Goal: Task Accomplishment & Management: Manage account settings

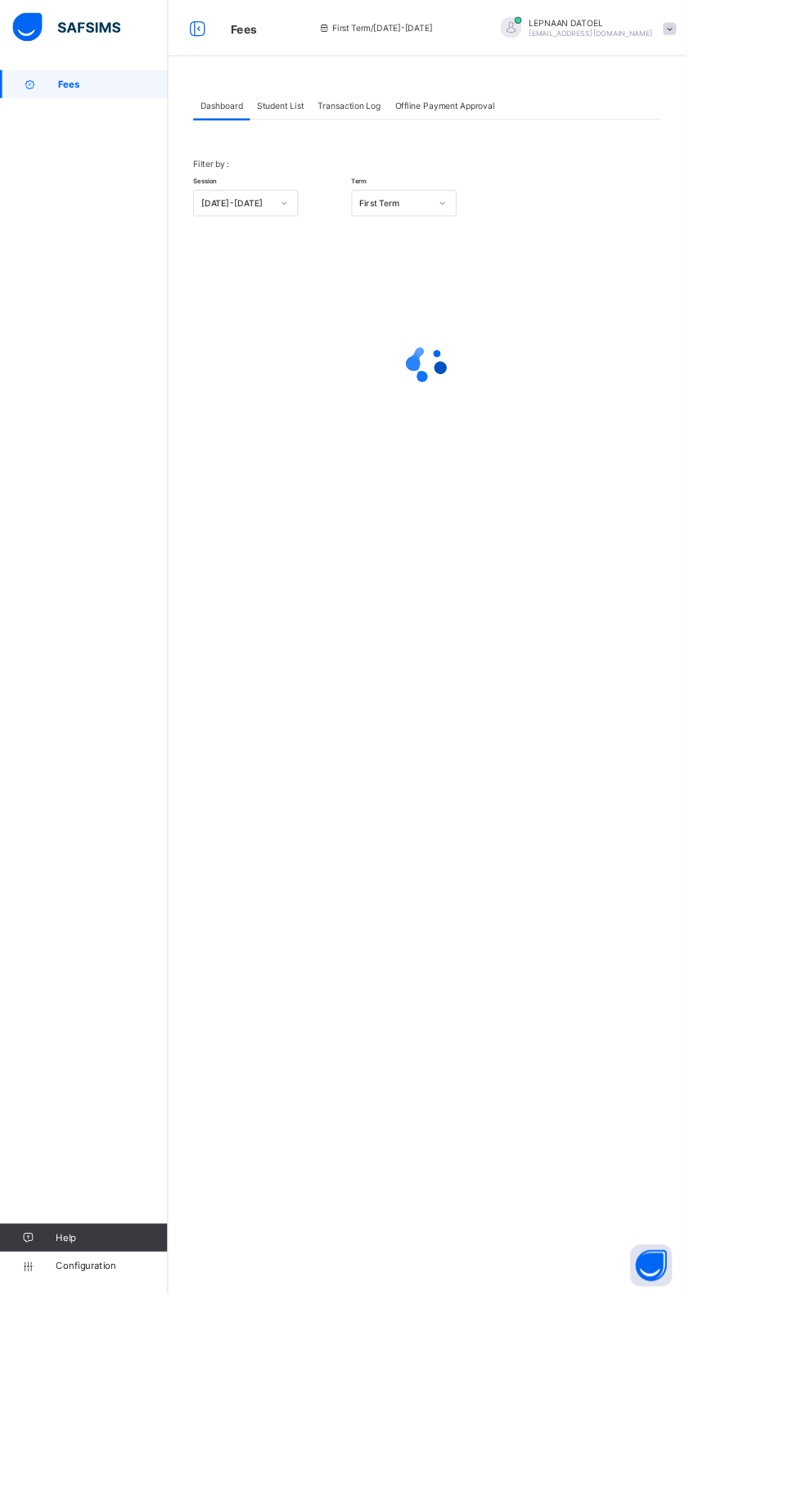
click at [364, 119] on div "Student List" at bounding box center [328, 123] width 71 height 33
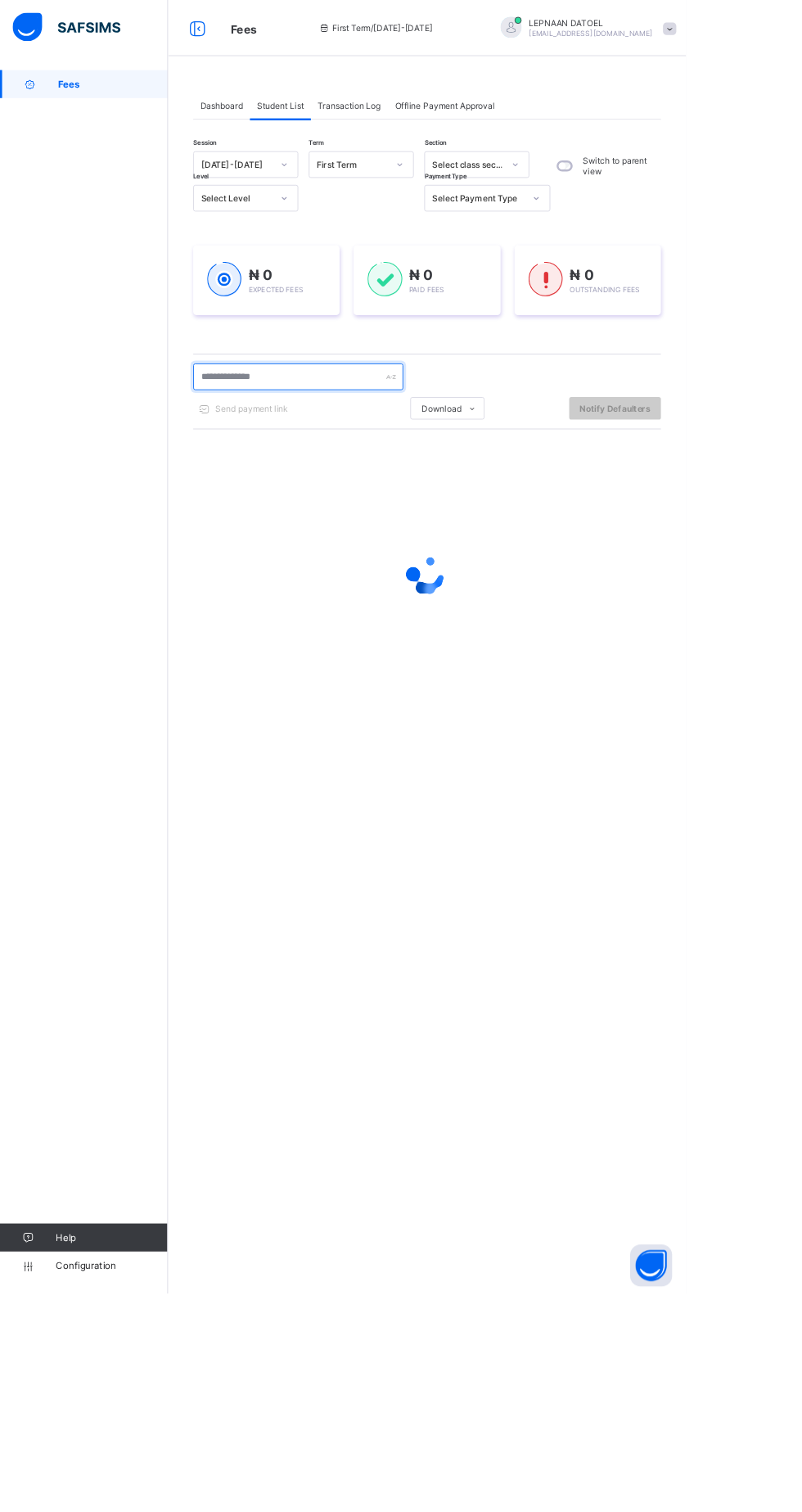
click at [325, 436] on input "text" at bounding box center [349, 440] width 245 height 31
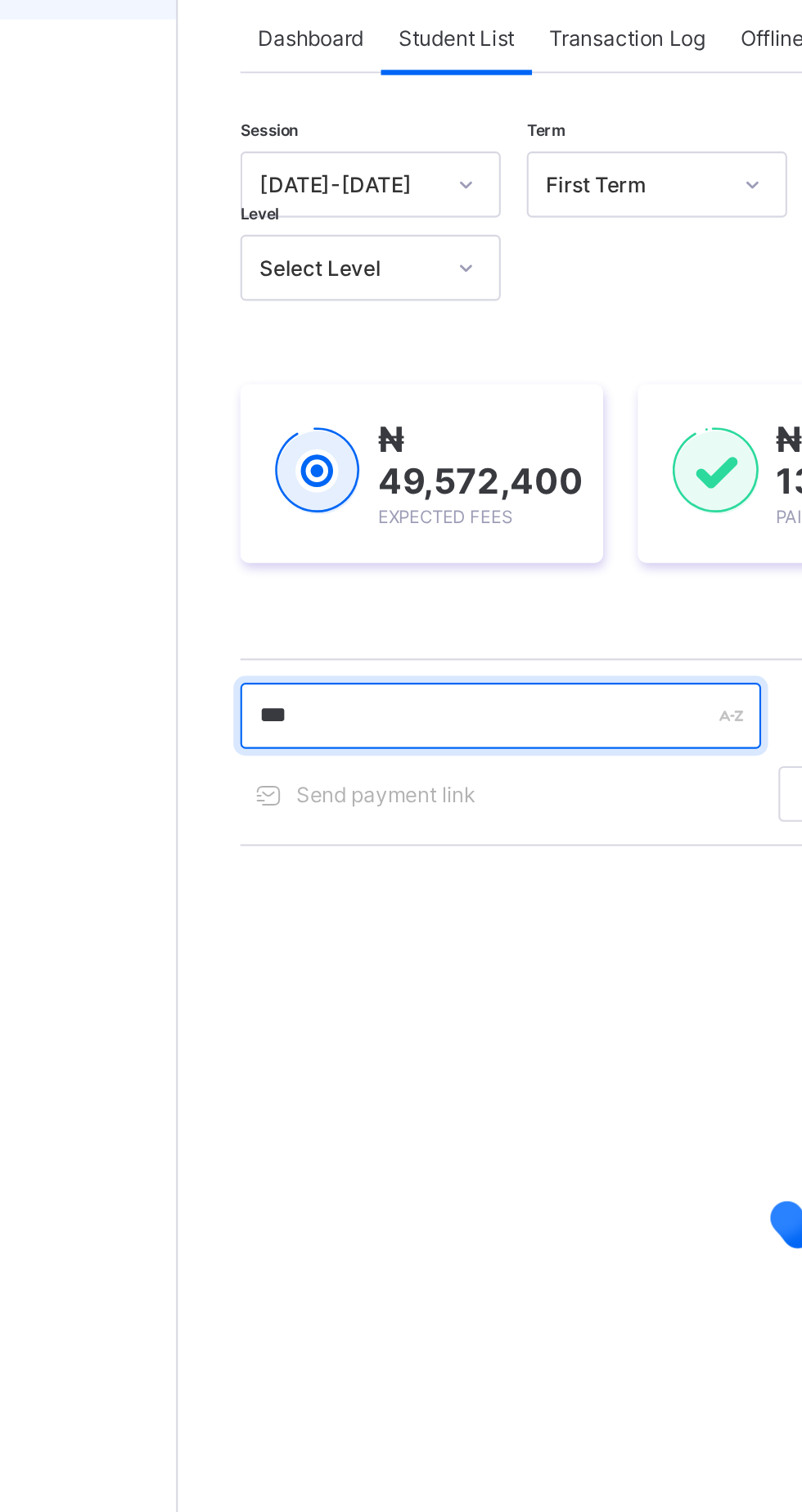
type input "****"
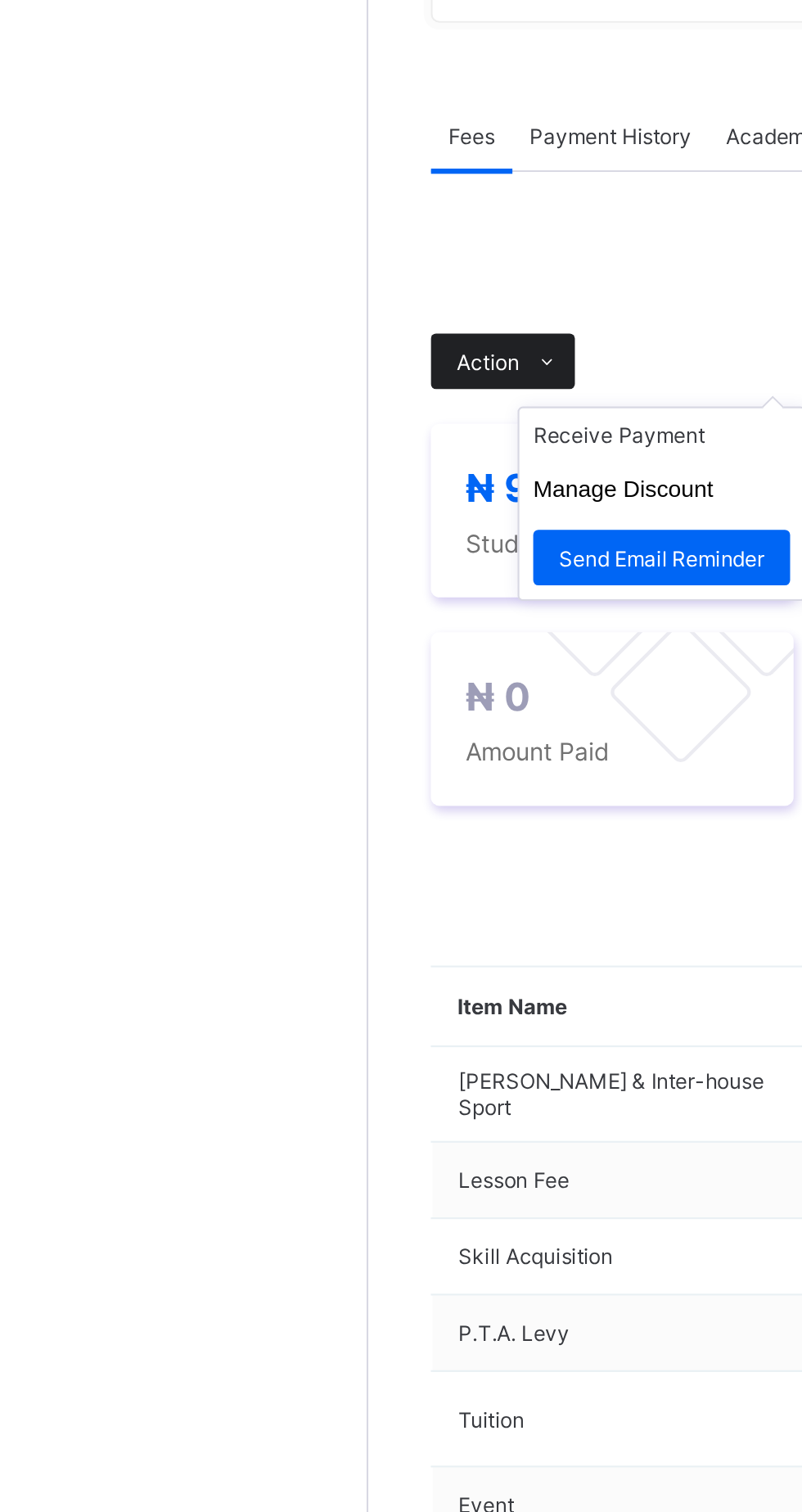
click at [269, 631] on span at bounding box center [280, 616] width 26 height 26
click at [344, 730] on ul "Receive Payment Manage Discount Send Email Reminder" at bounding box center [334, 684] width 136 height 92
click at [339, 730] on ul "Receive Payment Manage Discount Send Email Reminder" at bounding box center [334, 684] width 136 height 92
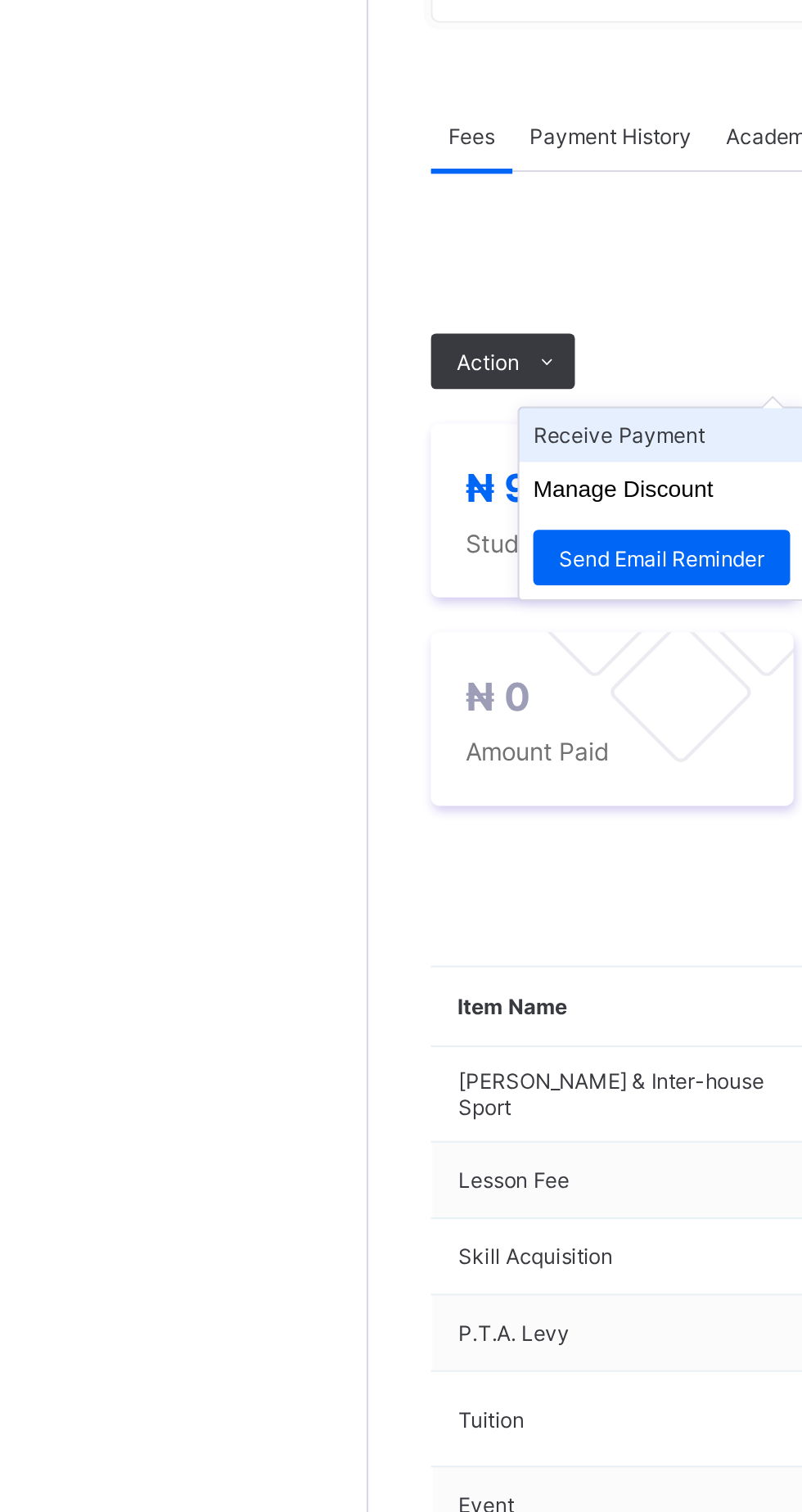
click at [333, 664] on li "Receive Payment" at bounding box center [334, 652] width 134 height 26
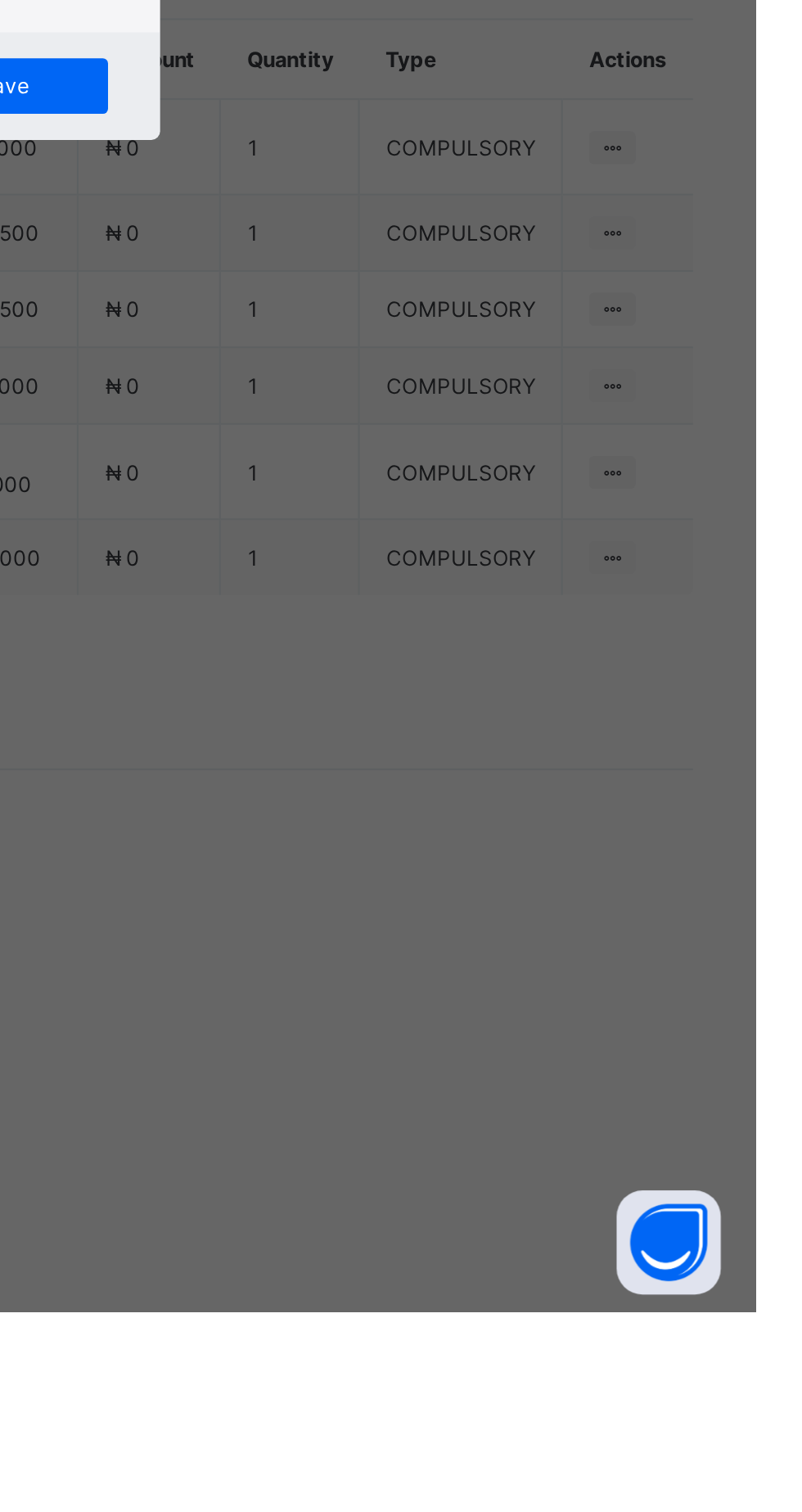
click at [437, 690] on div "Bank" at bounding box center [405, 672] width 67 height 35
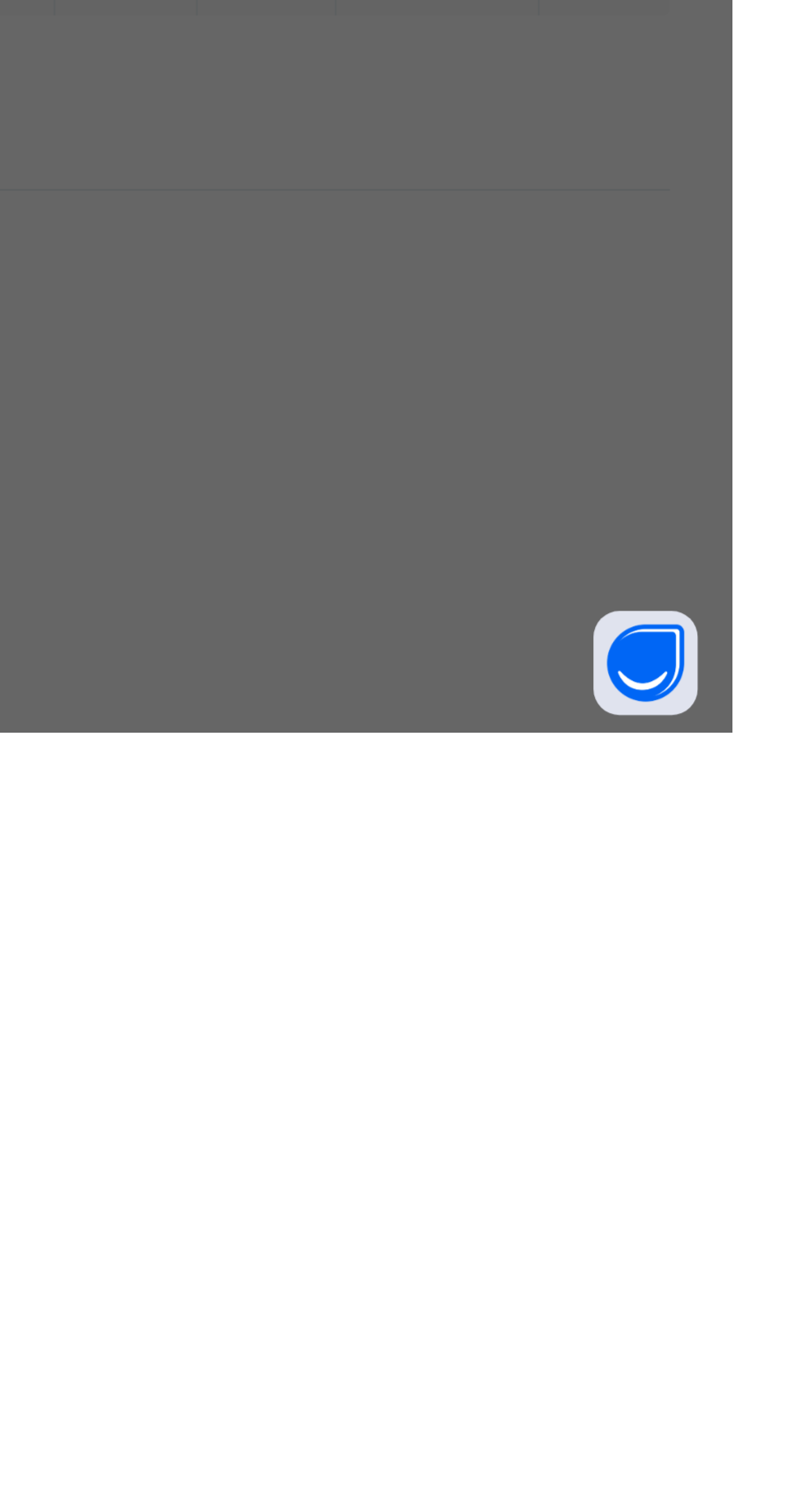
scroll to position [299, 0]
click at [363, 850] on div "Zenith Bank - Royal College Masaka" at bounding box center [334, 813] width 57 height 75
click at [429, 808] on div at bounding box center [400, 792] width 58 height 35
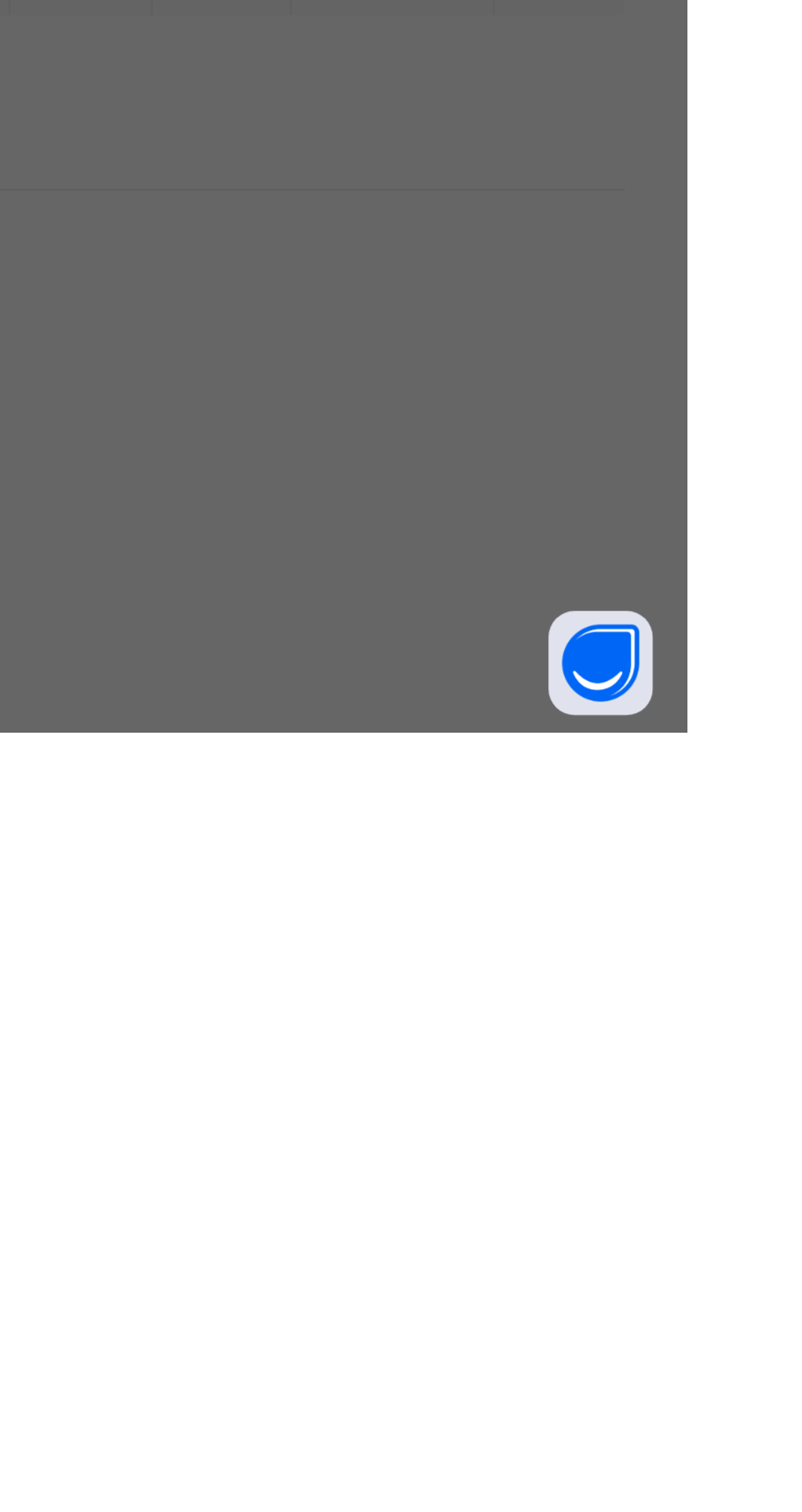
type input "*******"
click at [409, 876] on input "date" at bounding box center [357, 858] width 104 height 35
type input "**********"
click at [453, 884] on input "currency" at bounding box center [435, 866] width 36 height 35
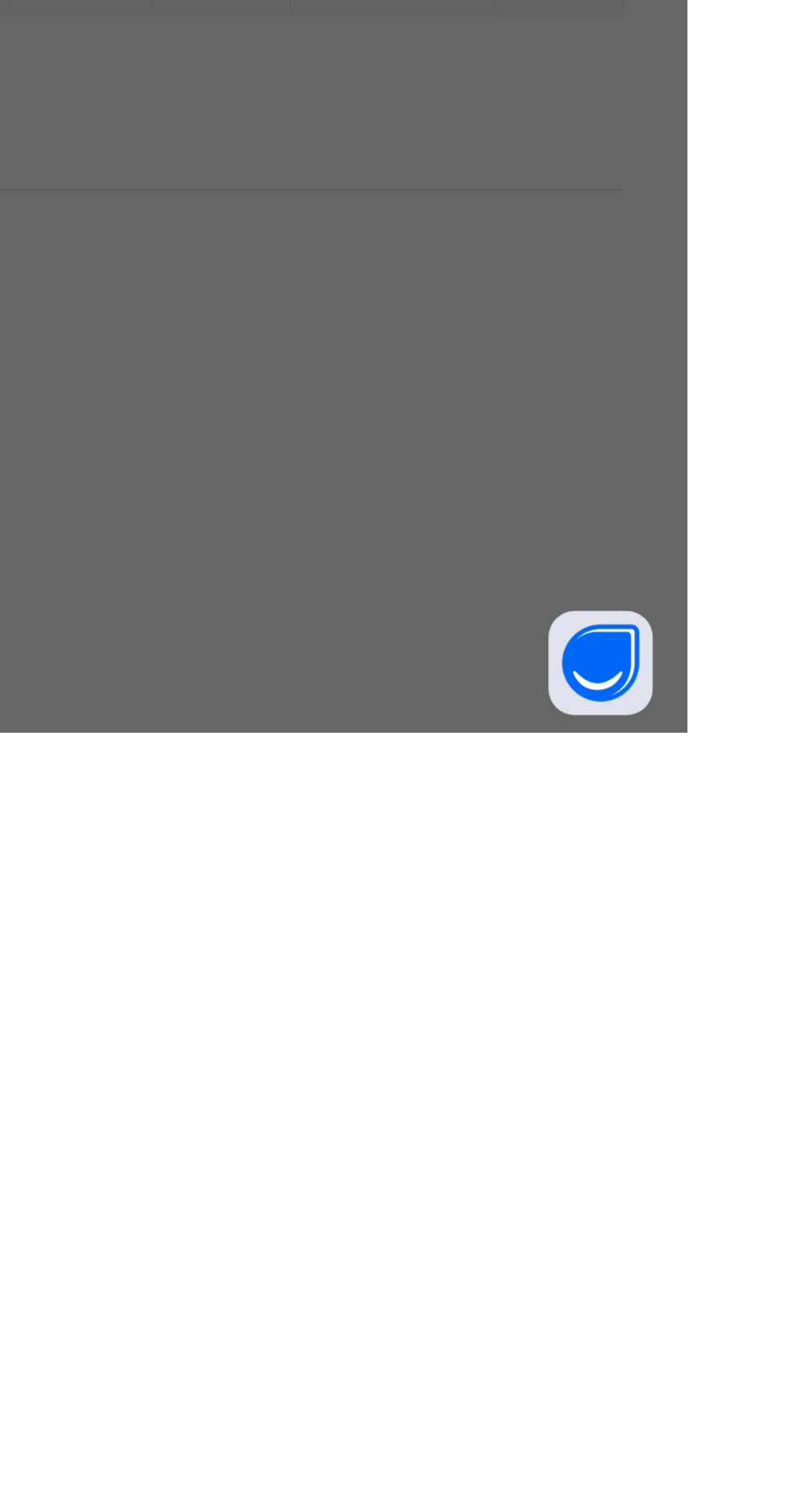
type input "********"
click at [485, 940] on span "Save" at bounding box center [447, 934] width 74 height 12
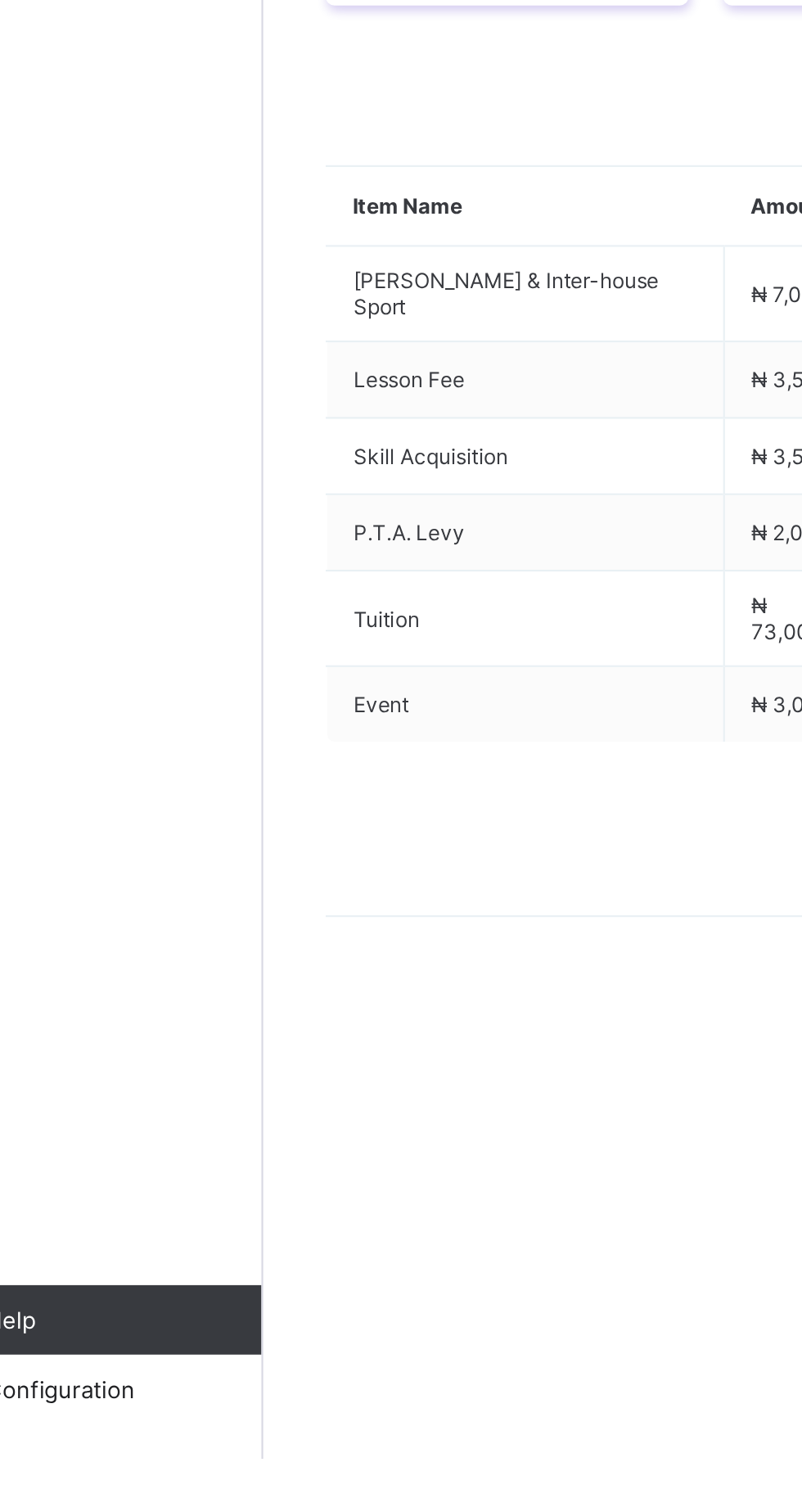
click at [261, 623] on span "Action" at bounding box center [253, 617] width 29 height 12
click at [316, 527] on div "Payment History" at bounding box center [310, 511] width 92 height 33
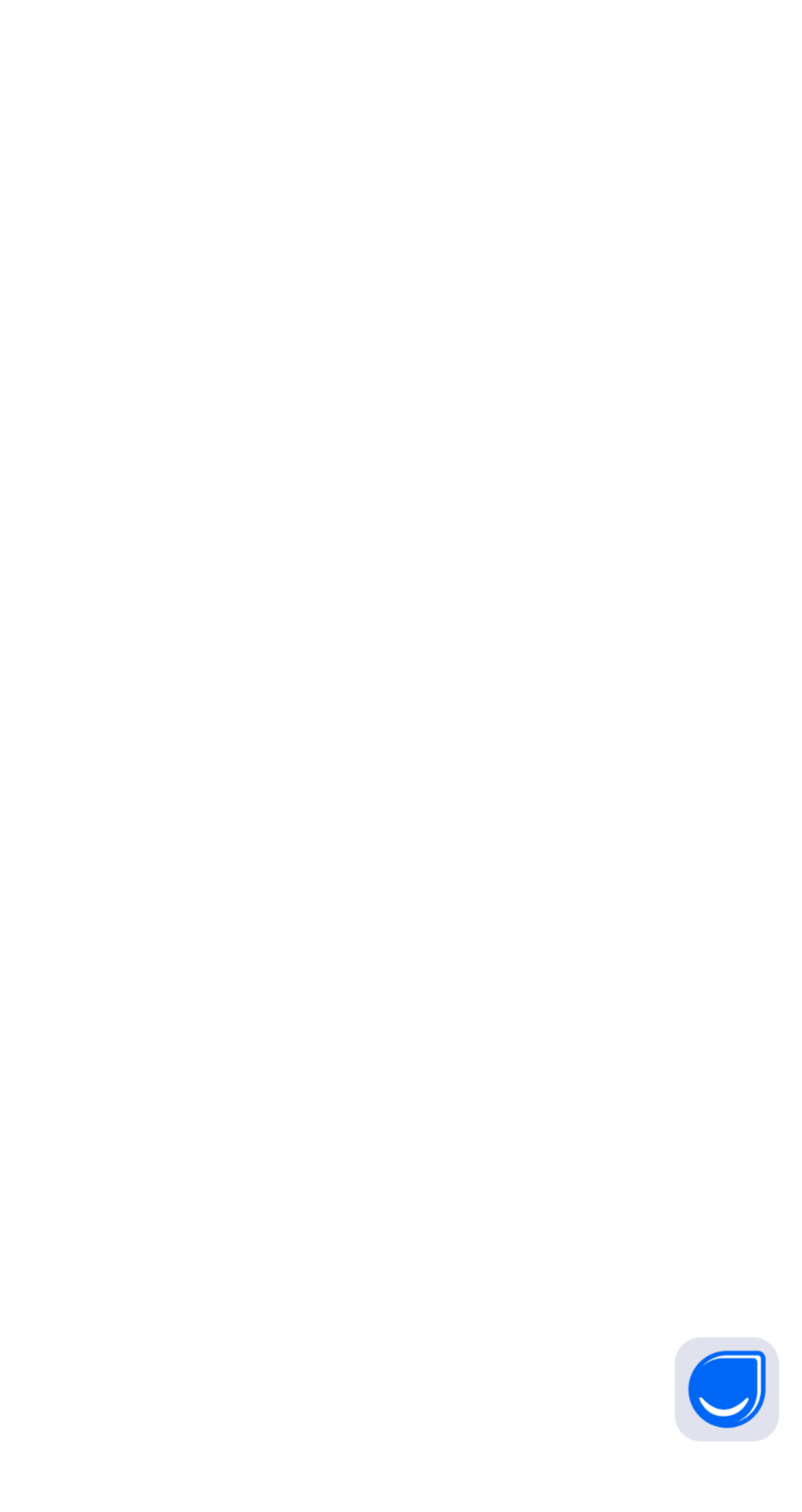
click at [731, 684] on span "View Receipt" at bounding box center [713, 679] width 60 height 12
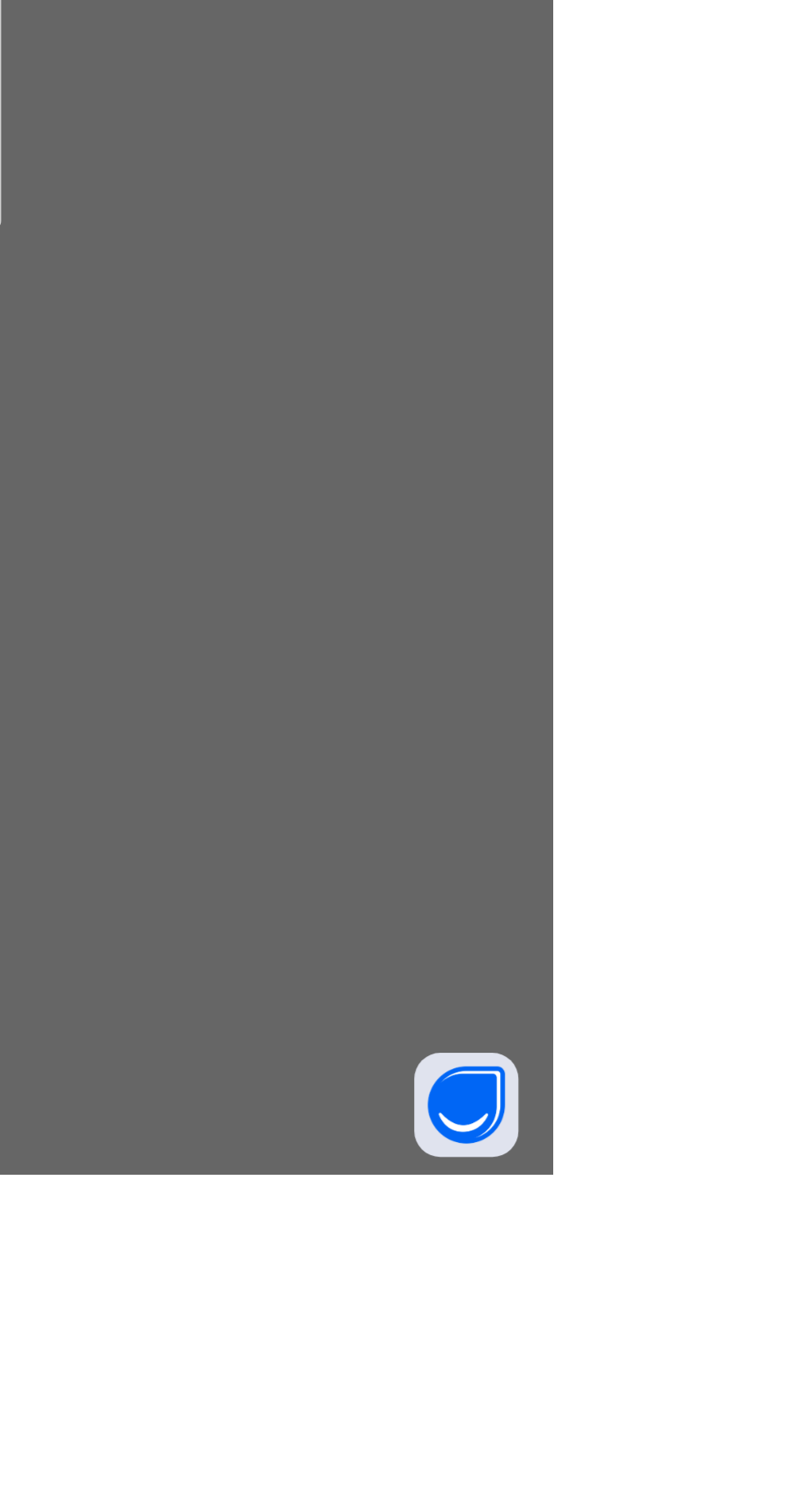
click at [494, 611] on span "Download receipt" at bounding box center [453, 605] width 81 height 12
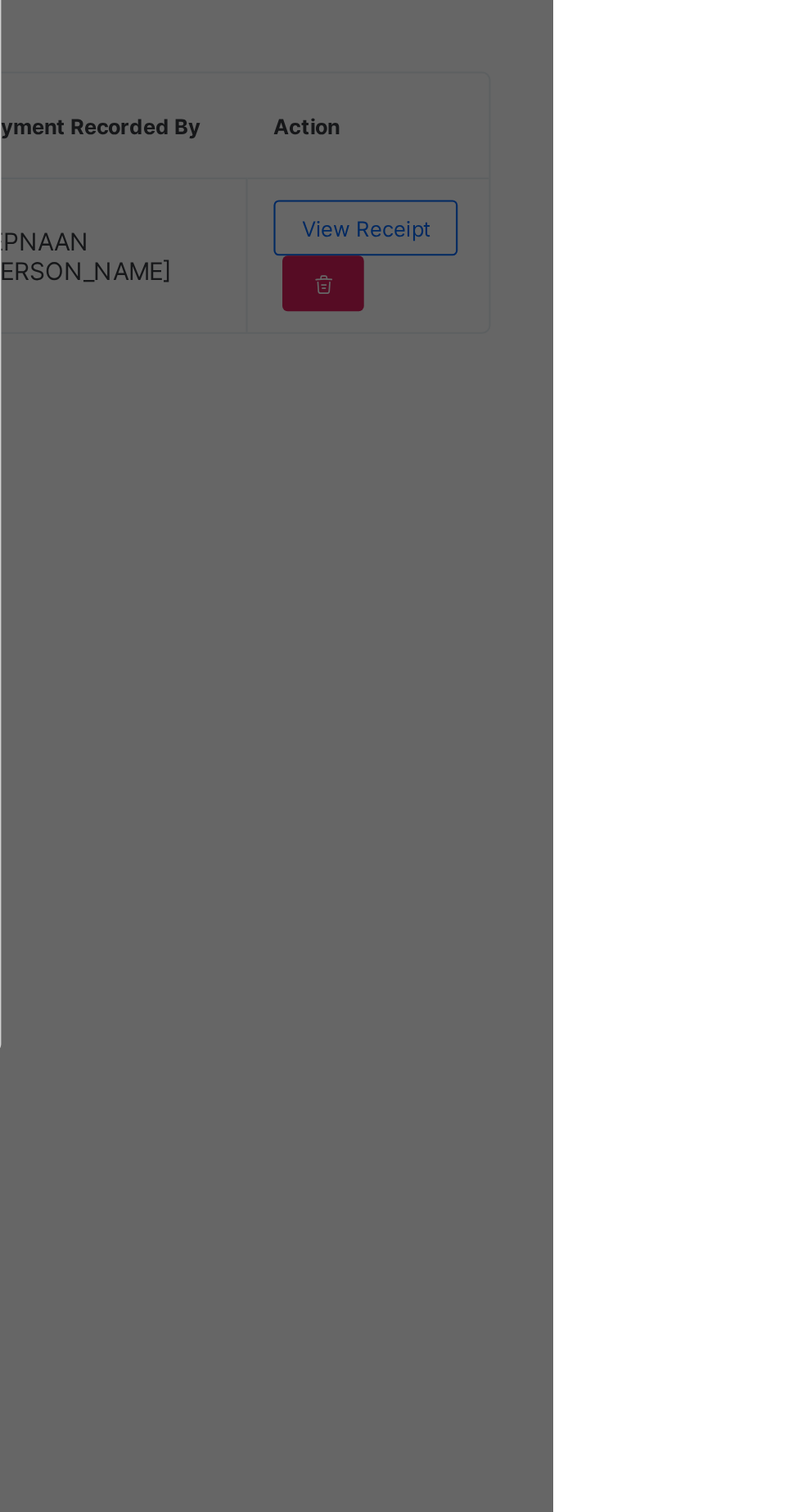
click at [525, 489] on div "×" at bounding box center [517, 475] width 15 height 28
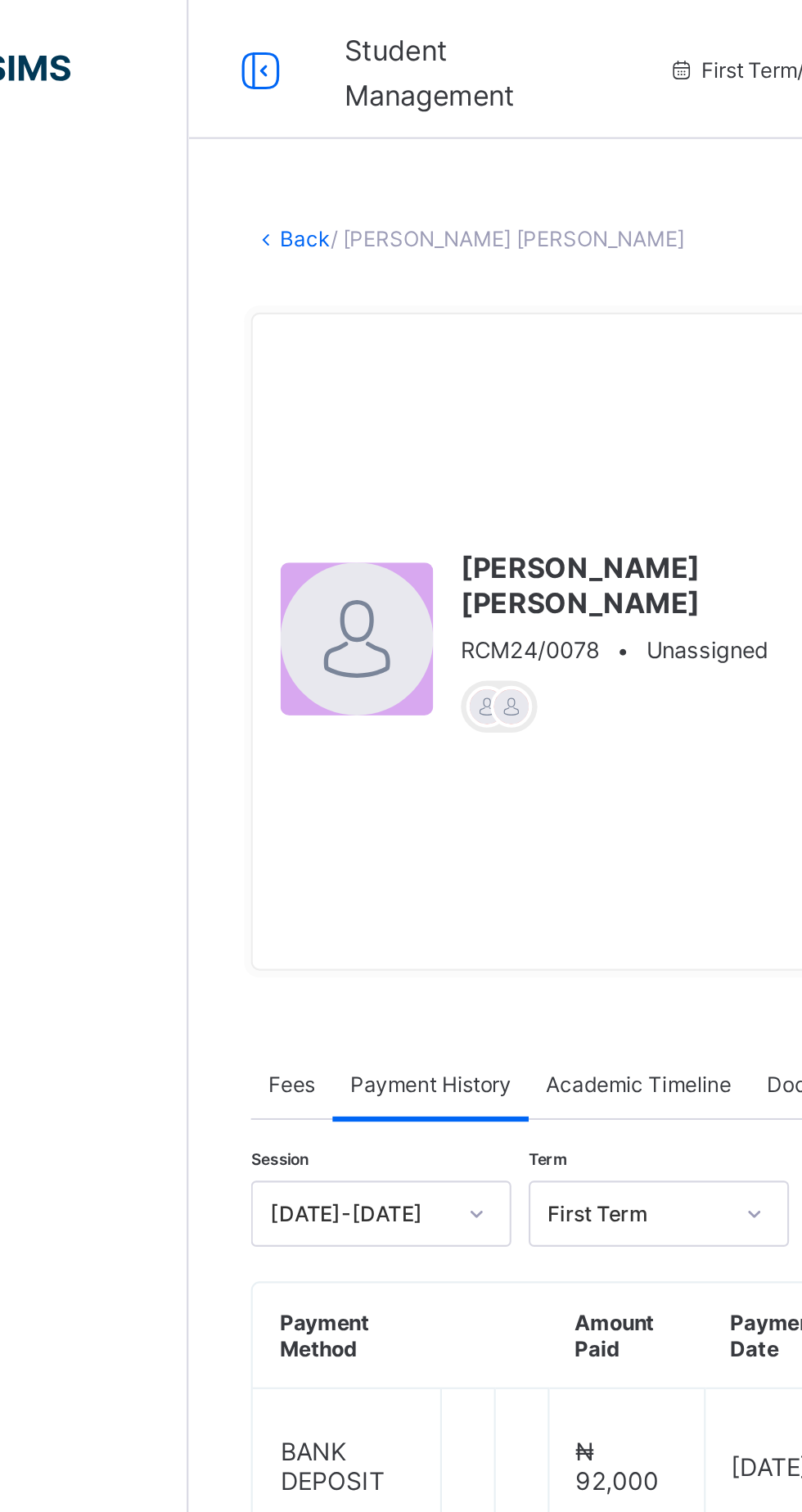
click at [263, 109] on link "Back" at bounding box center [252, 113] width 24 height 12
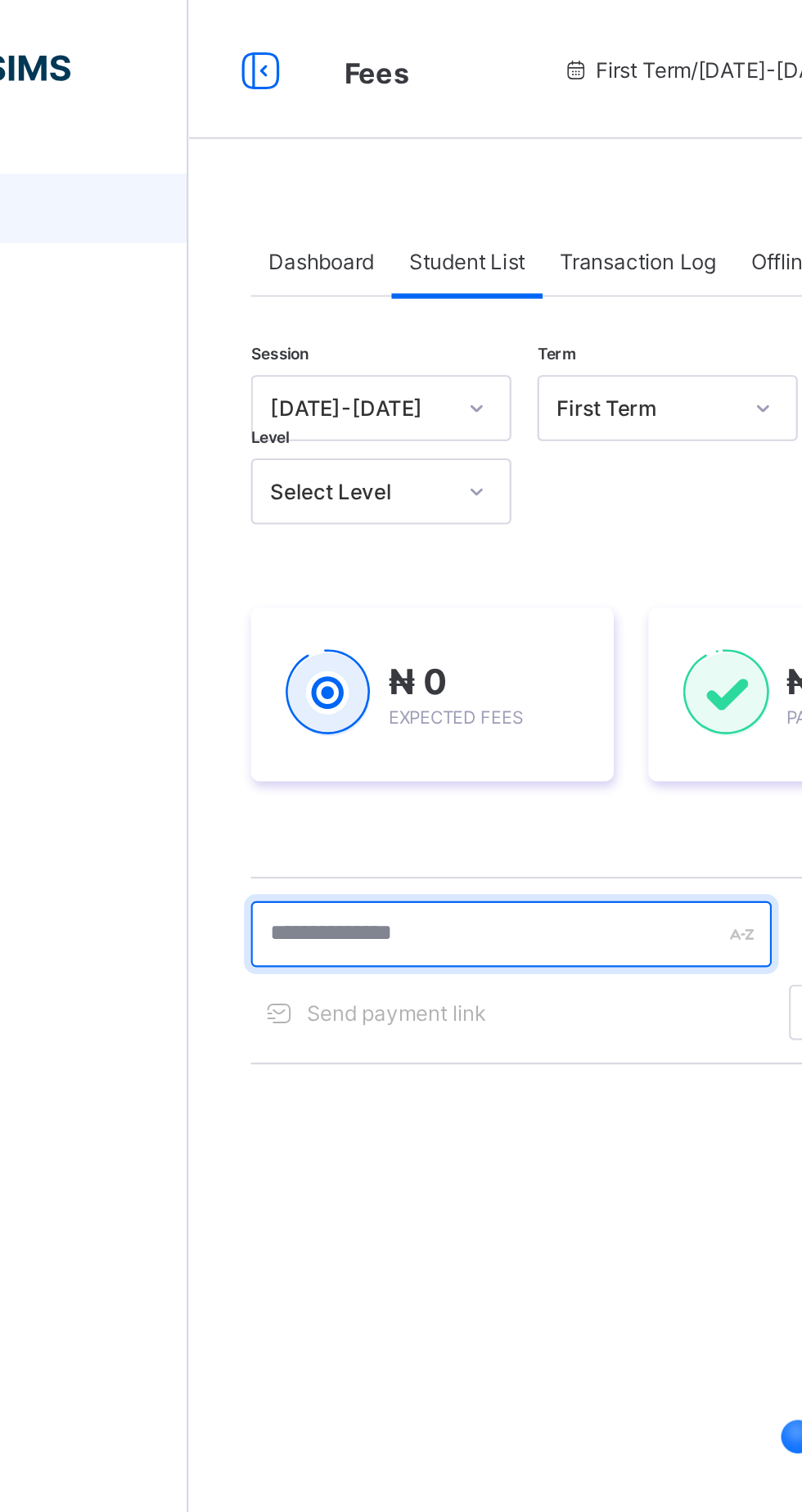
click at [325, 437] on input "text" at bounding box center [349, 440] width 245 height 31
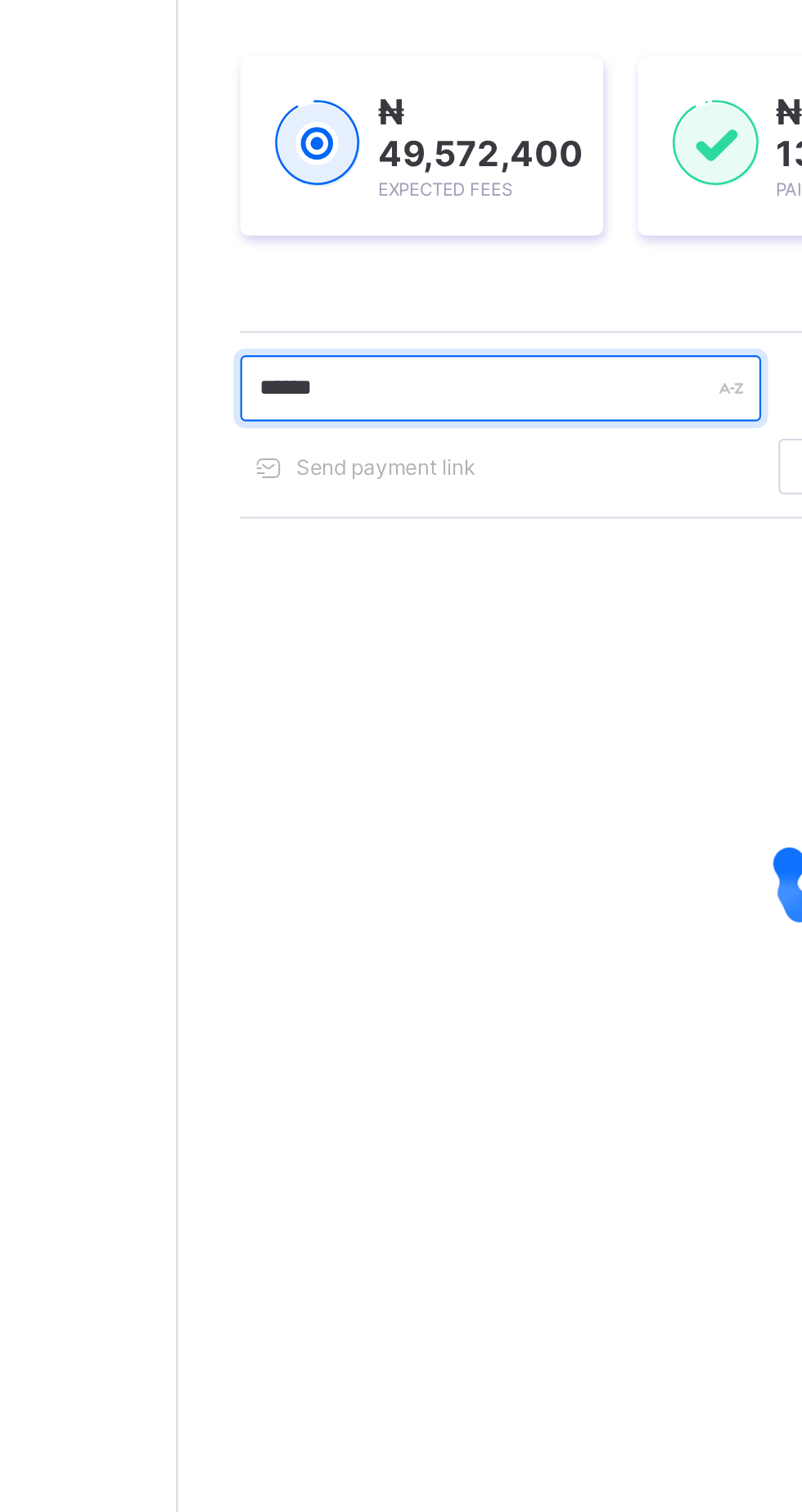
type input "******"
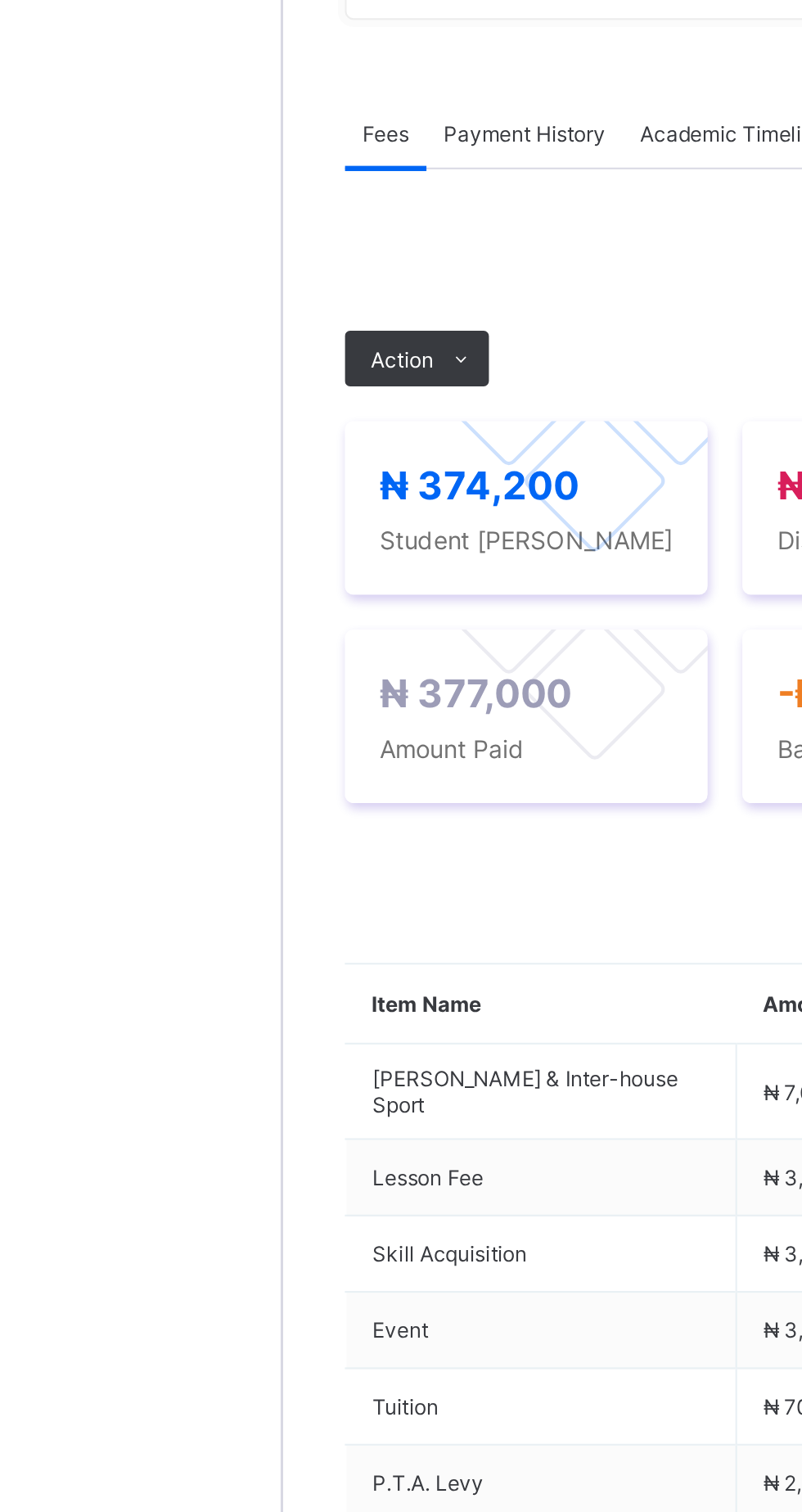
click at [309, 480] on span "Payment History" at bounding box center [310, 474] width 76 height 12
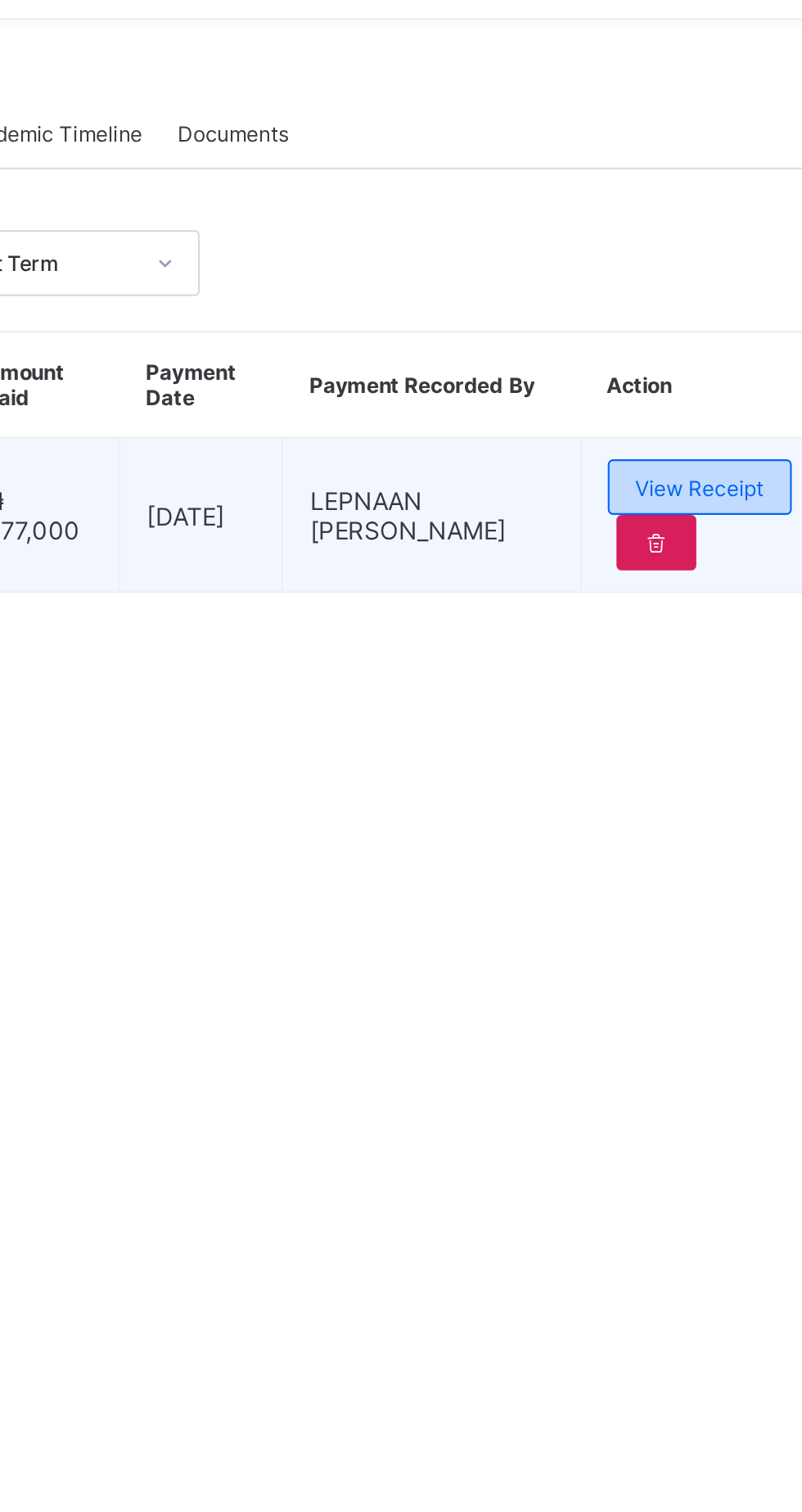
click at [741, 647] on span "View Receipt" at bounding box center [715, 641] width 60 height 12
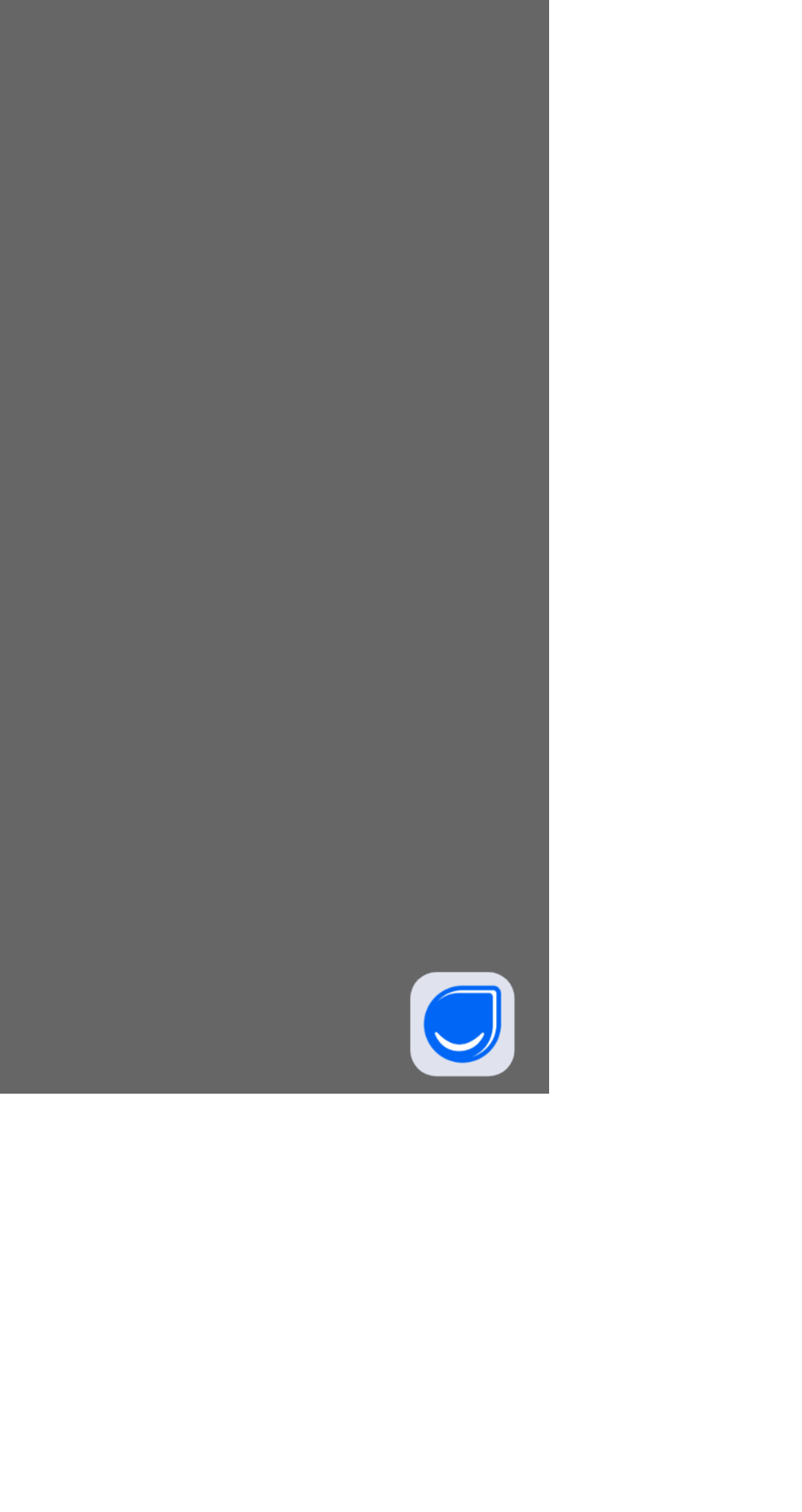
click at [494, 603] on span "Download receipt" at bounding box center [453, 597] width 81 height 12
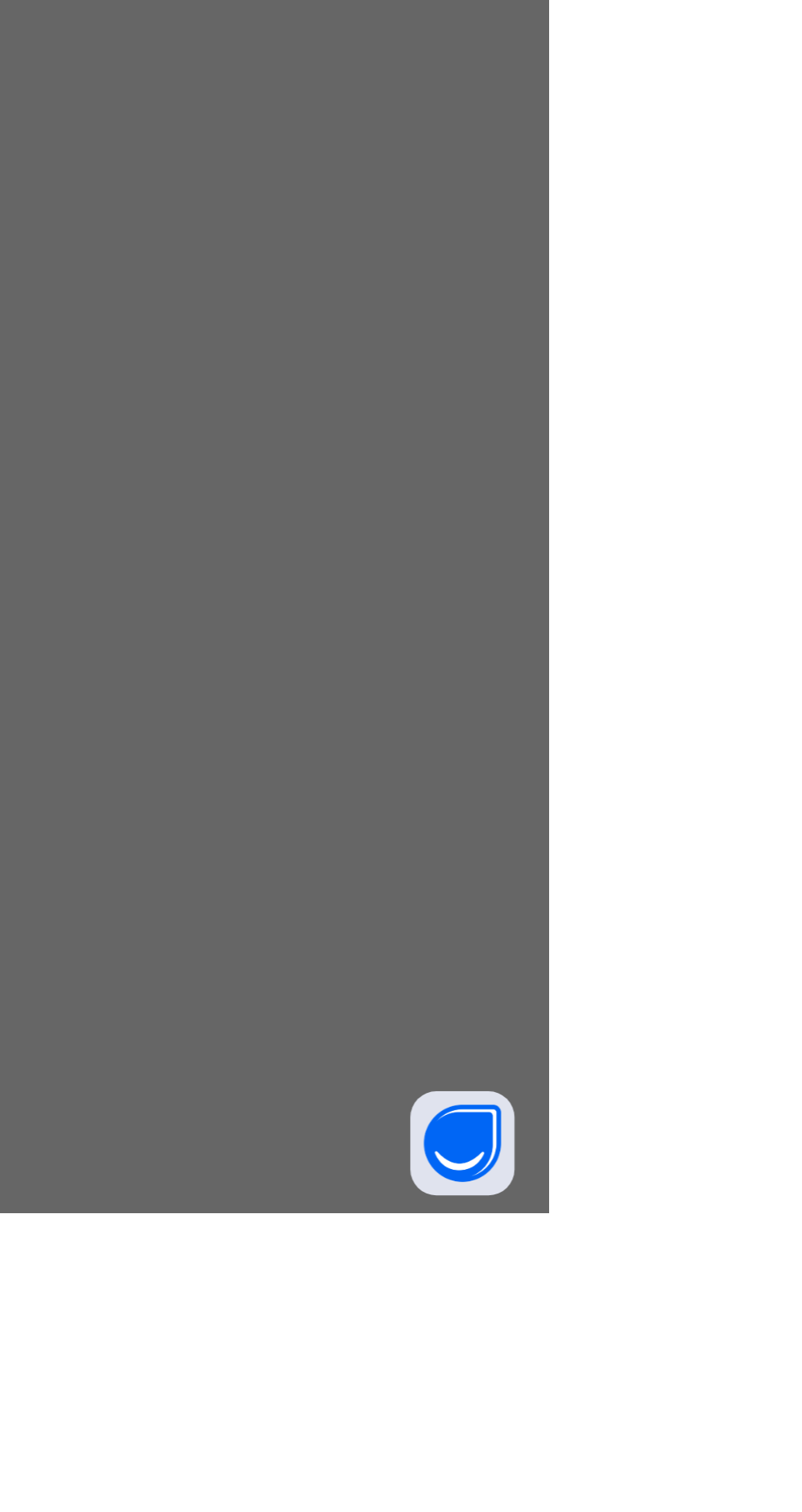
click at [525, 482] on div "×" at bounding box center [517, 468] width 15 height 28
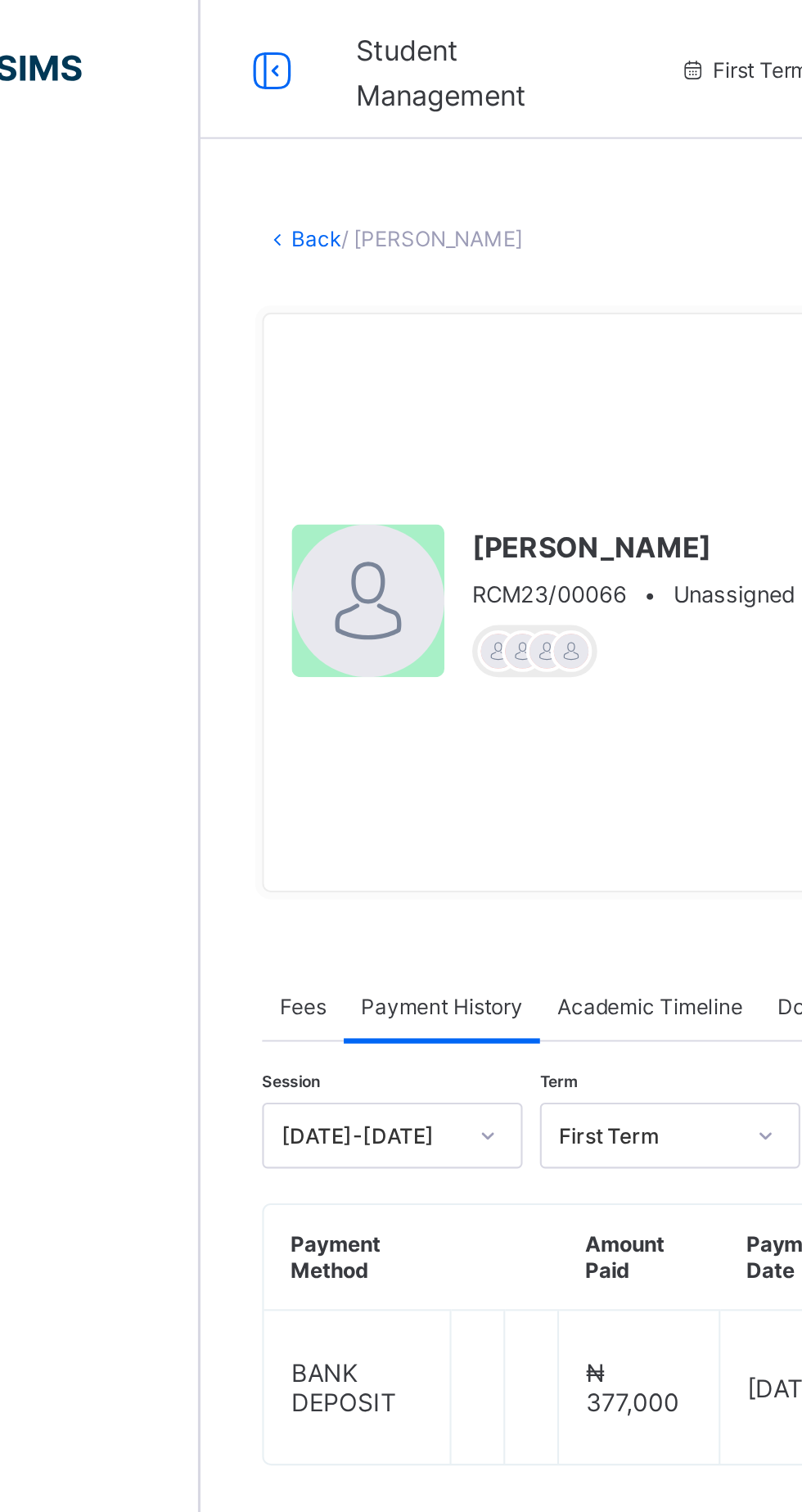
click at [263, 118] on link "Back" at bounding box center [252, 113] width 24 height 12
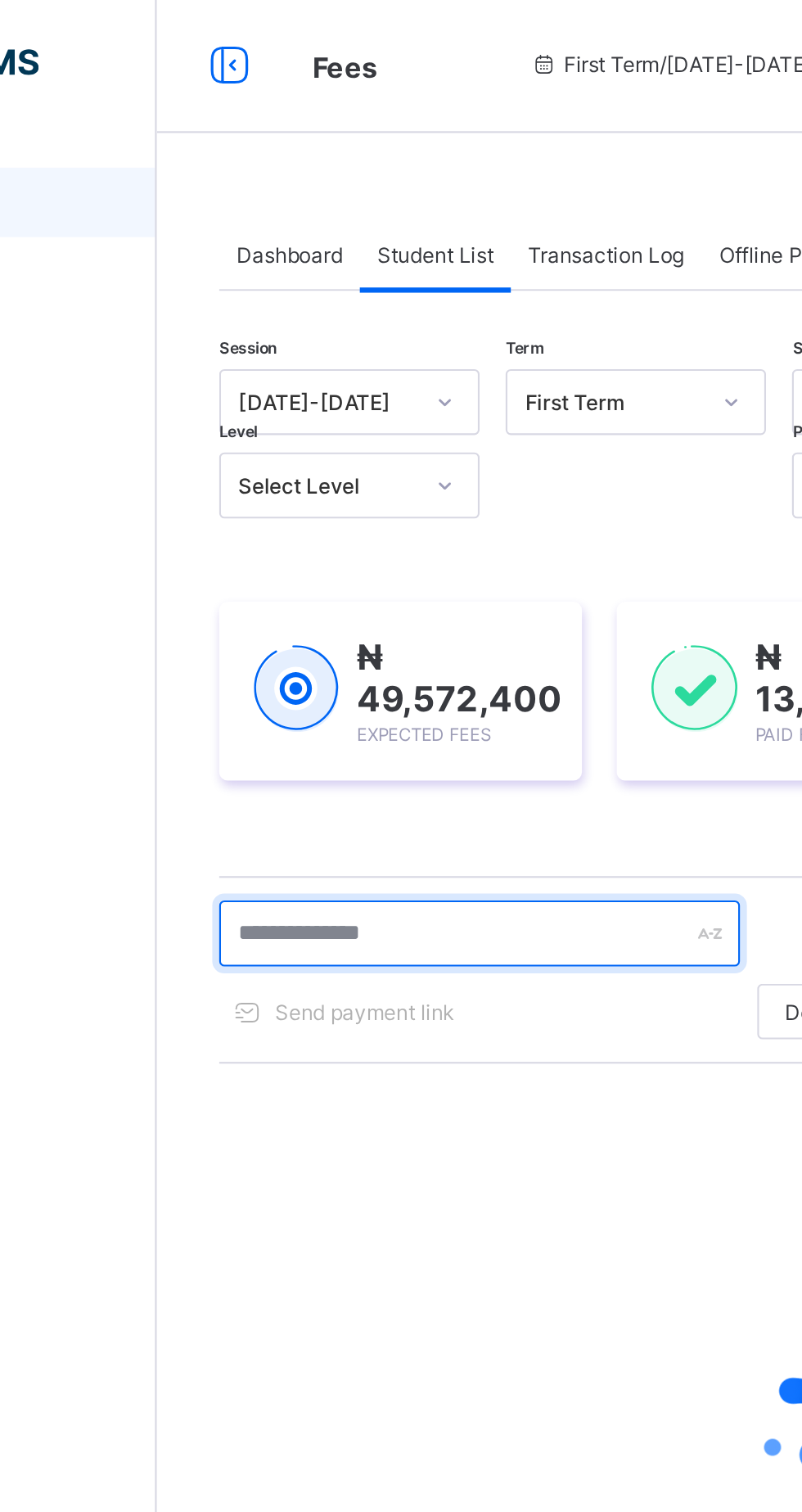
click at [345, 440] on input "text" at bounding box center [349, 442] width 245 height 31
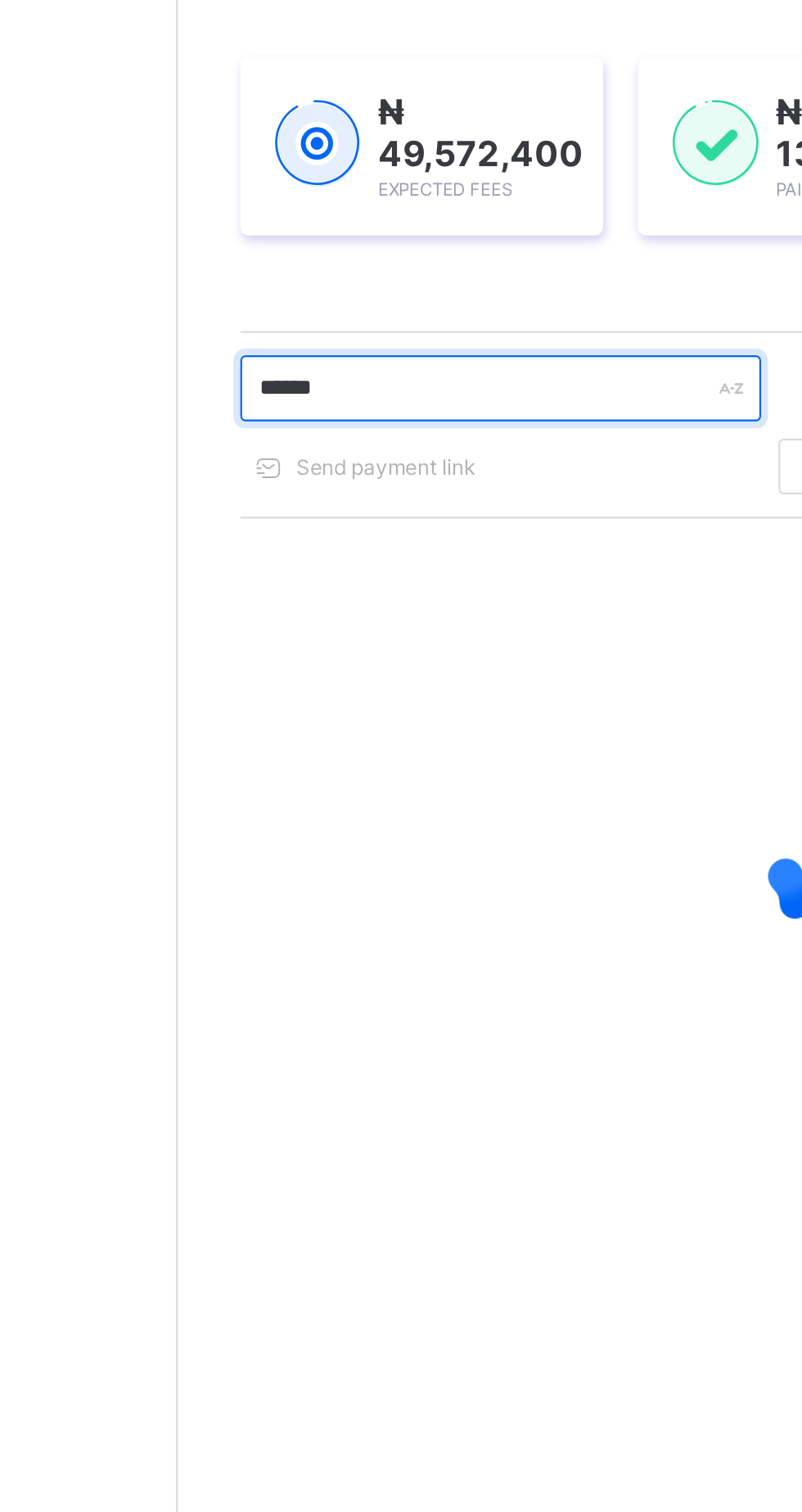
type input "******"
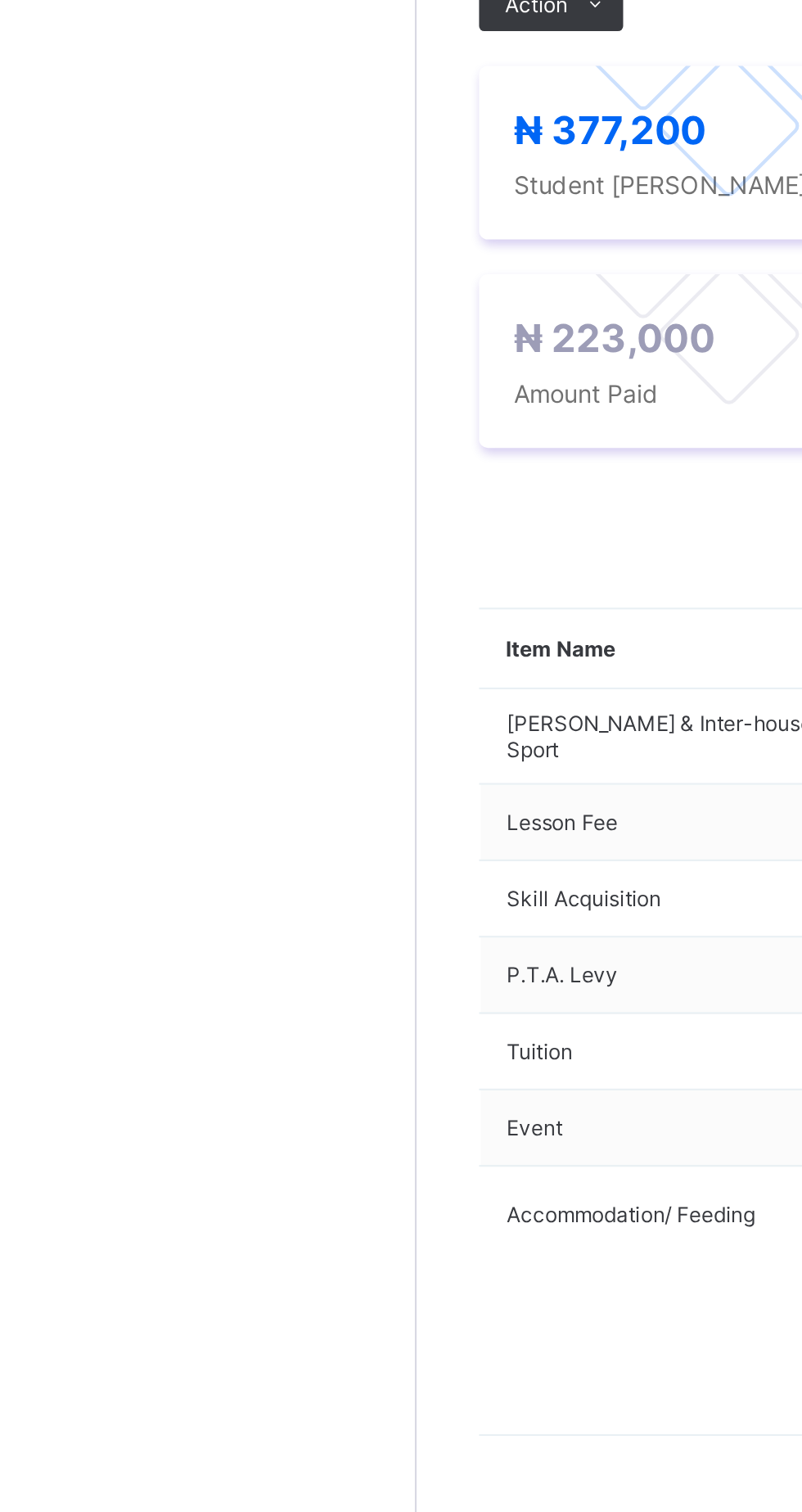
click at [309, 490] on div "Payment History" at bounding box center [310, 473] width 92 height 33
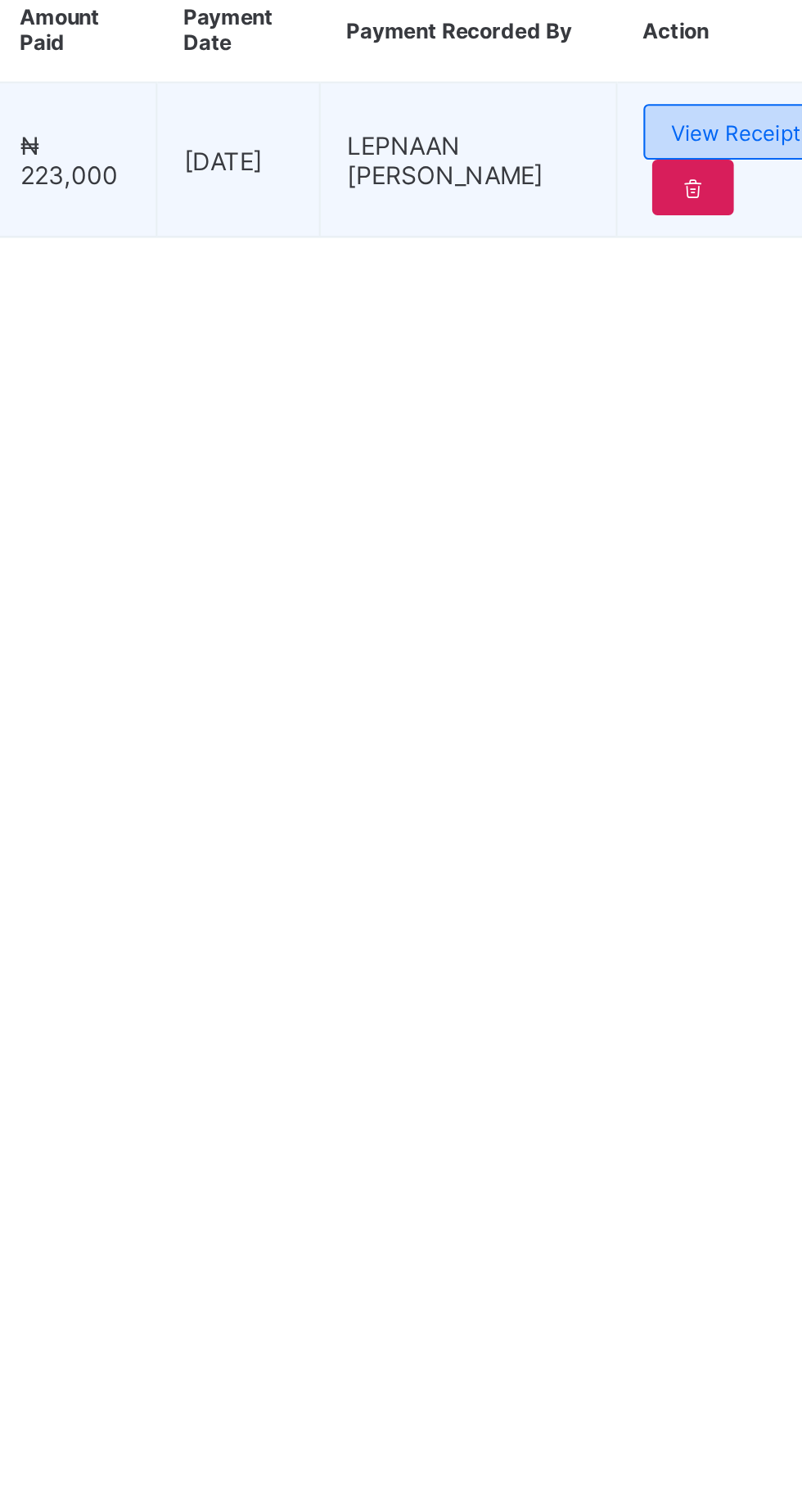
click at [705, 647] on span "View Receipt" at bounding box center [715, 641] width 60 height 12
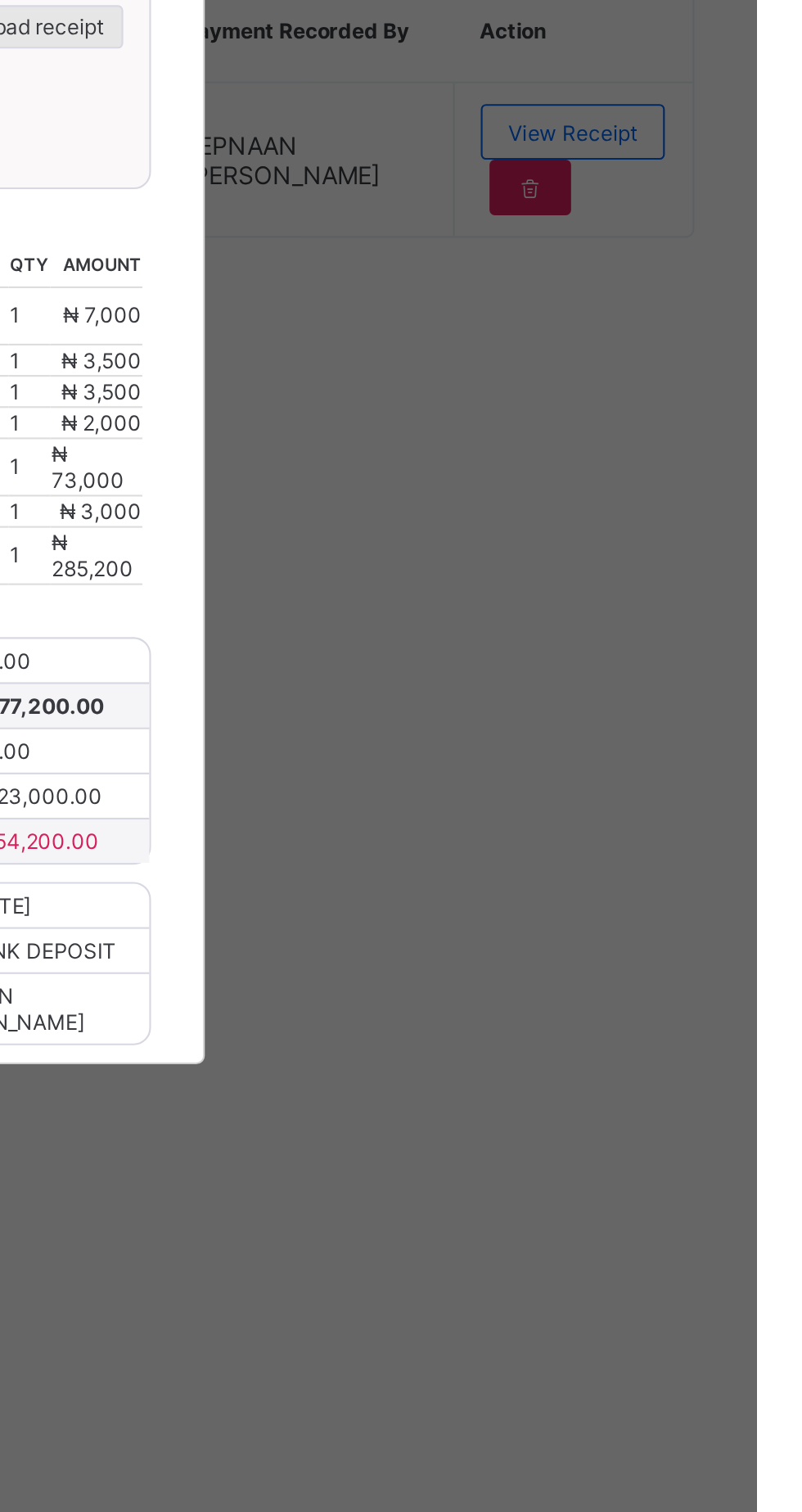
click at [494, 598] on span "Download receipt" at bounding box center [453, 591] width 81 height 12
click at [525, 477] on div "×" at bounding box center [517, 462] width 15 height 28
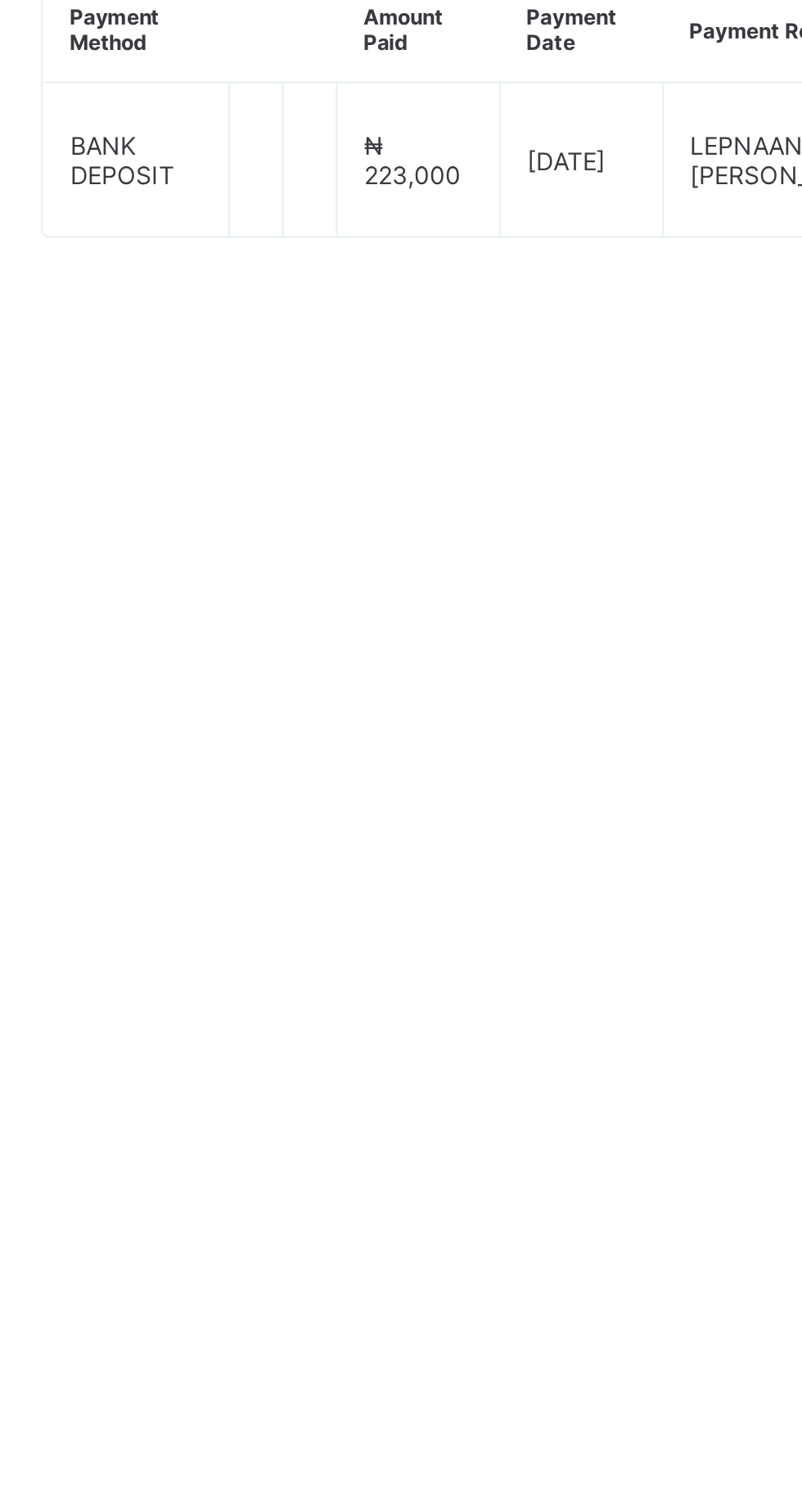
click at [257, 490] on div "Fees" at bounding box center [245, 473] width 38 height 33
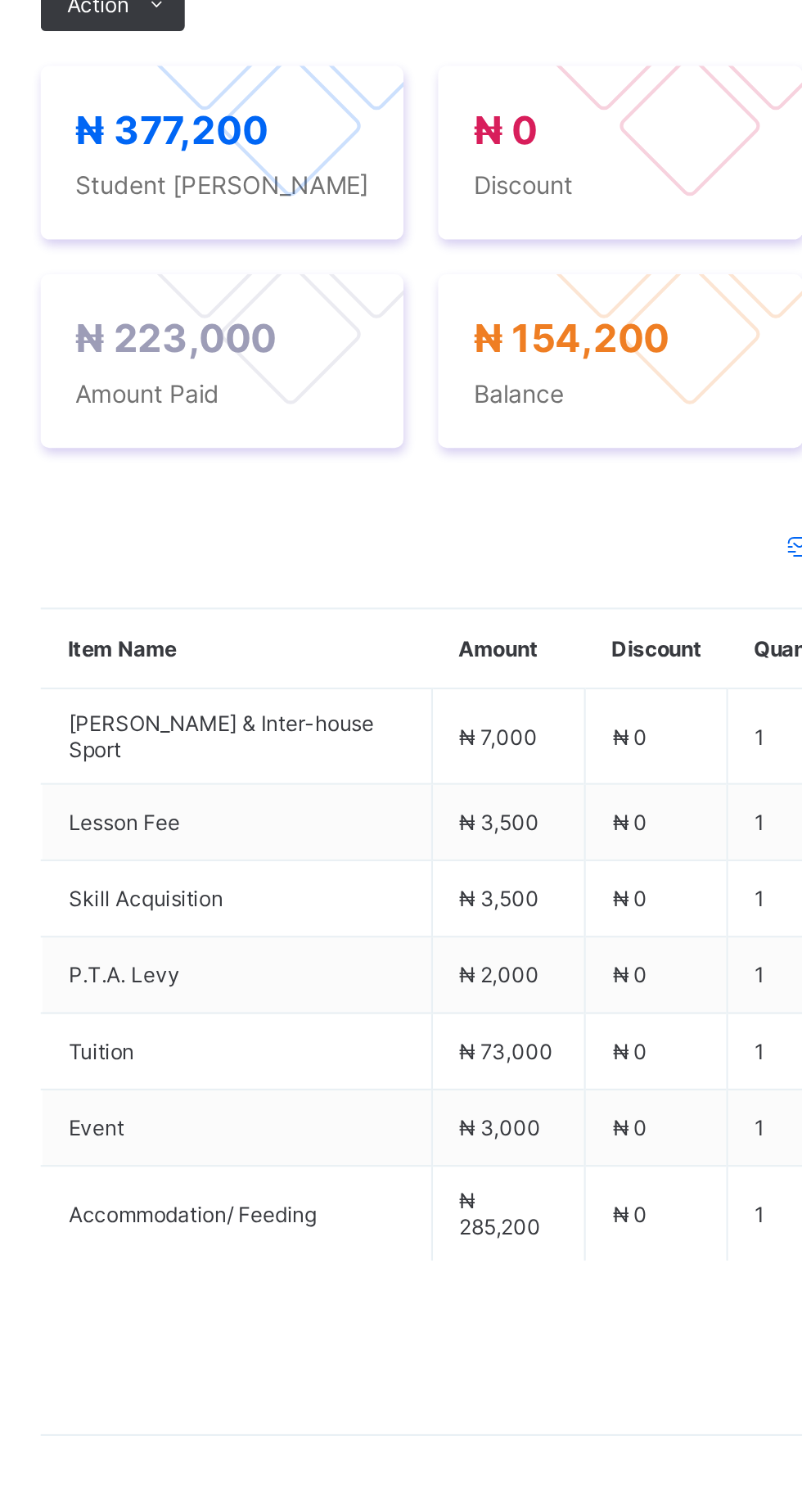
click at [257, 490] on div "Fees" at bounding box center [245, 473] width 38 height 33
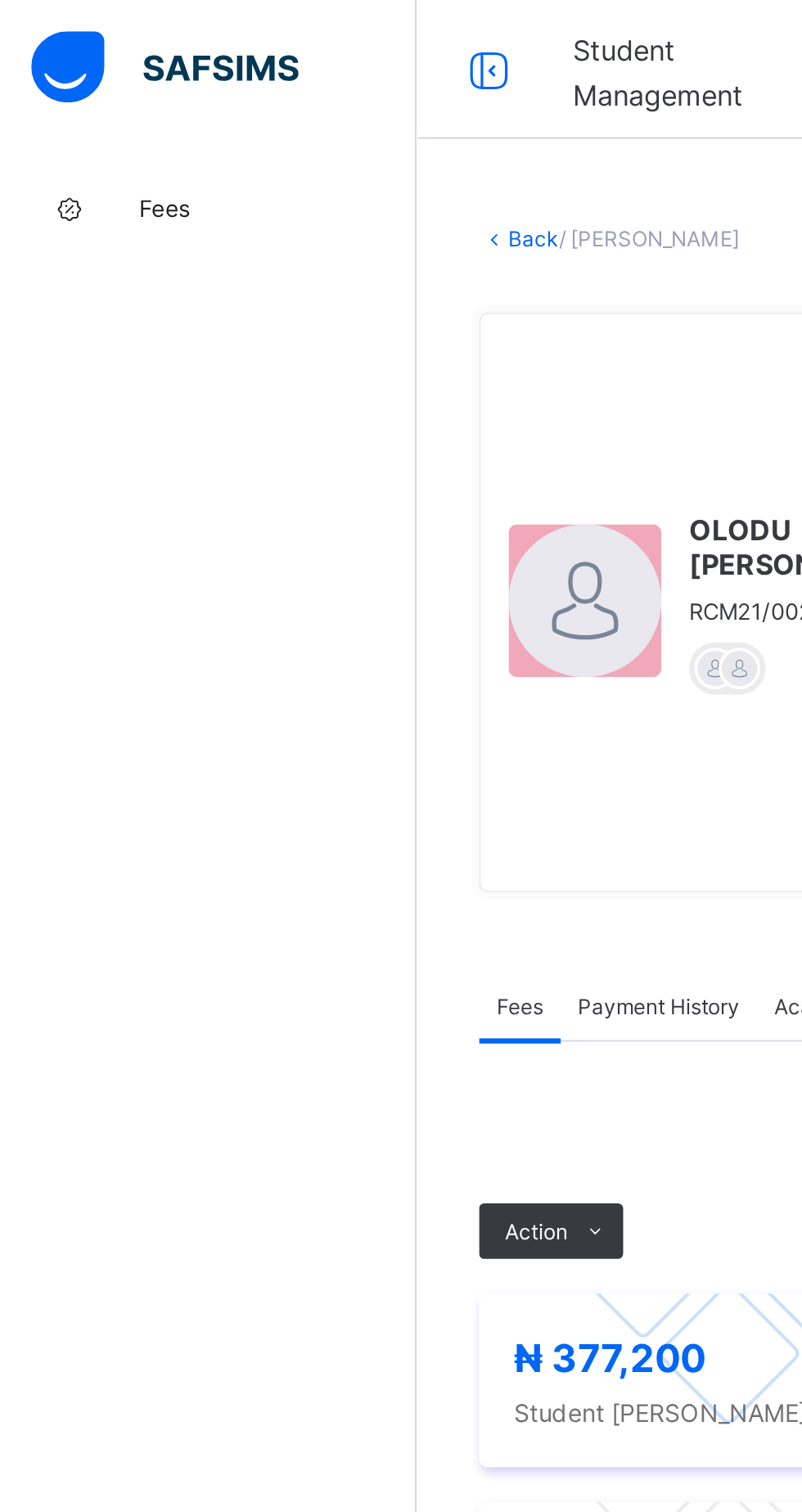
click at [263, 115] on link "Back" at bounding box center [252, 113] width 24 height 12
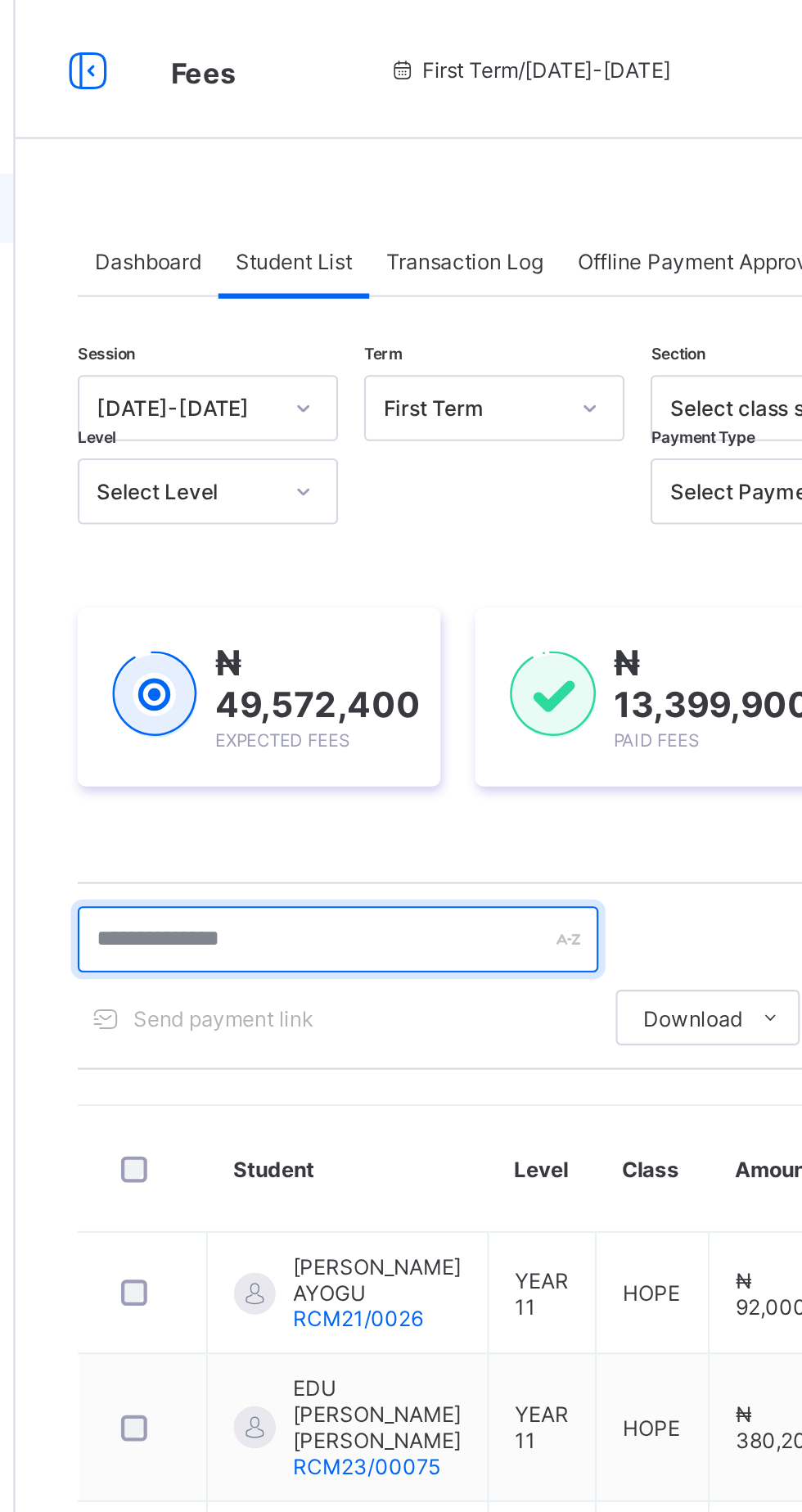
click at [336, 445] on input "text" at bounding box center [349, 442] width 245 height 31
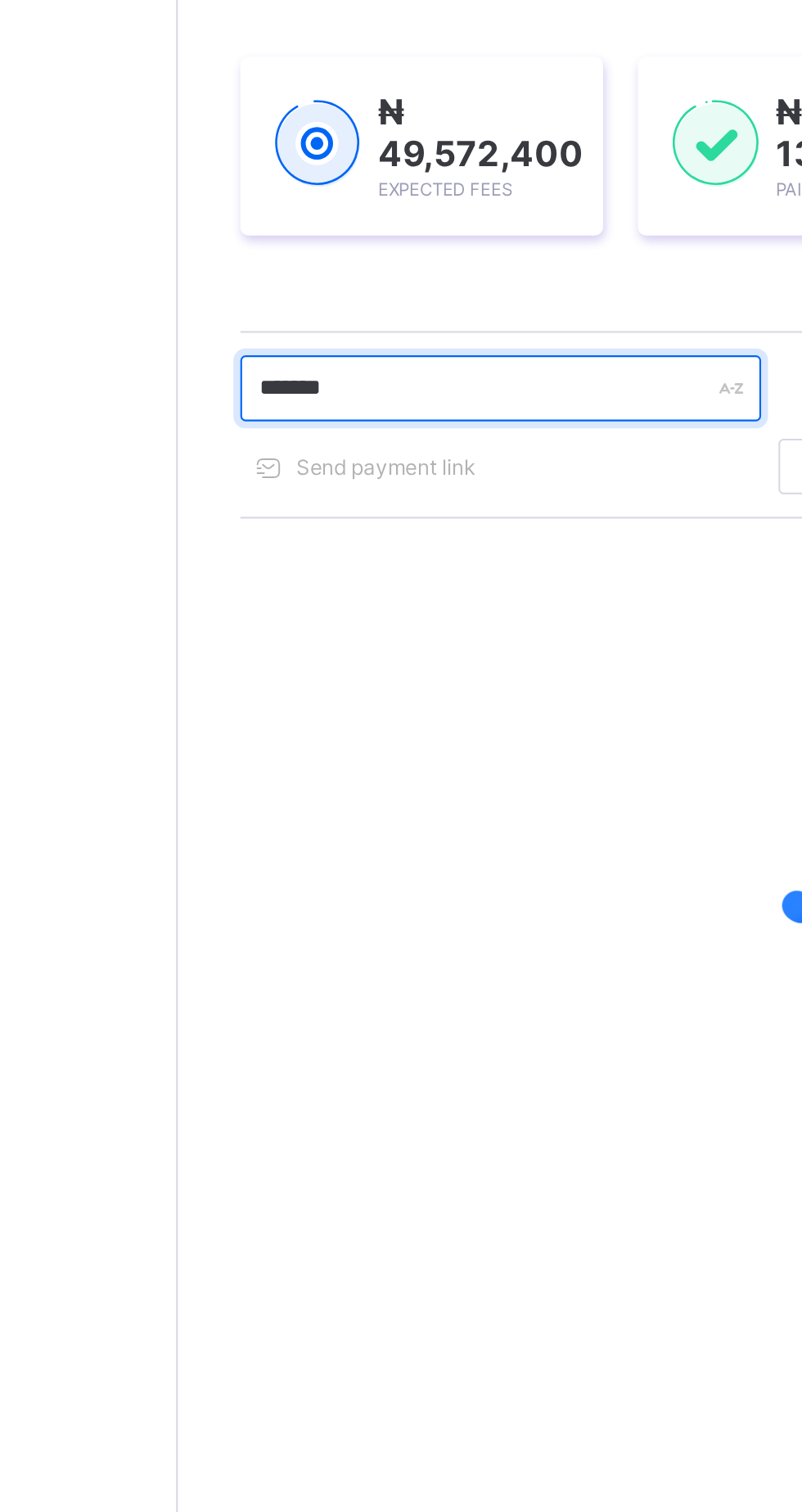
type input "*******"
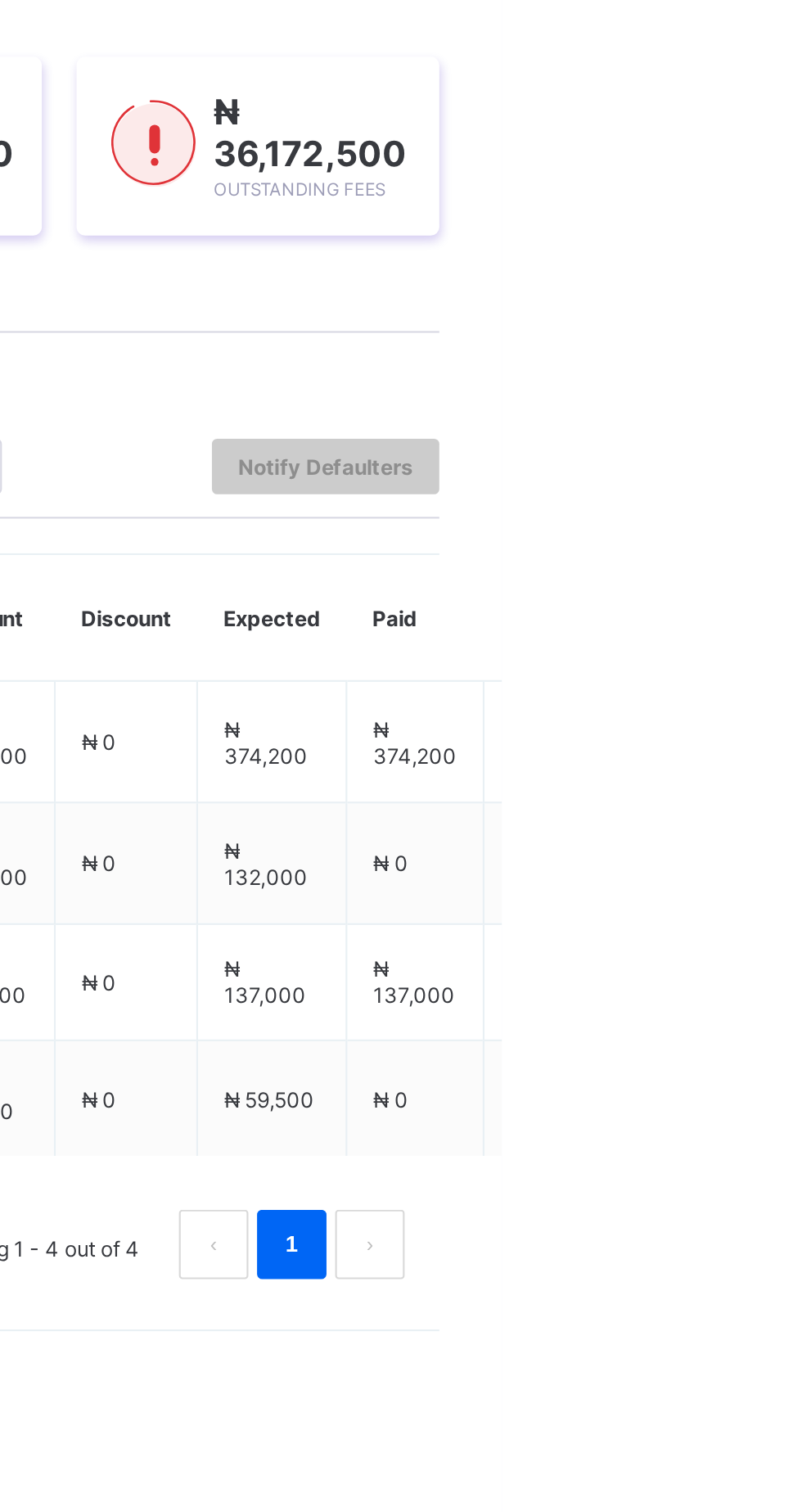
click at [801, 609] on html "Fees First Term / [DATE]-[DATE] LEPNAAN DATOEL [EMAIL_ADDRESS][DOMAIN_NAME] Fee…" at bounding box center [401, 756] width 802 height 1512
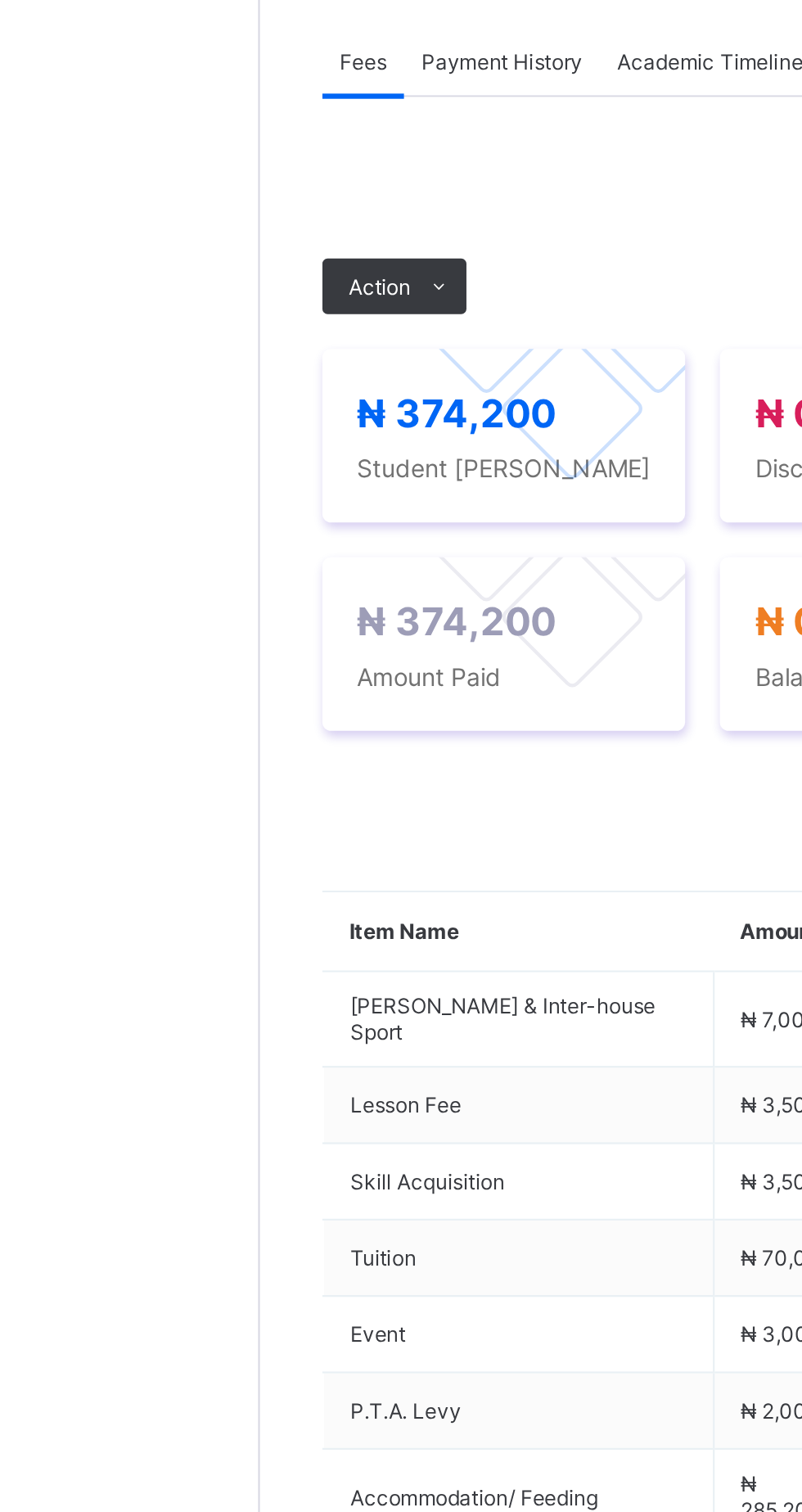
click at [319, 505] on span "Payment History" at bounding box center [310, 499] width 76 height 12
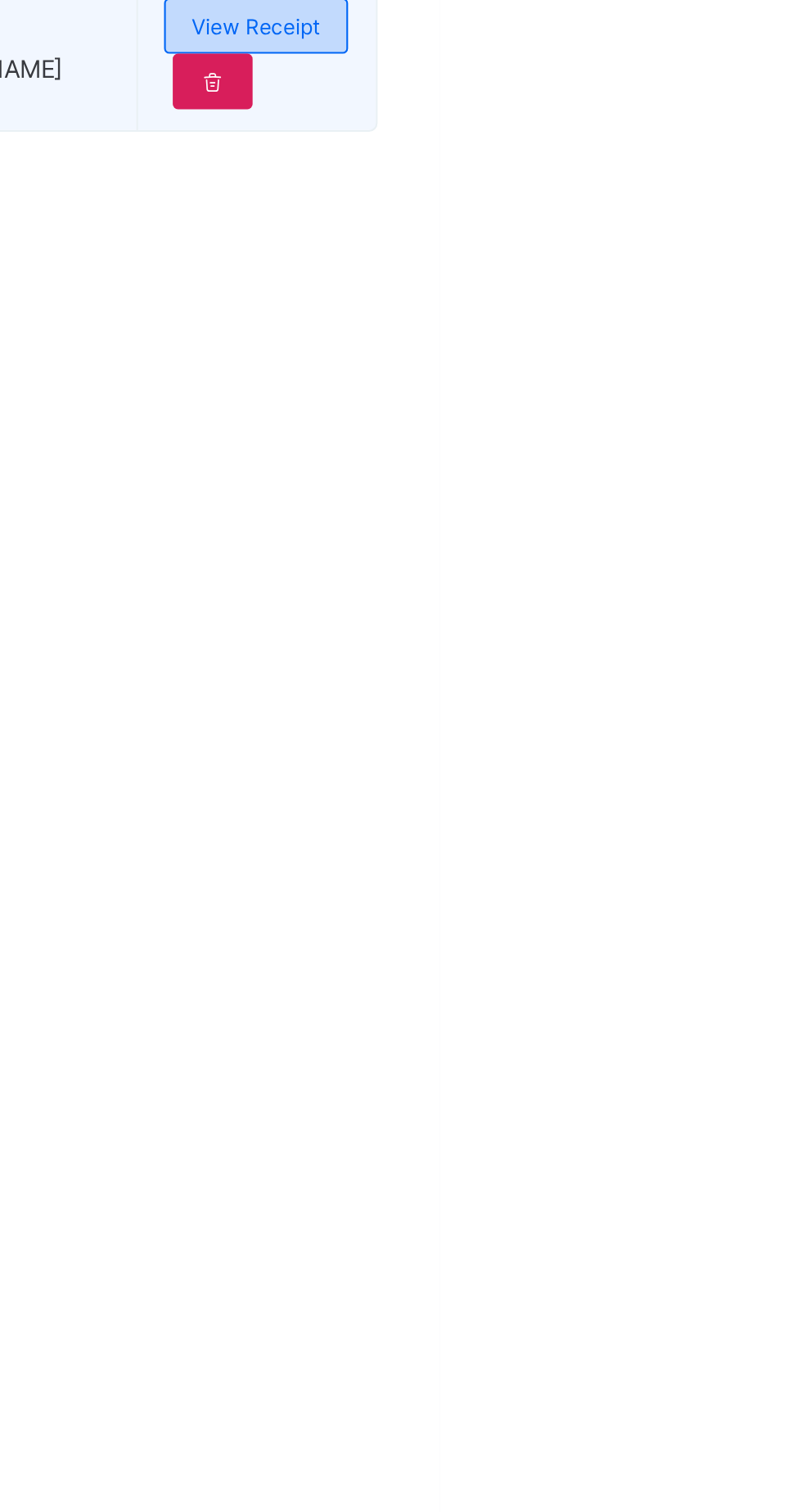
click at [740, 672] on span "View Receipt" at bounding box center [715, 666] width 60 height 12
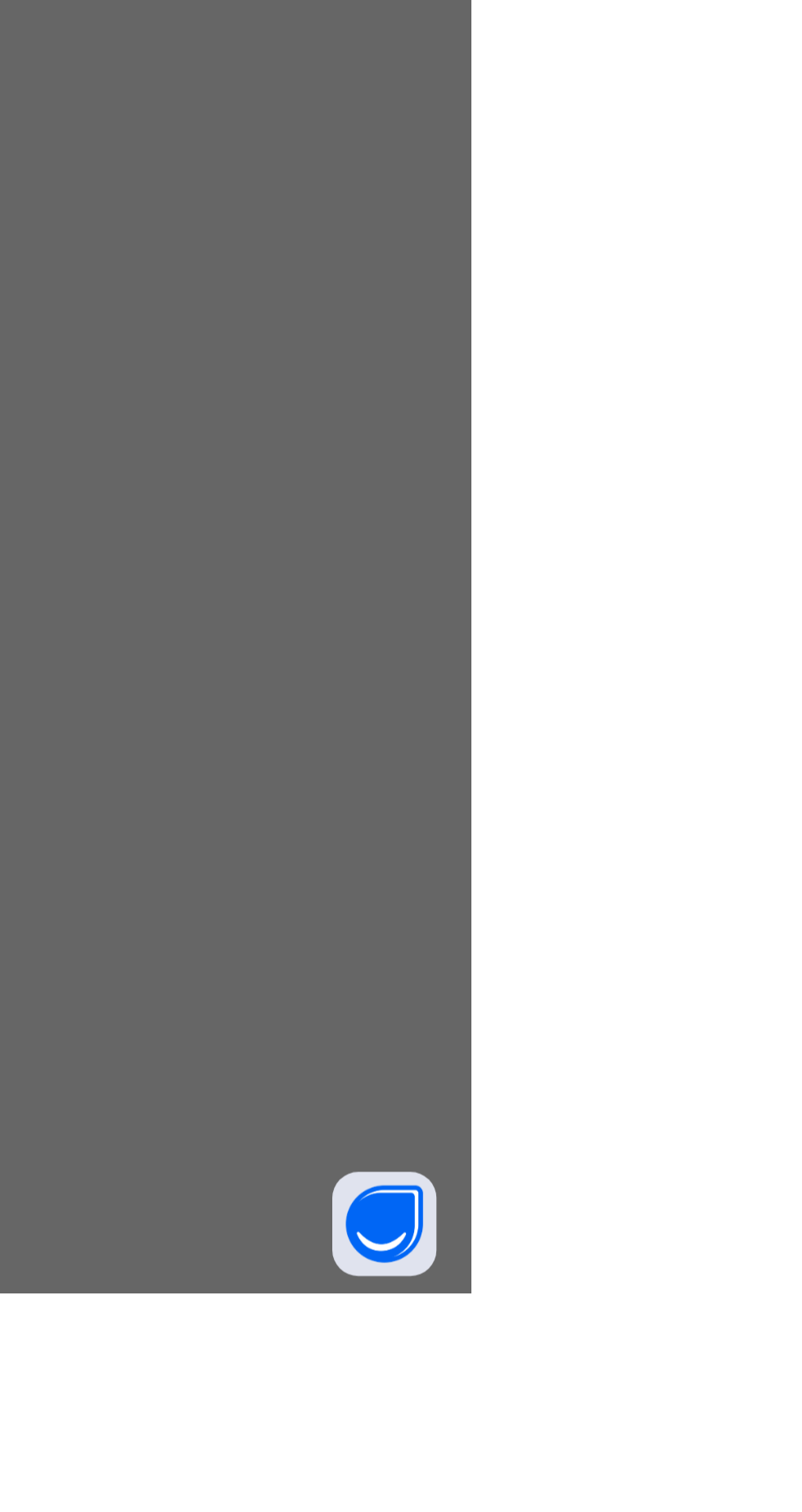
click at [503, 601] on div "Download receipt" at bounding box center [447, 591] width 111 height 20
click at [601, 1511] on div "× Royal College Masaka Download receipt [DATE]-[DATE] / First Term PROSPER IGWE…" at bounding box center [401, 756] width 802 height 1512
click at [494, 598] on span "Download receipt" at bounding box center [453, 591] width 81 height 12
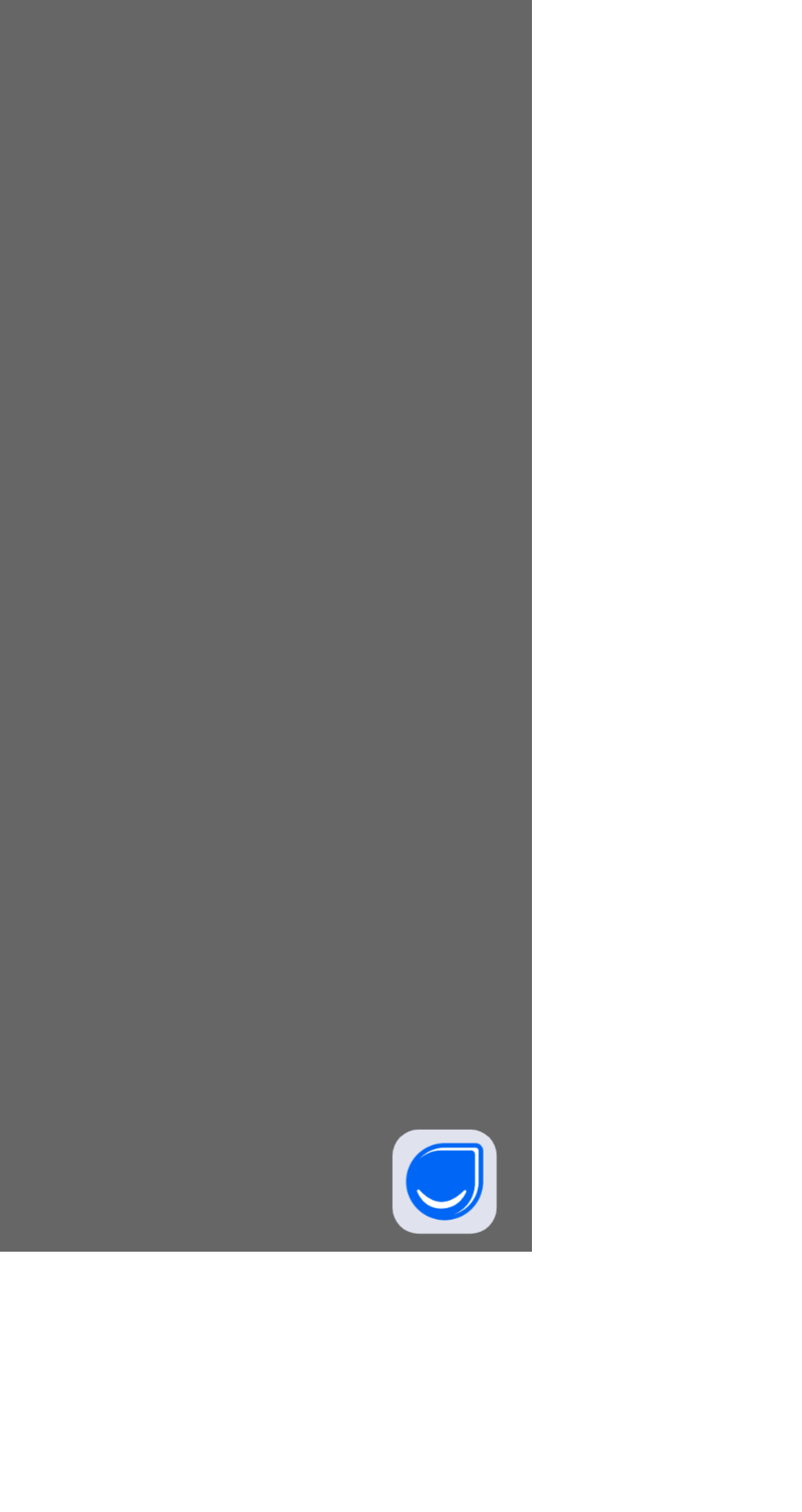
click at [494, 598] on span "Download receipt" at bounding box center [453, 591] width 81 height 12
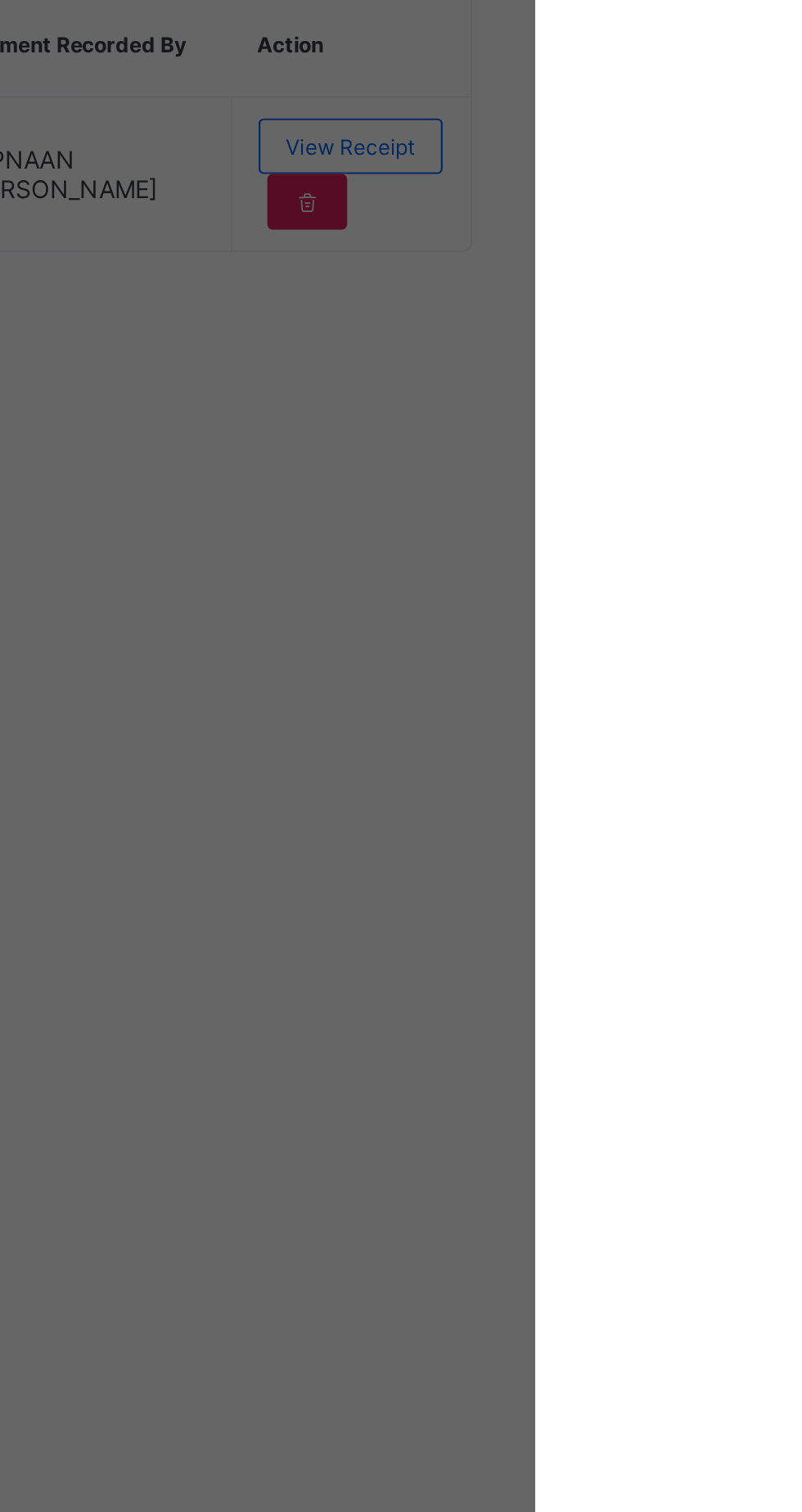
click at [494, 598] on span "Download receipt" at bounding box center [453, 591] width 81 height 12
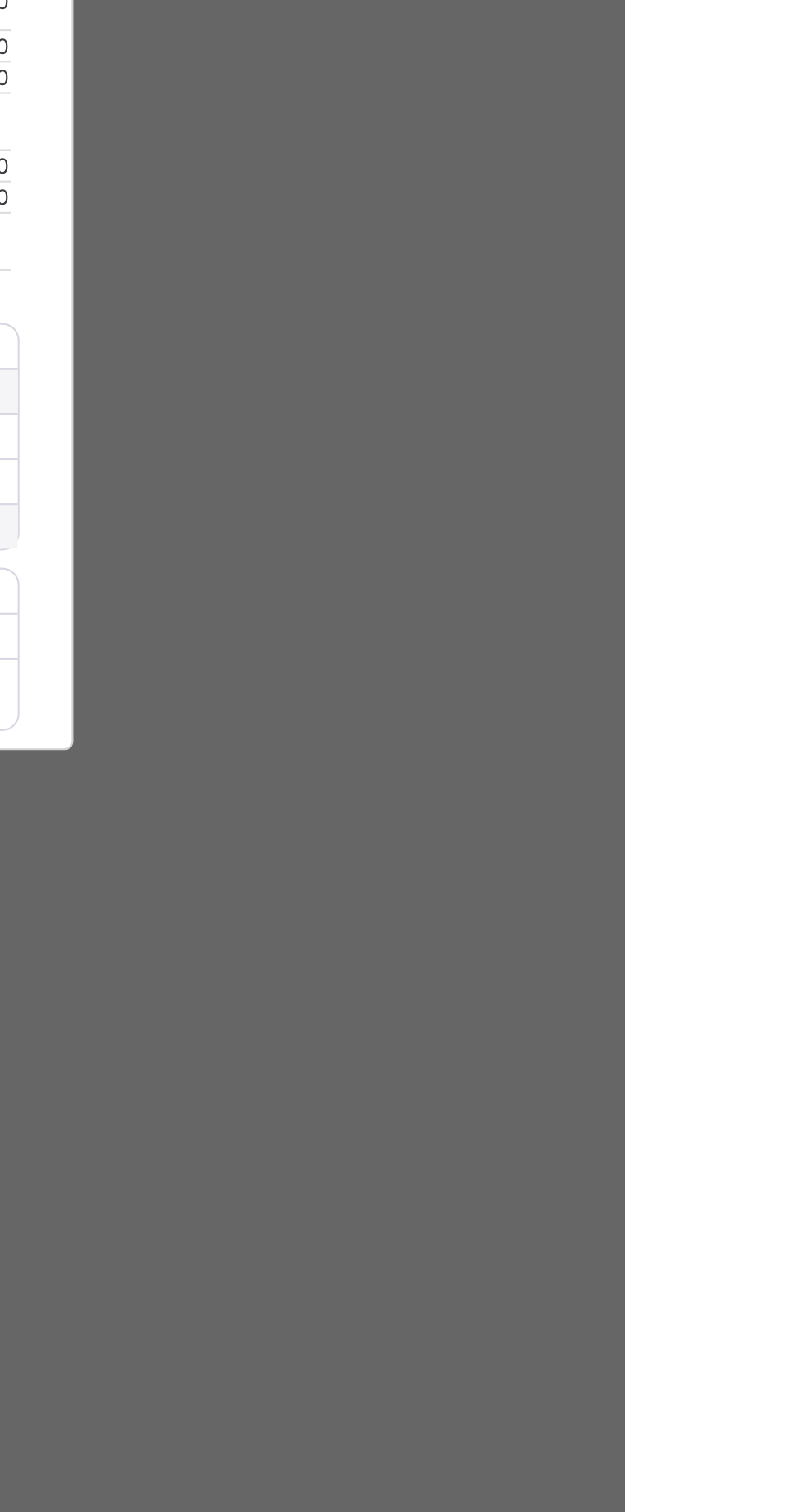
click at [494, 598] on span "Download receipt" at bounding box center [453, 591] width 81 height 12
click at [525, 477] on div "×" at bounding box center [517, 462] width 15 height 28
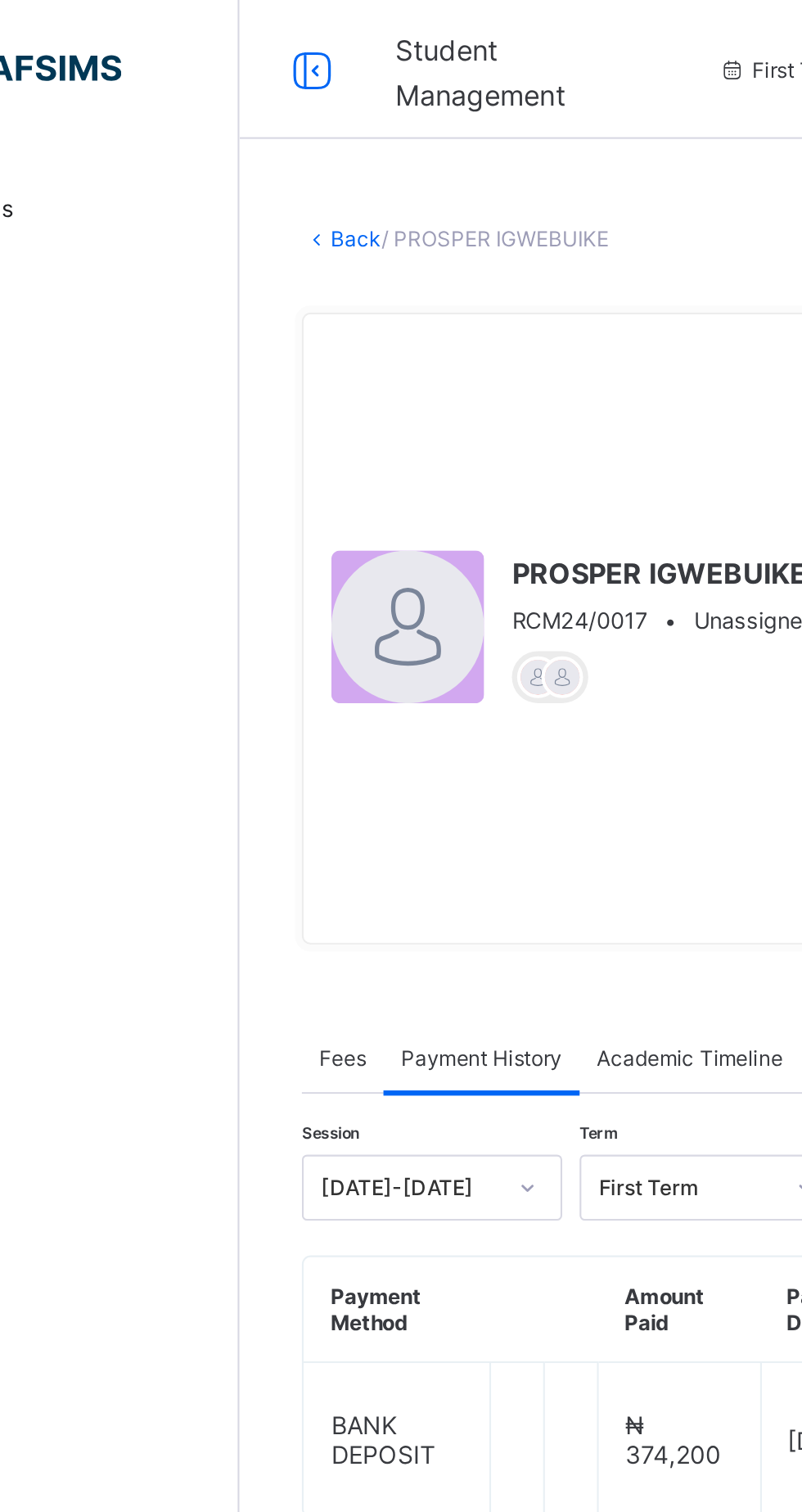
click at [259, 107] on link "Back" at bounding box center [252, 113] width 24 height 12
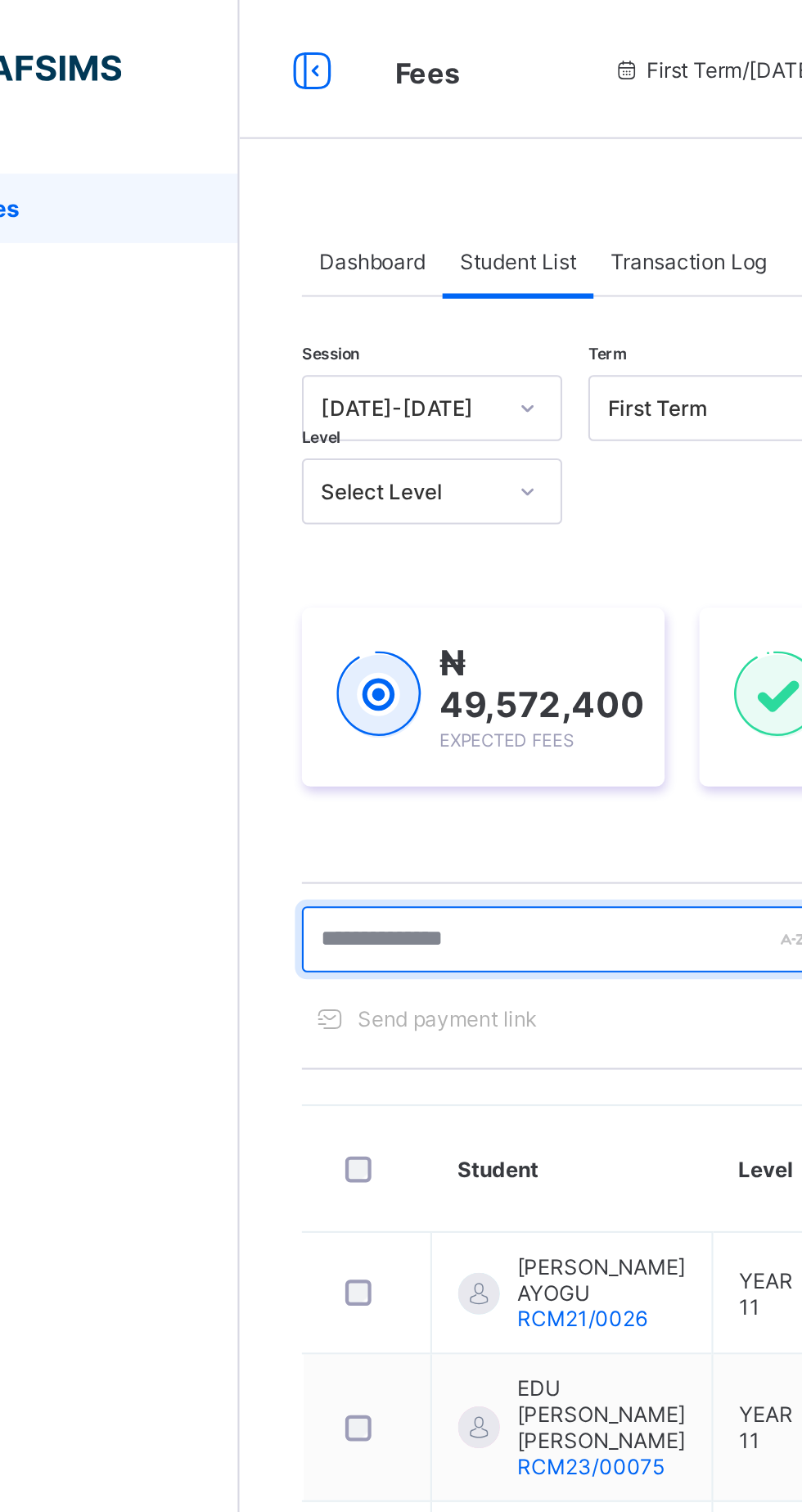
click at [318, 437] on input "text" at bounding box center [349, 442] width 245 height 31
click at [326, 439] on input "text" at bounding box center [349, 442] width 245 height 31
click at [289, 446] on input "text" at bounding box center [349, 442] width 245 height 31
click at [276, 439] on input "text" at bounding box center [349, 442] width 245 height 31
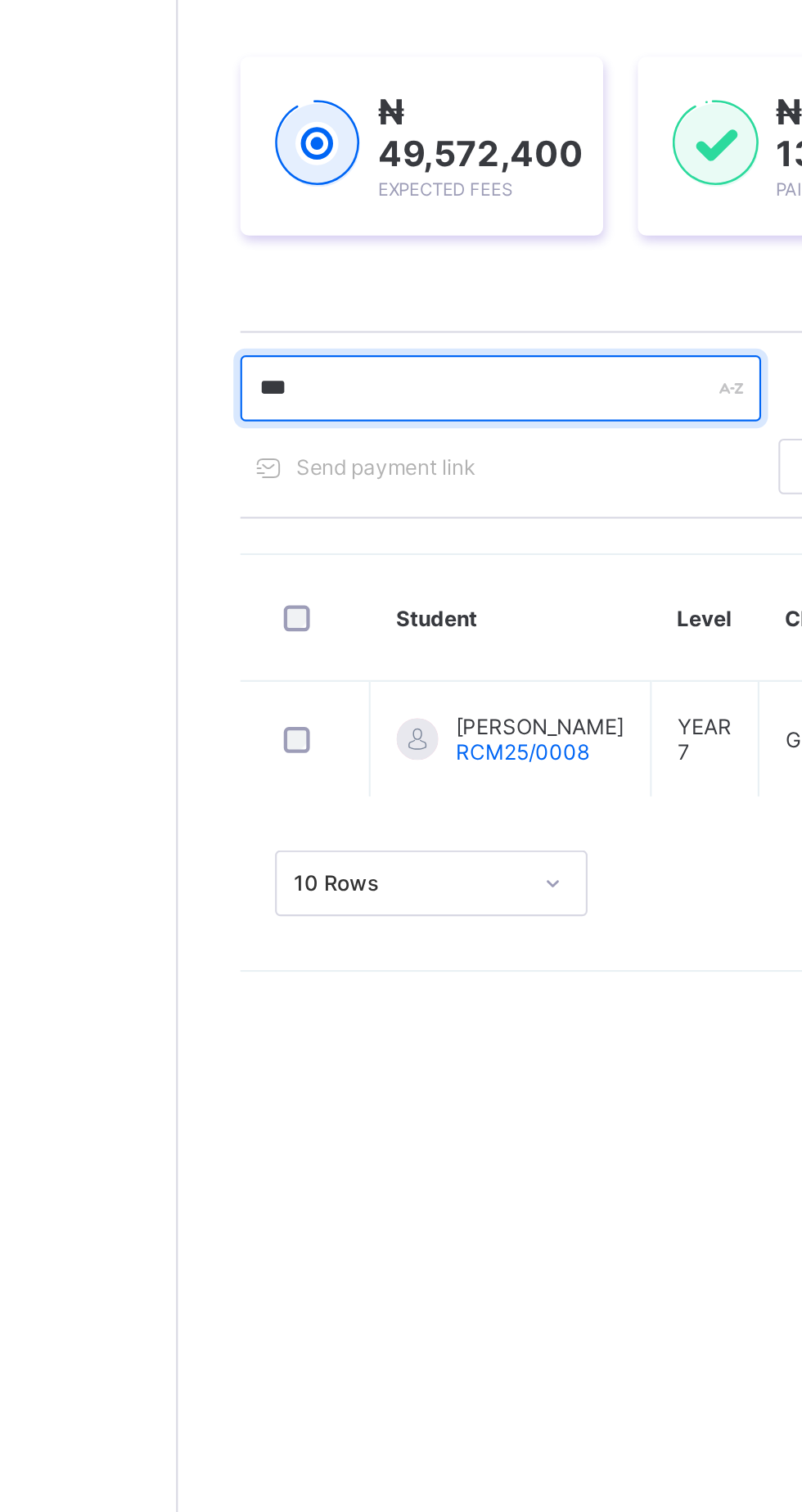
type input "*******"
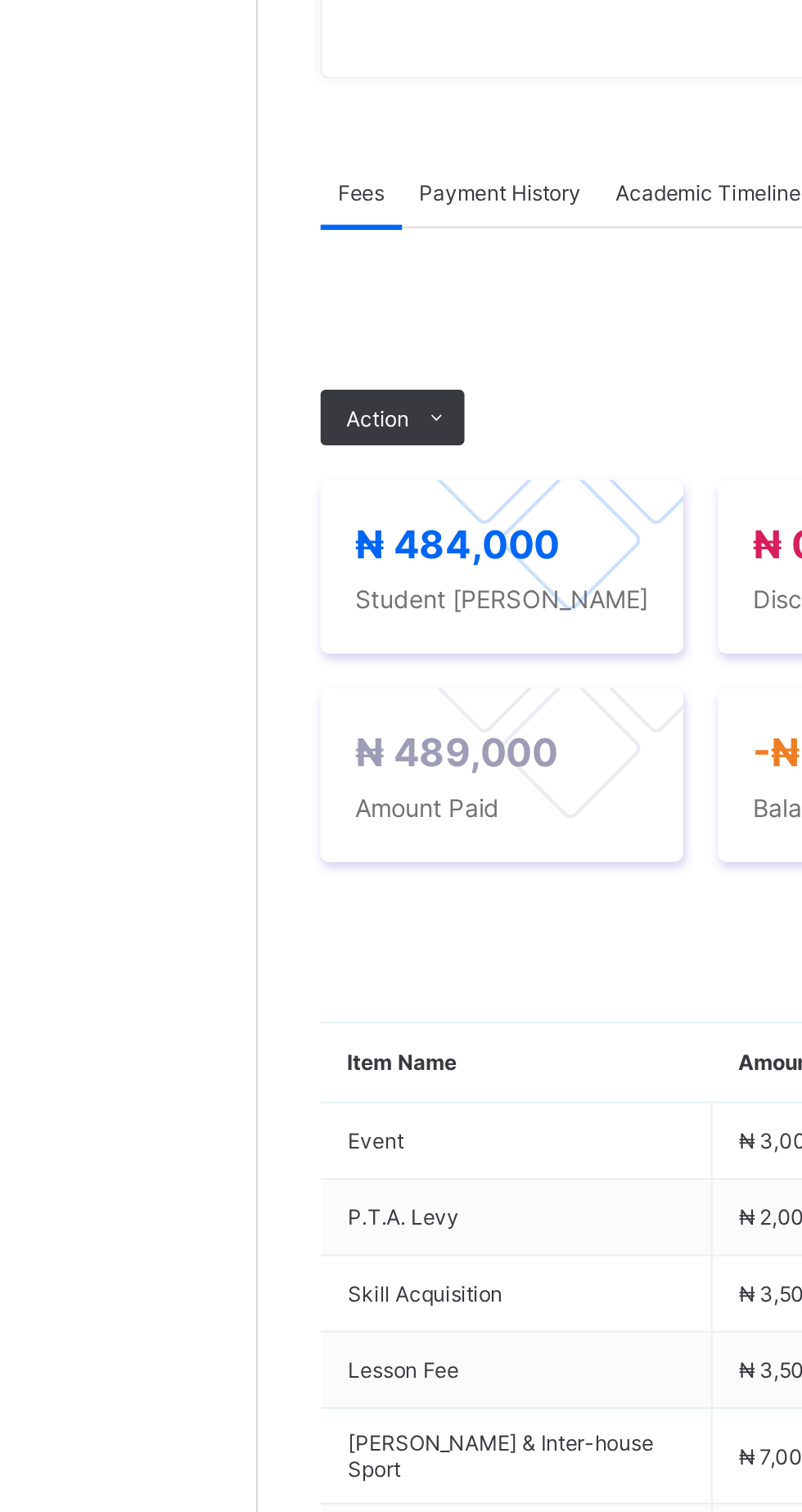
click at [304, 490] on div "Payment History" at bounding box center [310, 473] width 92 height 33
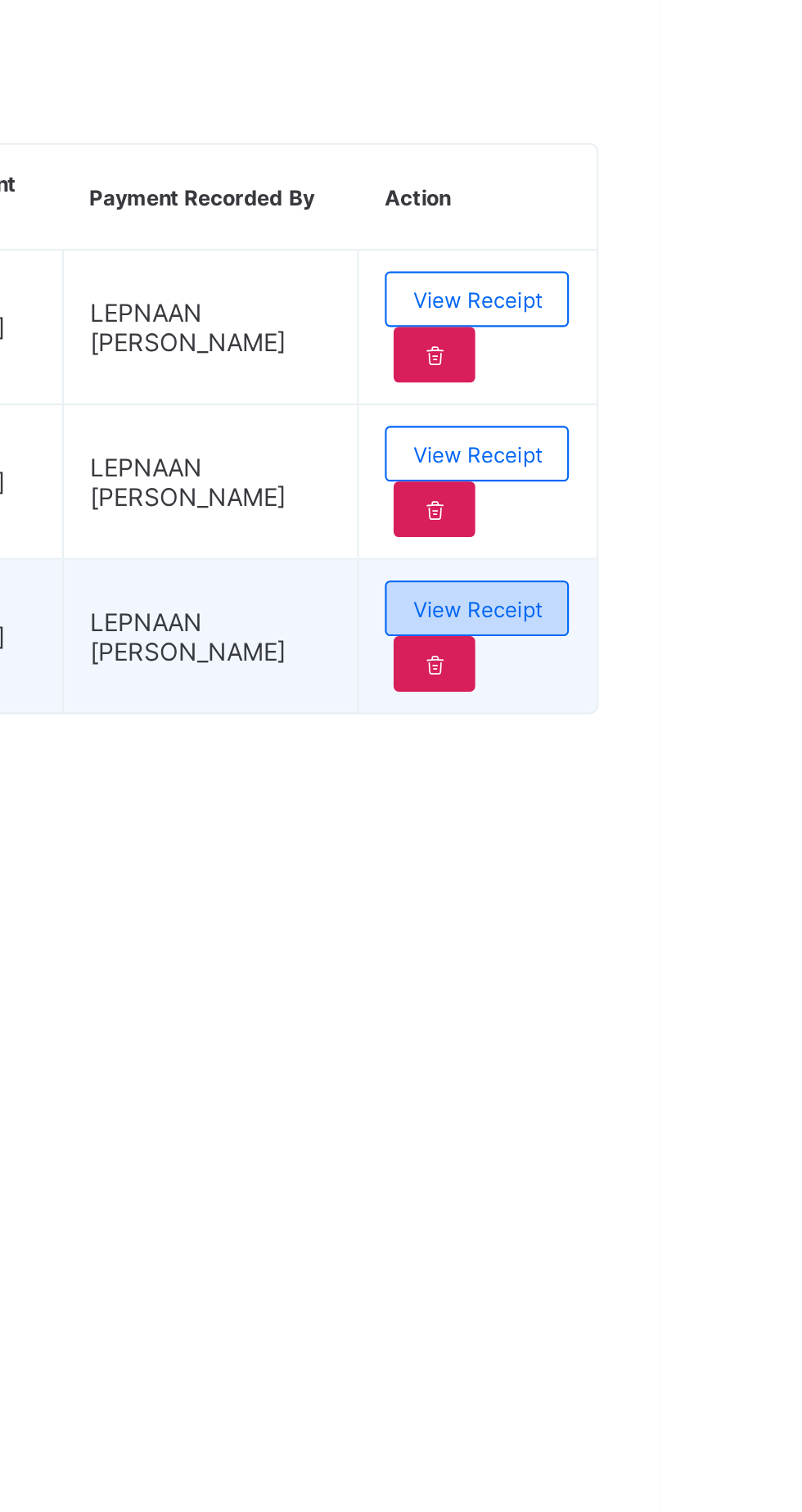
click at [744, 800] on div "View Receipt" at bounding box center [716, 786] width 87 height 26
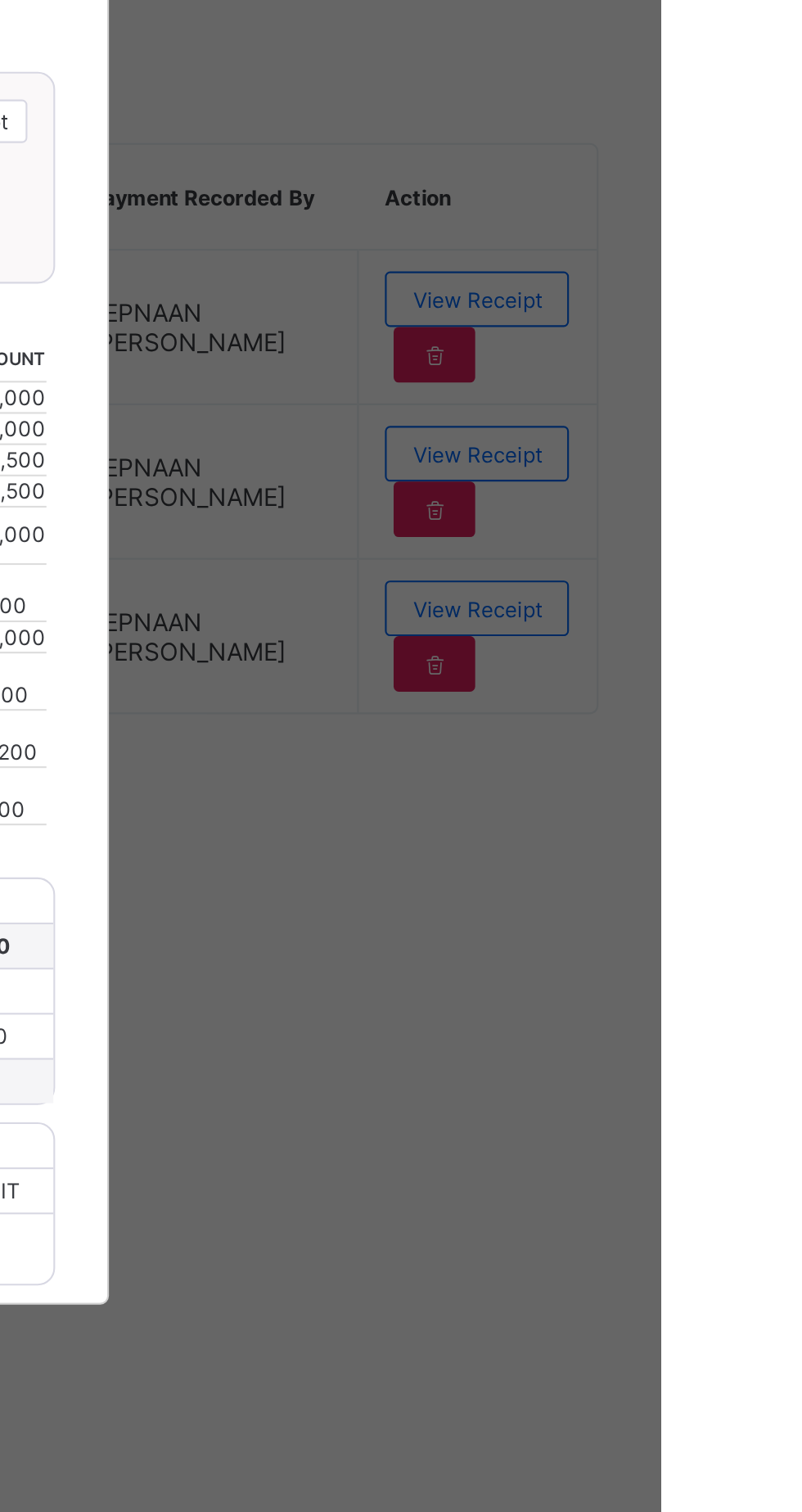
click at [503, 621] on span "YEAR 7 GOLD" at bounding box center [401, 615] width 204 height 12
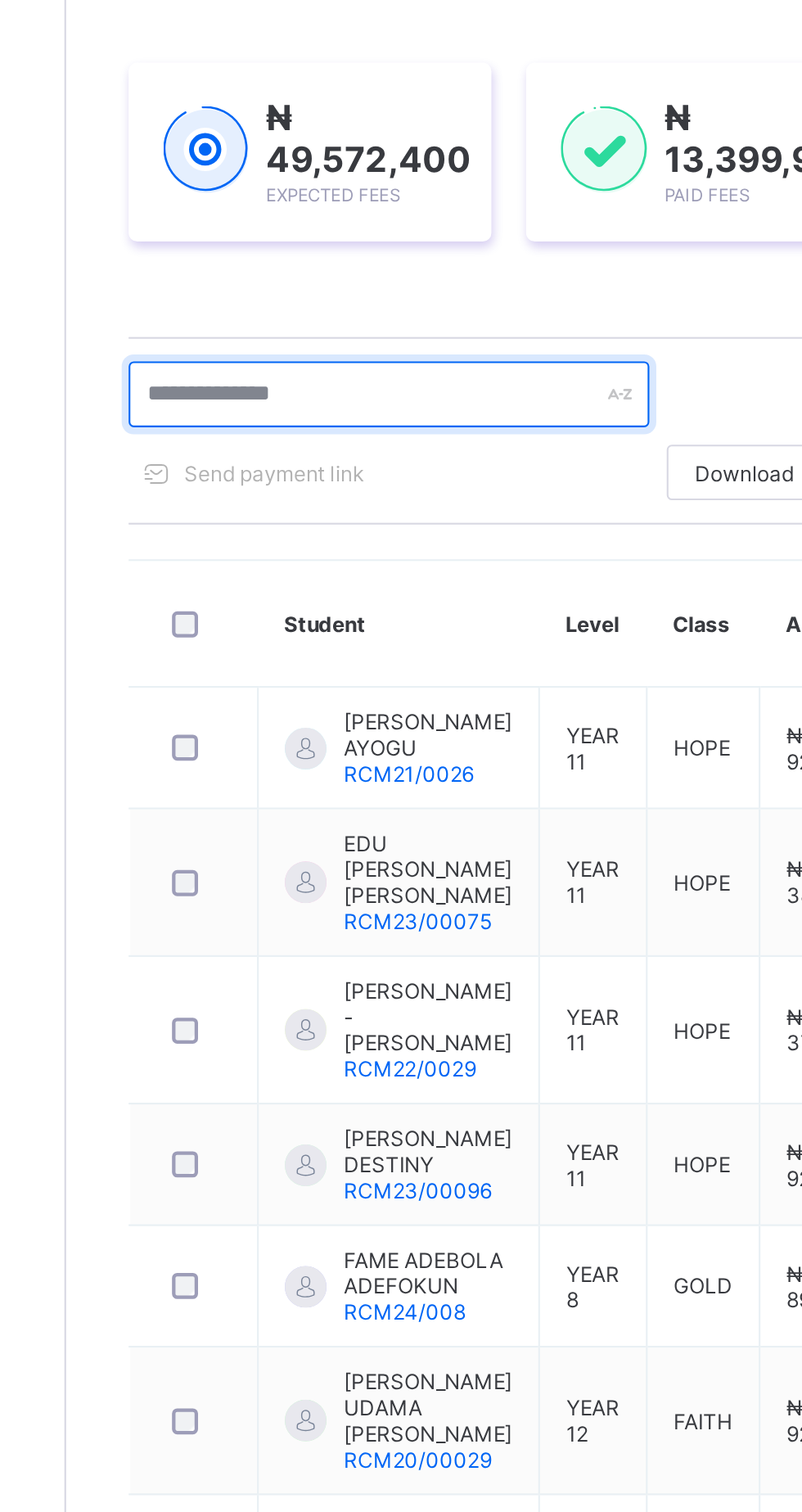
click at [257, 447] on input "text" at bounding box center [349, 442] width 245 height 31
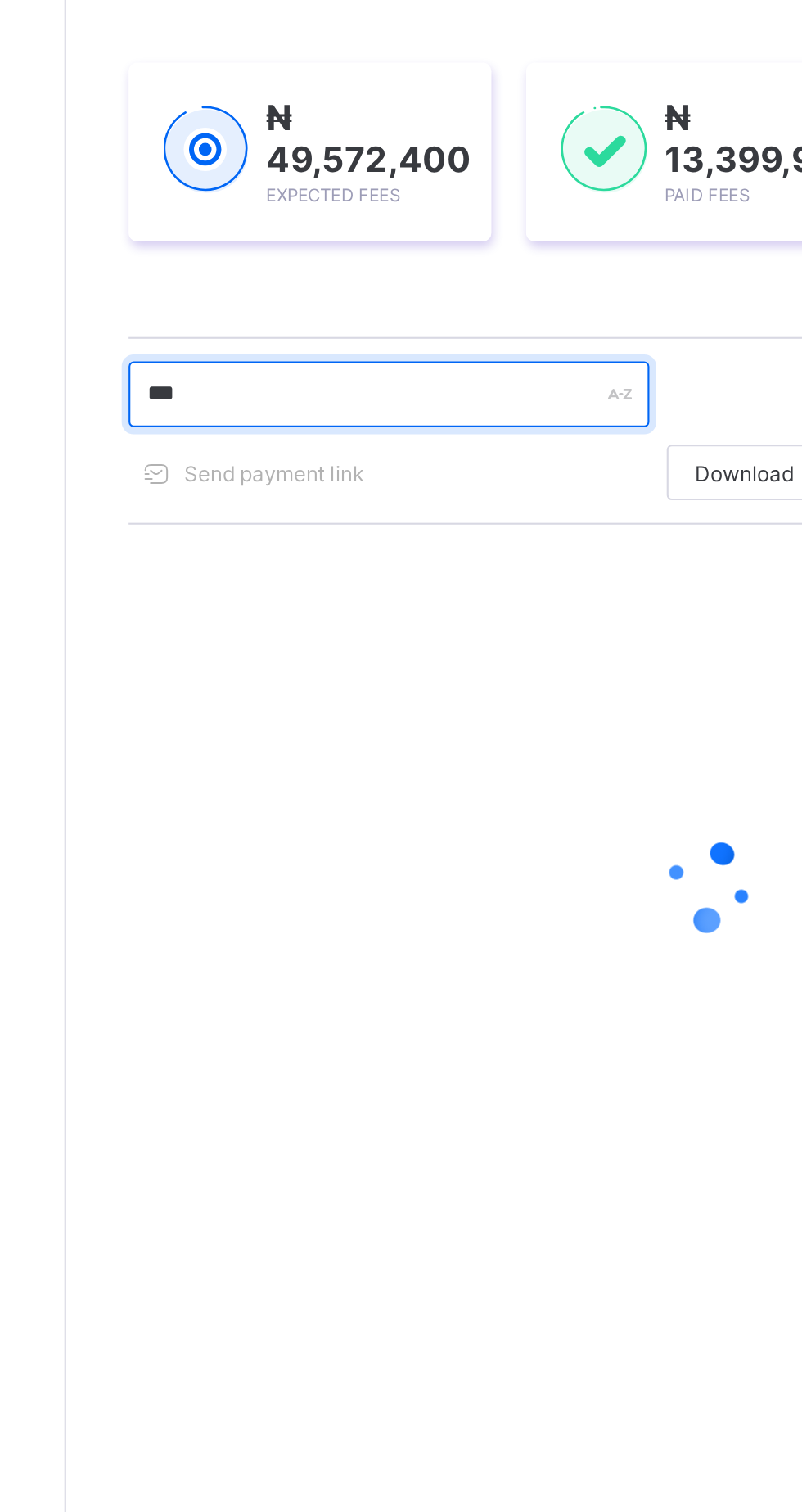
type input "*******"
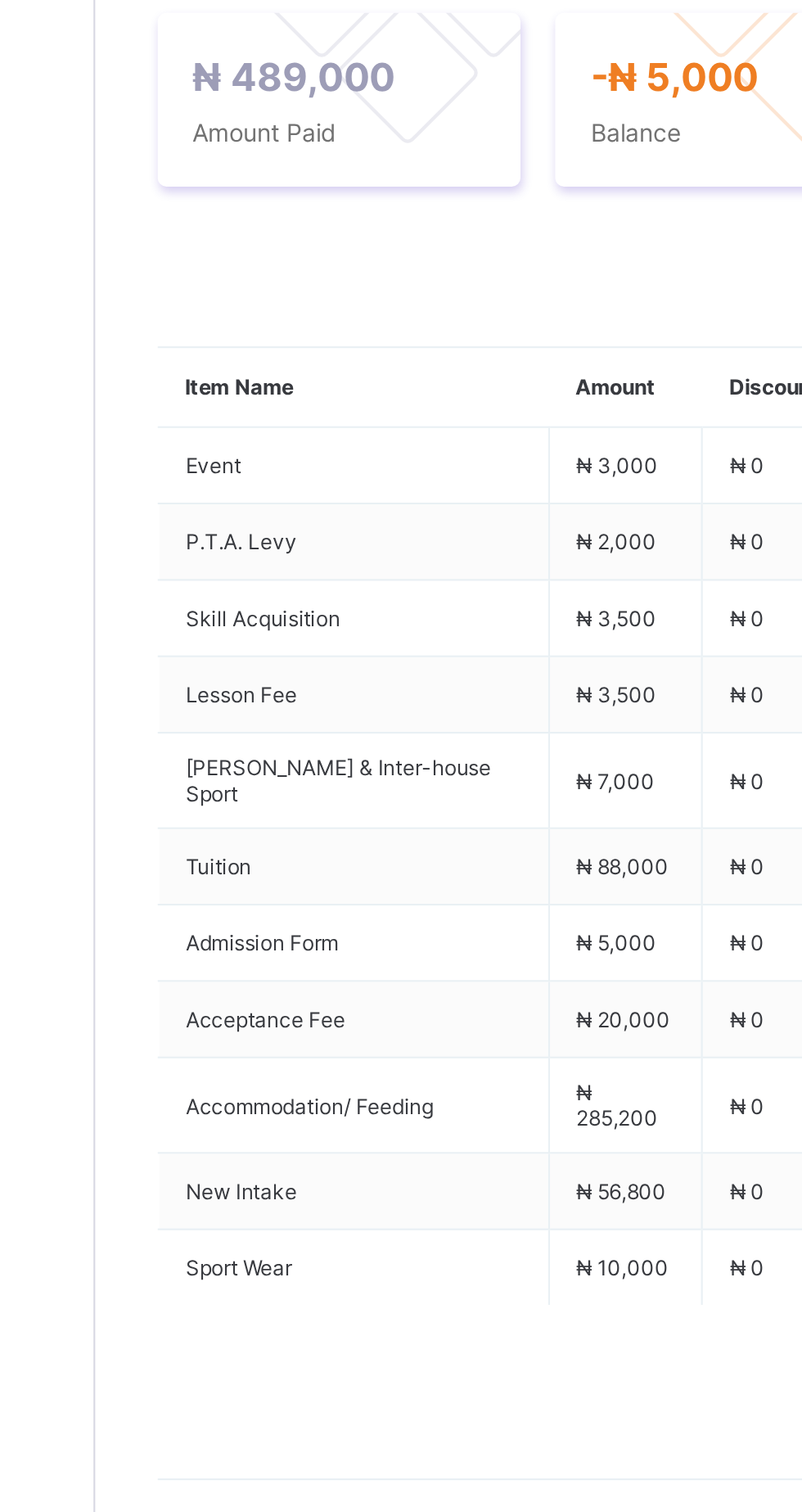
click at [279, 480] on span "Payment History" at bounding box center [310, 474] width 76 height 12
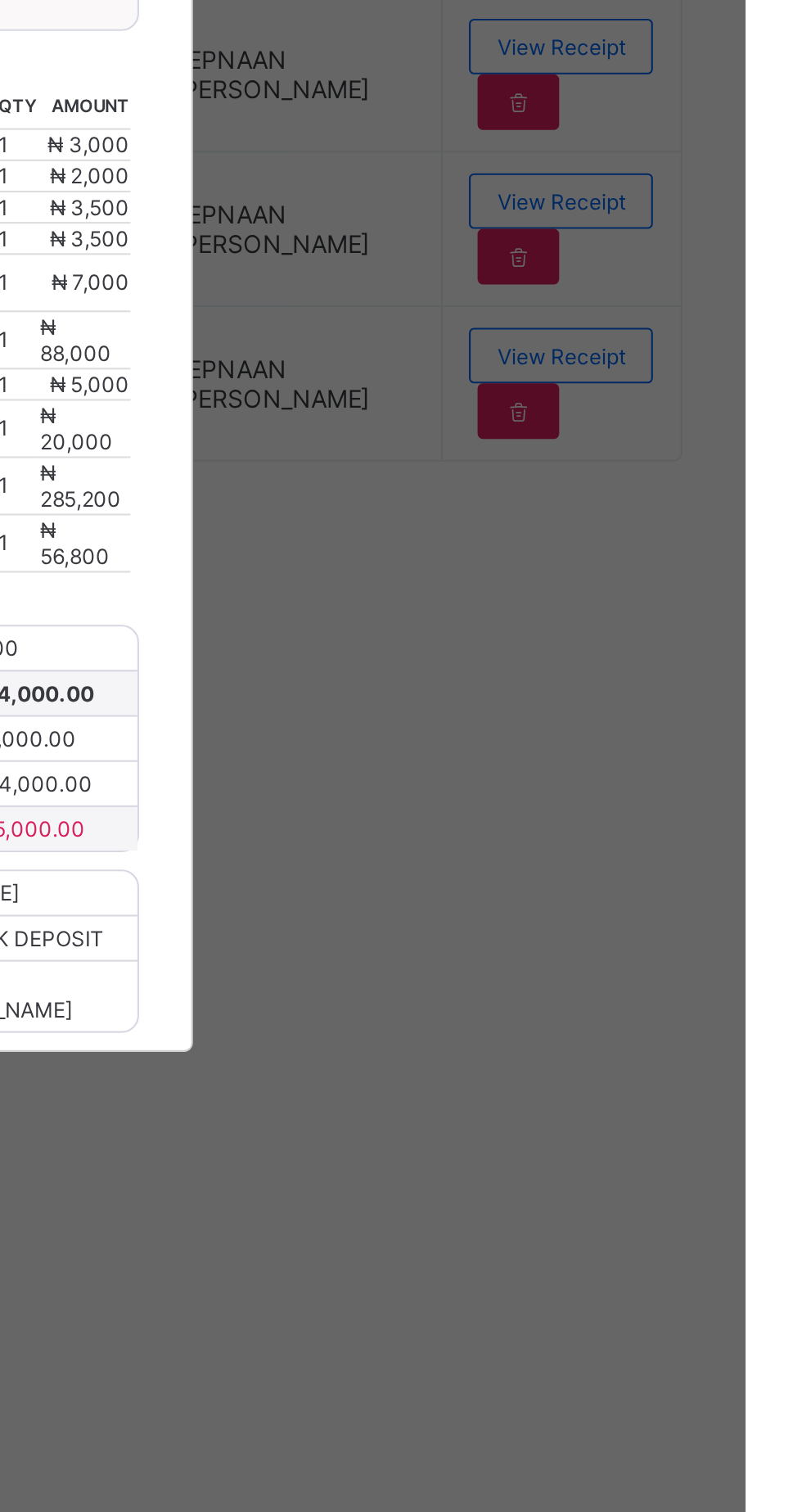
click at [509, 534] on div "Royal College Masaka" at bounding box center [390, 470] width 240 height 127
click at [494, 563] on span "Download receipt" at bounding box center [453, 557] width 81 height 12
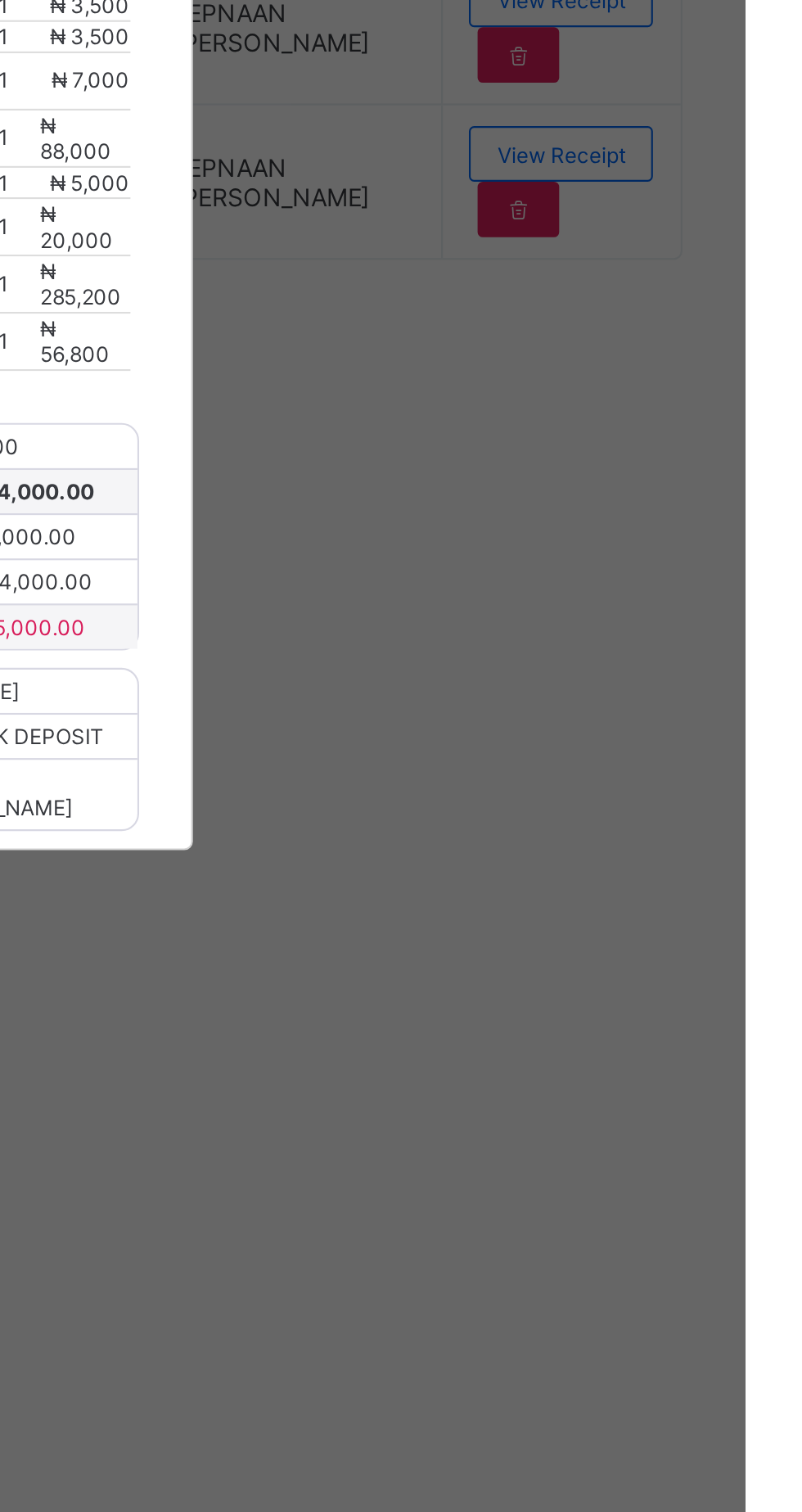
click at [525, 442] on div "×" at bounding box center [517, 428] width 15 height 28
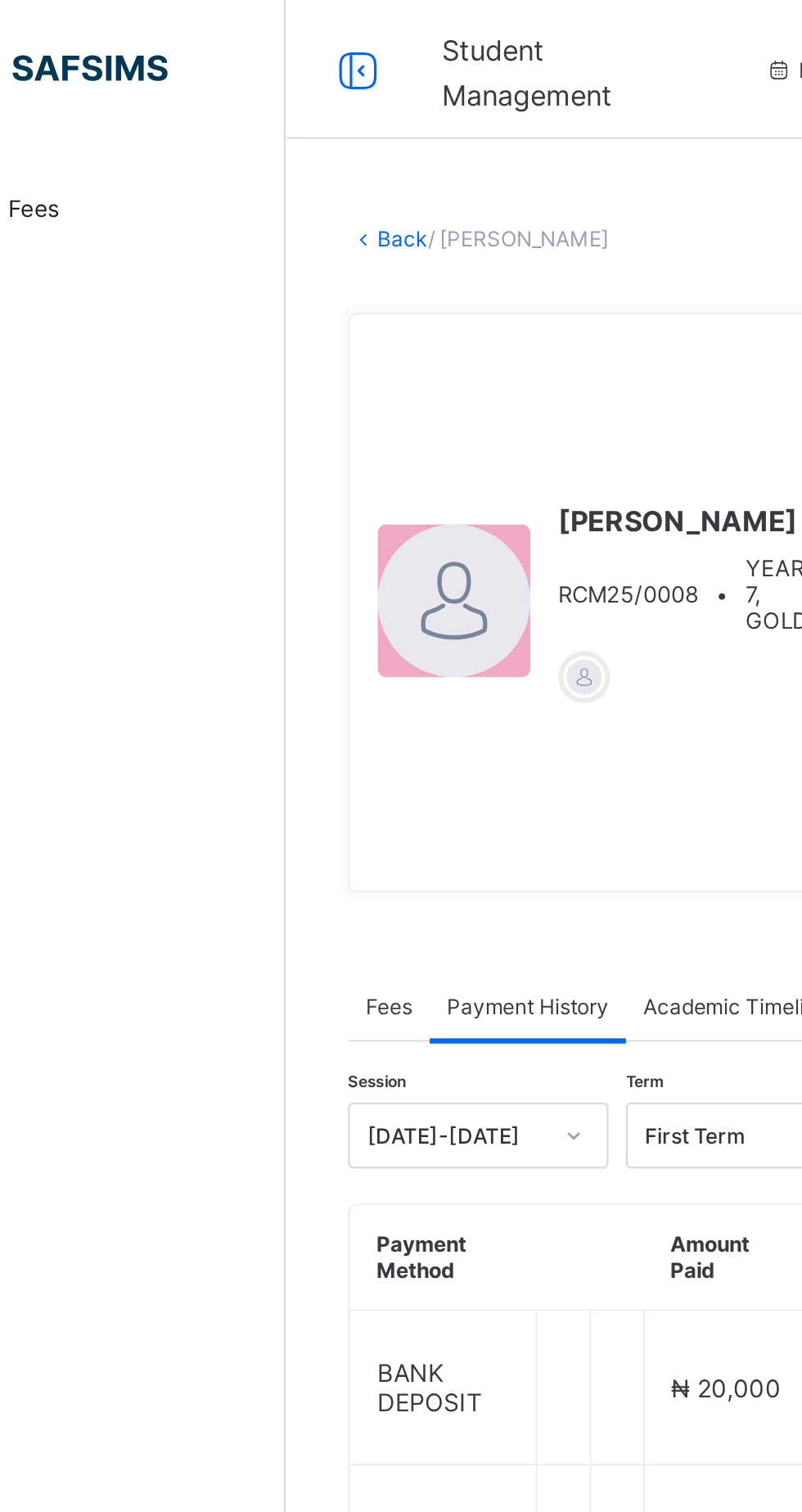
click at [253, 115] on link "Back" at bounding box center [252, 113] width 24 height 12
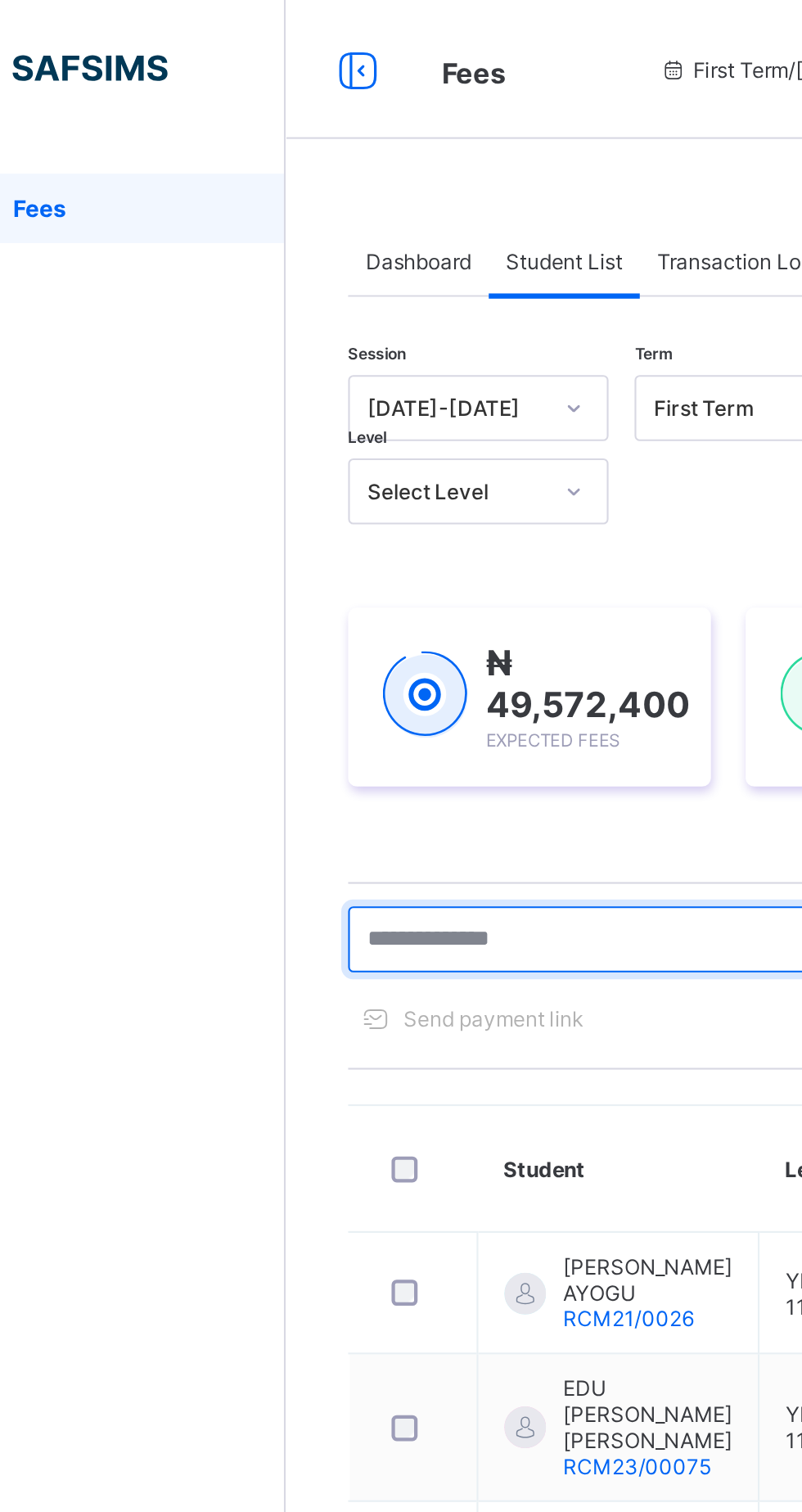
click at [303, 440] on input "text" at bounding box center [349, 442] width 245 height 31
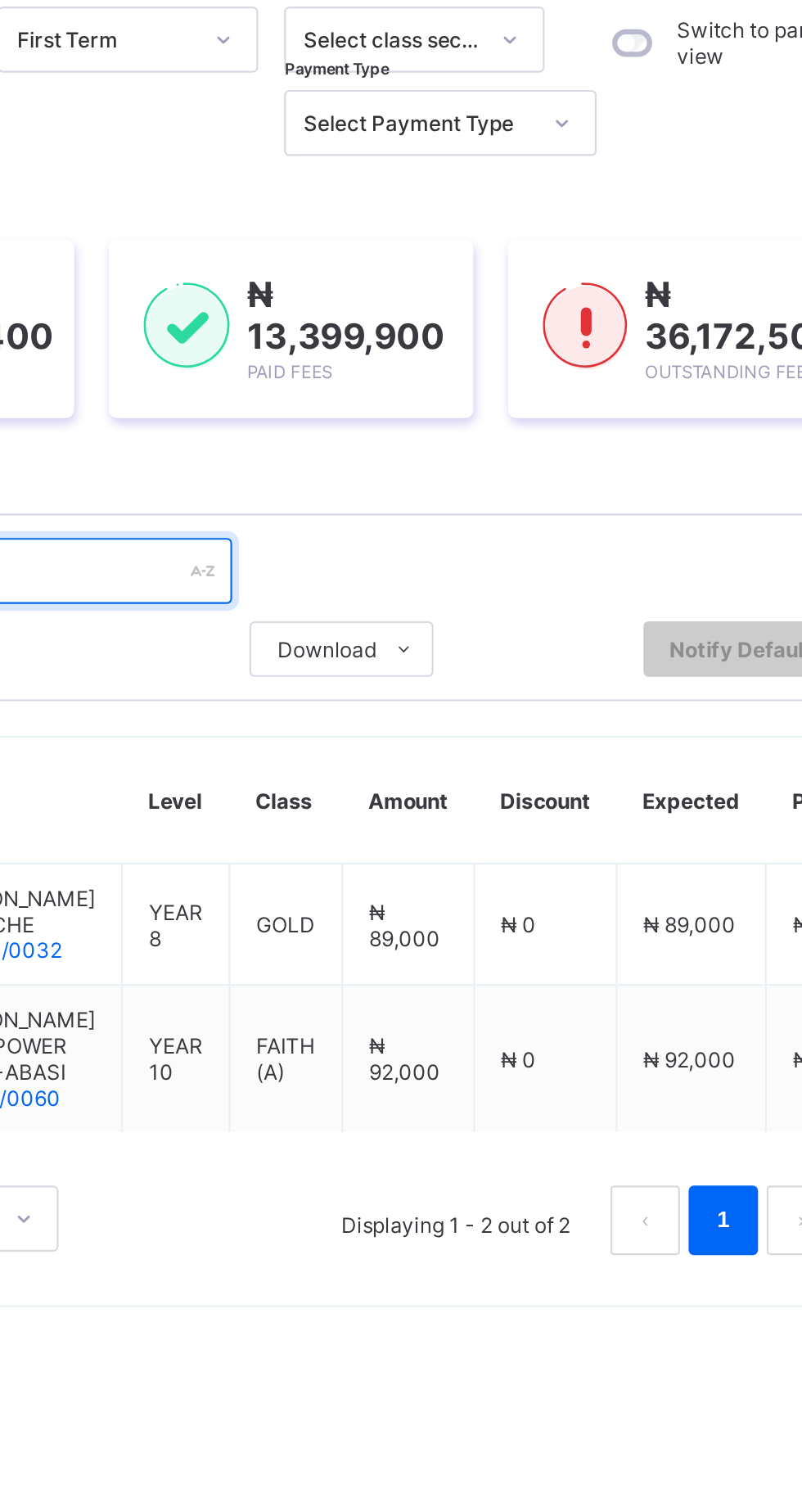
type input "**********"
click at [601, 801] on div "Dashboard Student List Transaction Log Offline Payment Approval Student List Mo…" at bounding box center [499, 444] width 606 height 724
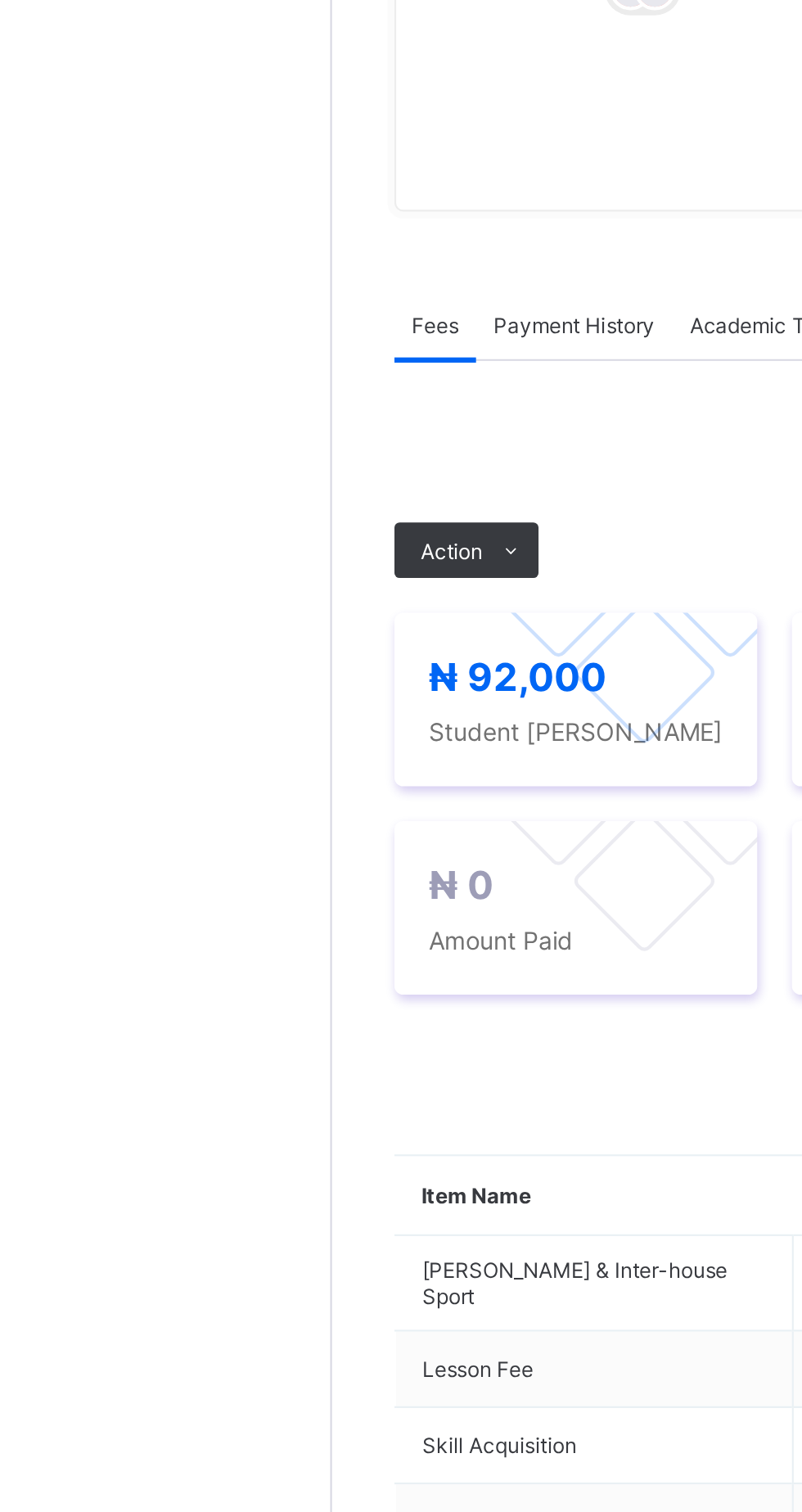
click at [315, 495] on span "Payment History" at bounding box center [310, 488] width 76 height 12
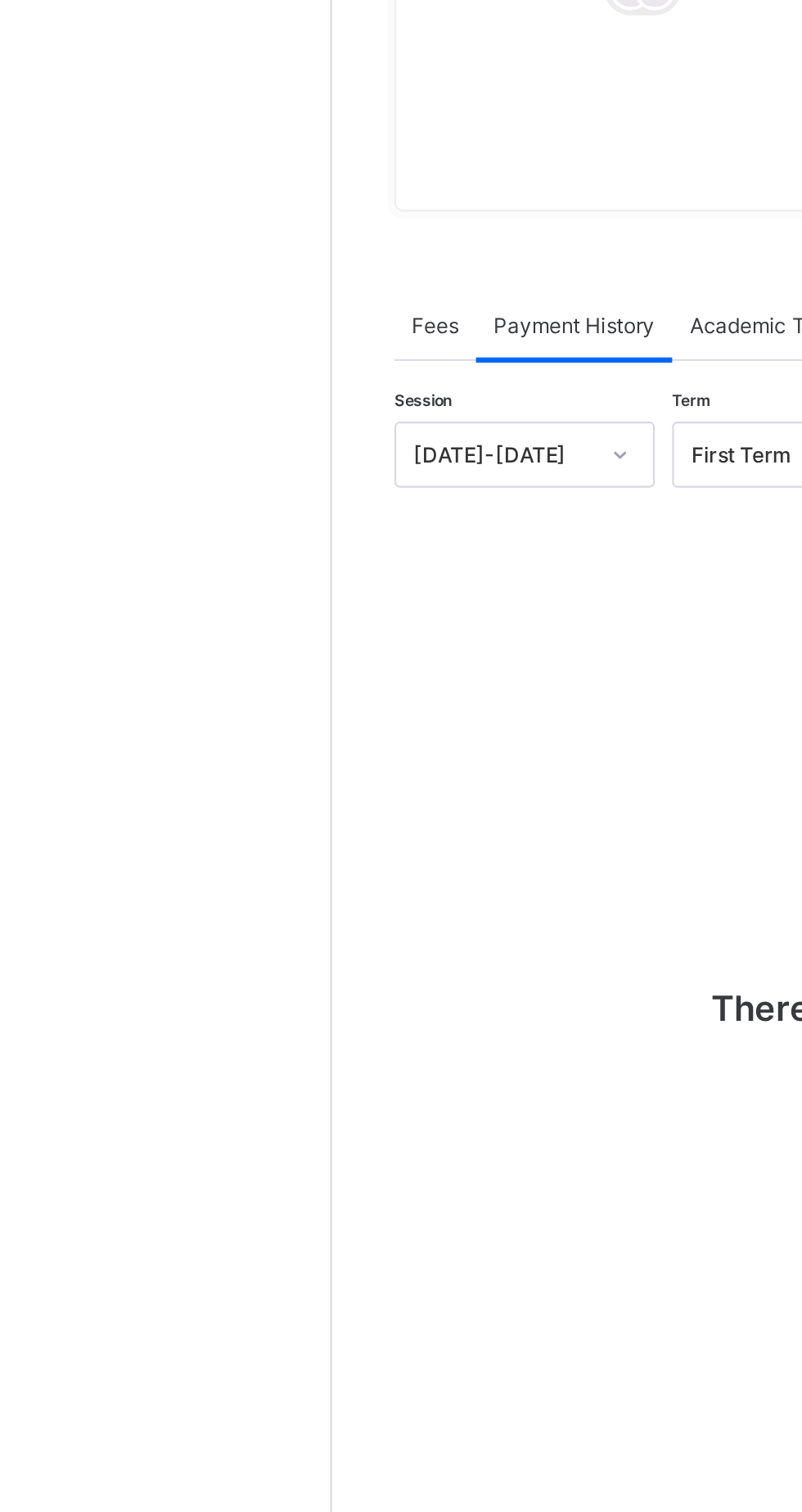
click at [245, 504] on div "Fees" at bounding box center [245, 487] width 38 height 33
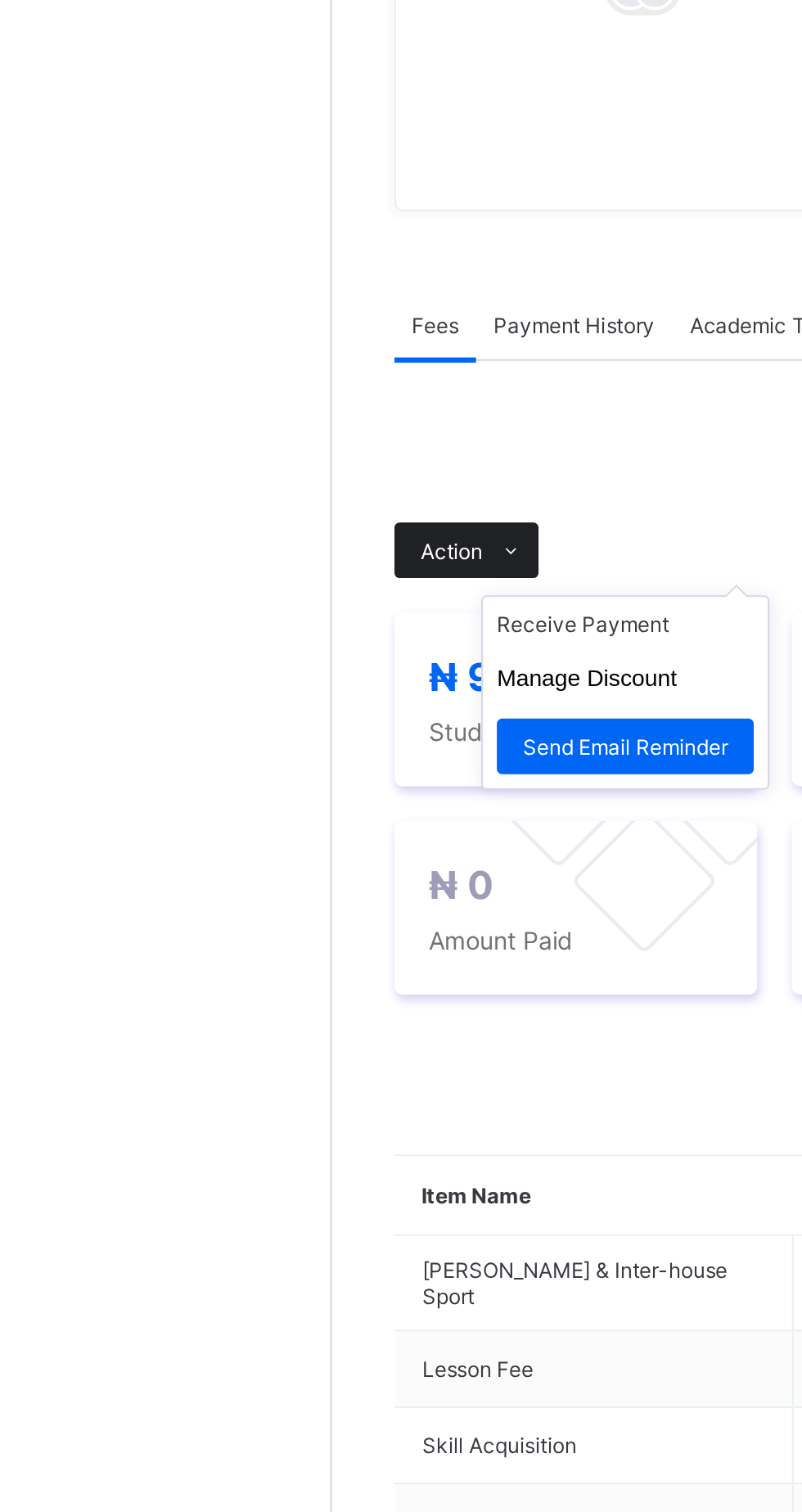
click at [281, 600] on icon at bounding box center [281, 595] width 12 height 11
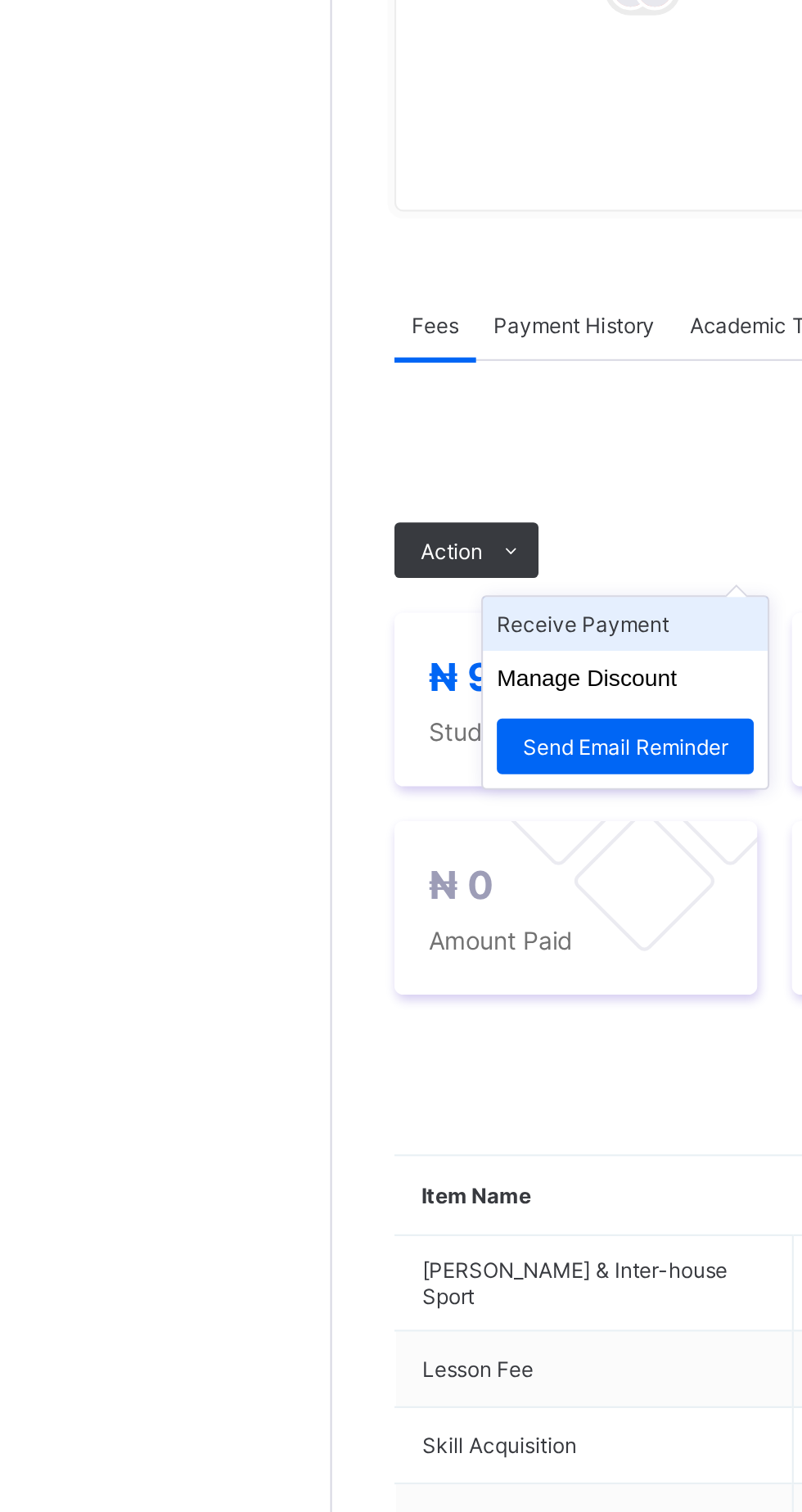
click at [301, 642] on li "Receive Payment" at bounding box center [334, 629] width 134 height 26
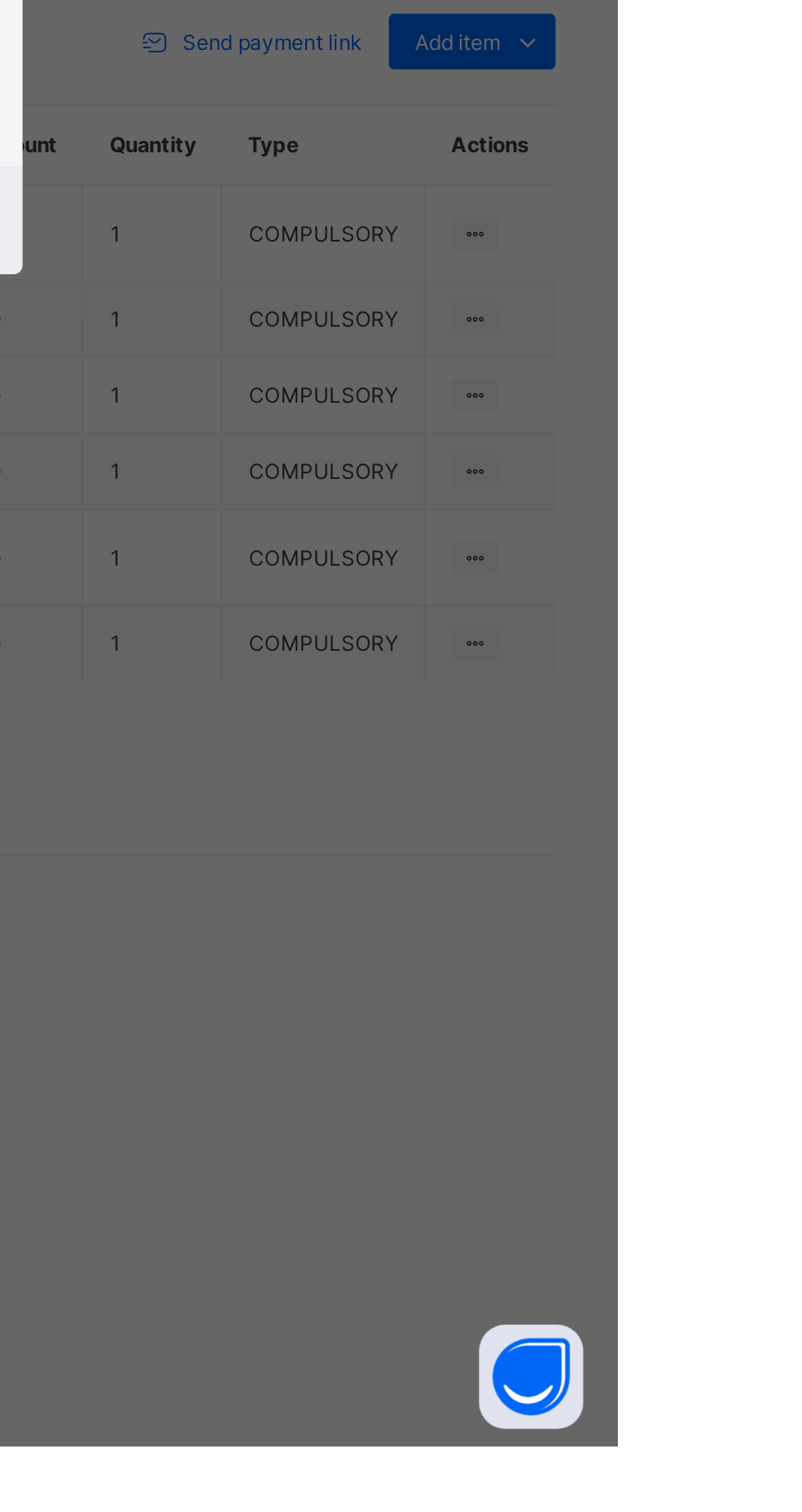
click at [801, 1313] on div "× Receive Payment Payment Method Cash Bank POS Bank Select bank Reference No Pa…" at bounding box center [401, 756] width 802 height 1512
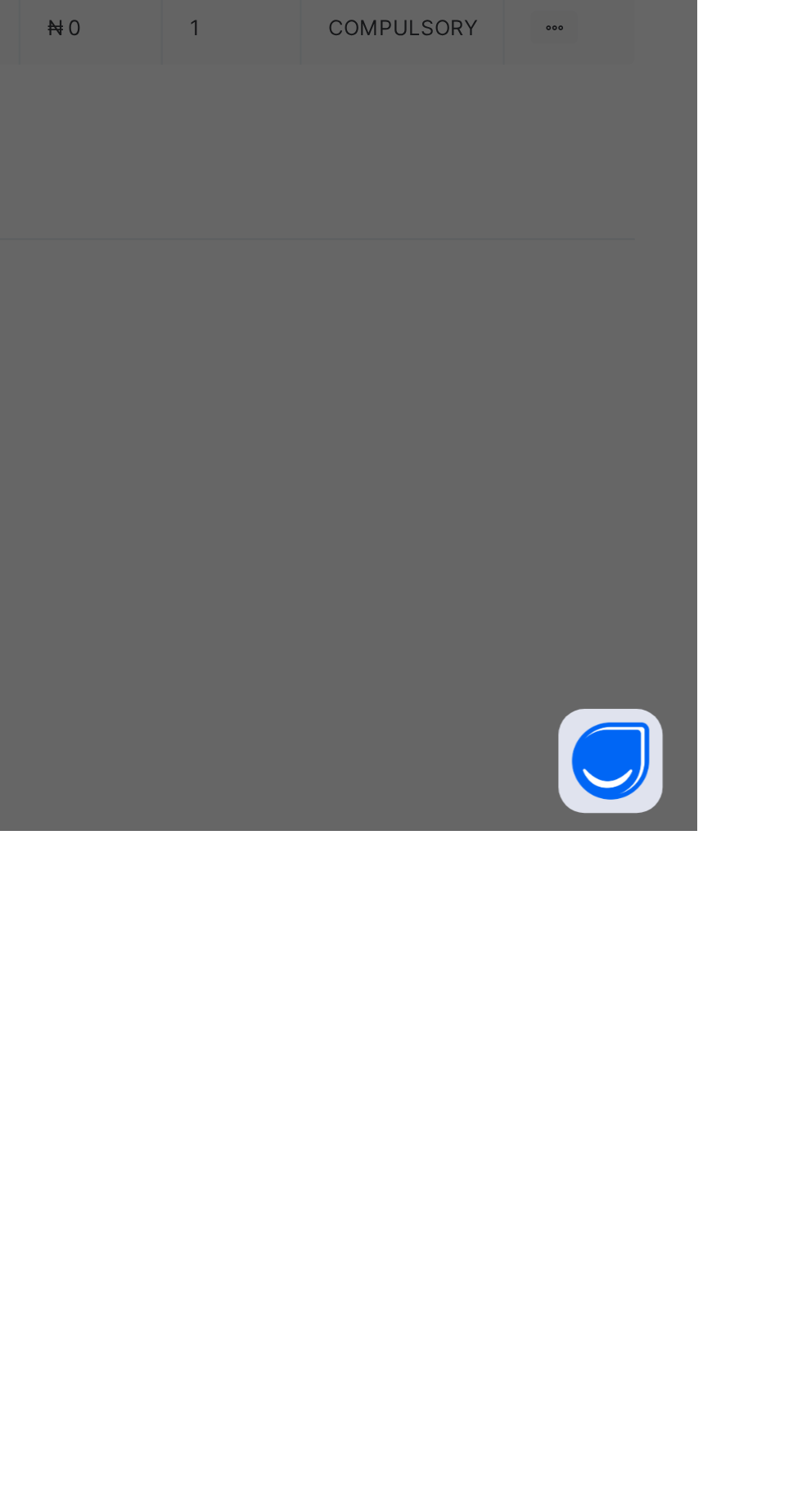
scroll to position [183, 0]
click at [363, 743] on div "Ecobank Nigeria - [GEOGRAPHIC_DATA]" at bounding box center [334, 723] width 57 height 37
click at [429, 808] on div at bounding box center [400, 792] width 58 height 35
click at [429, 808] on input "text" at bounding box center [400, 792] width 58 height 35
type input "*******"
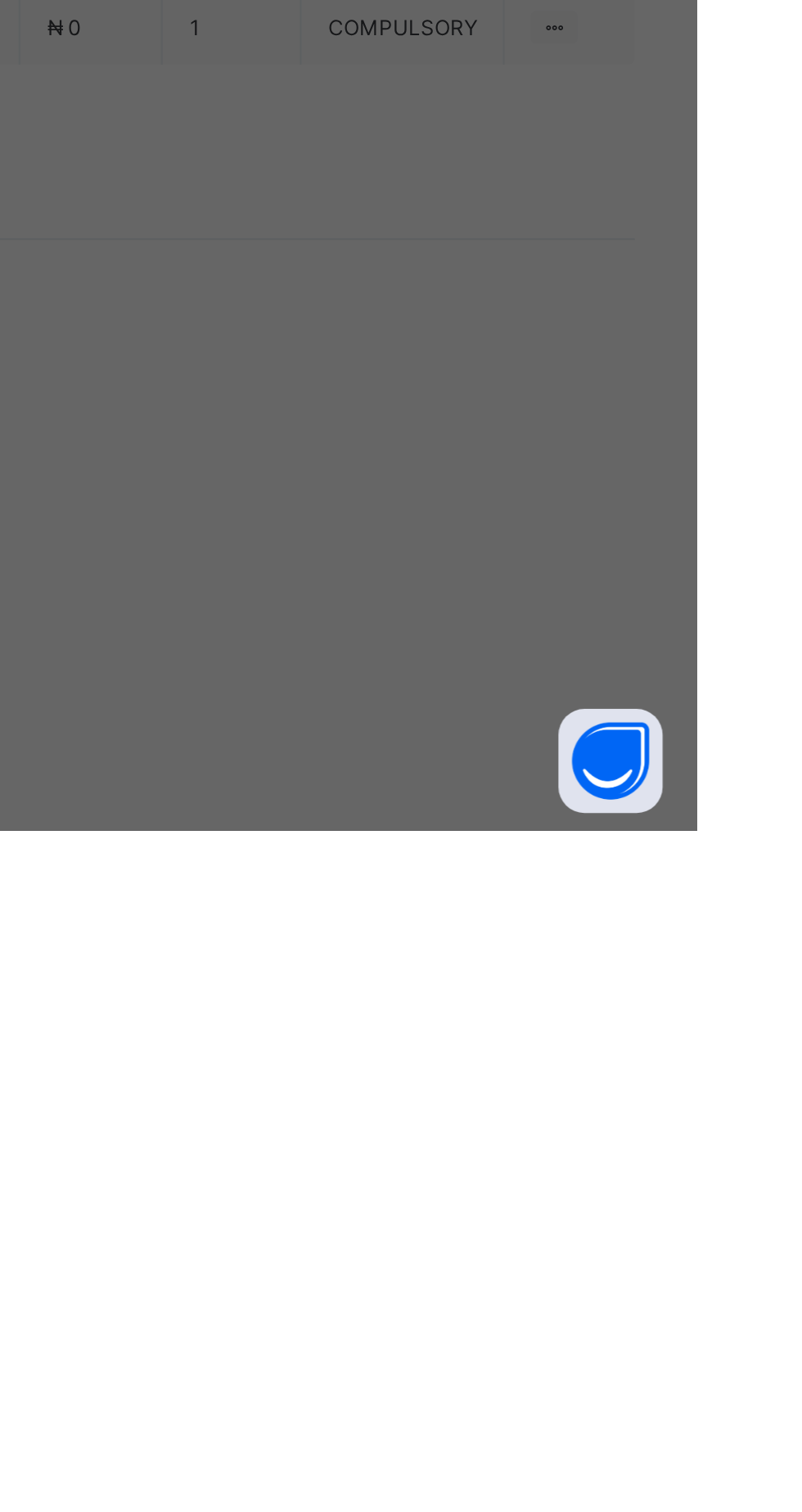
click at [409, 876] on input "date" at bounding box center [357, 858] width 104 height 35
type input "**********"
click at [485, 940] on span "Save" at bounding box center [447, 934] width 74 height 12
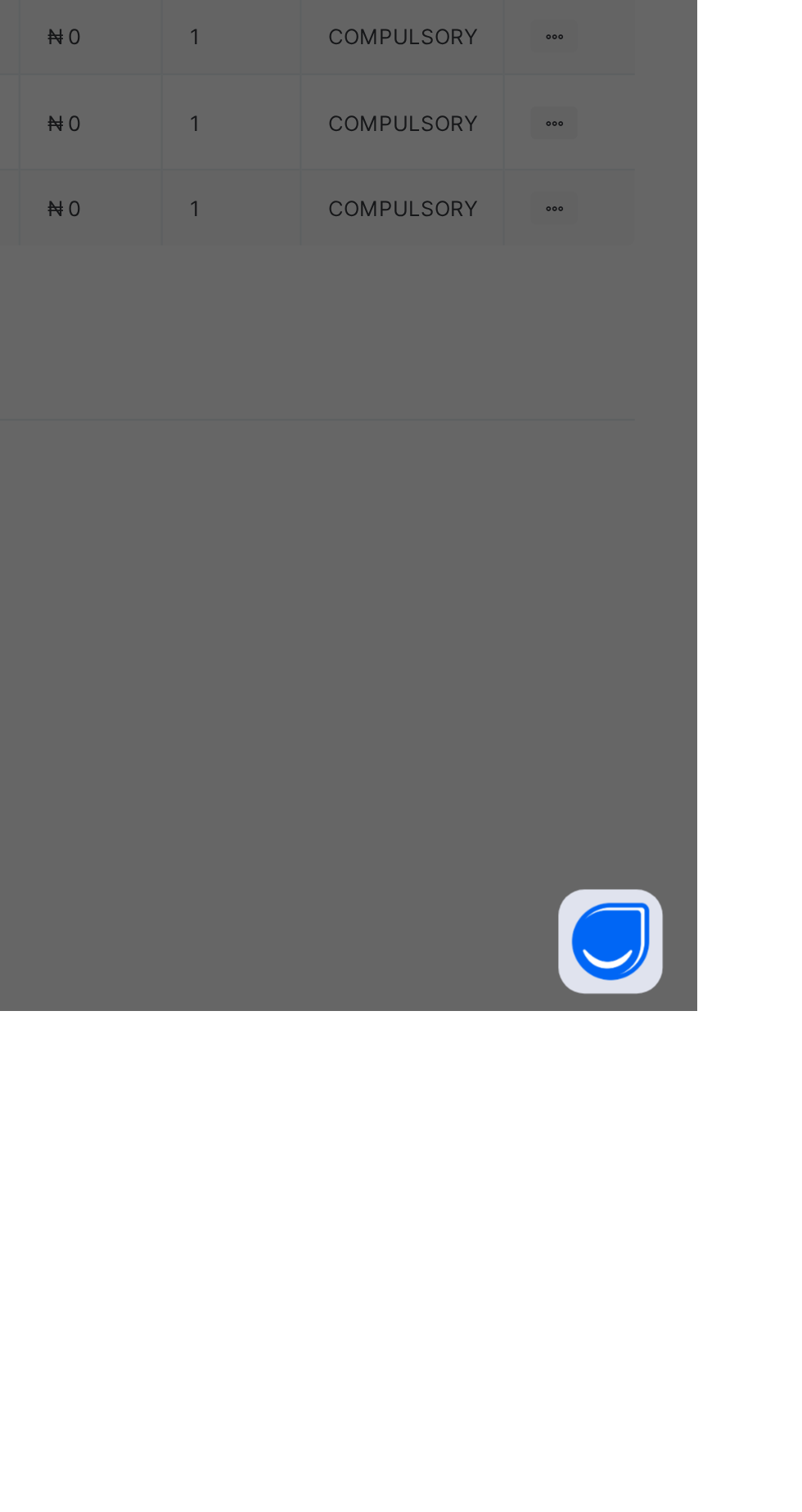
click at [485, 940] on span "Save" at bounding box center [447, 934] width 74 height 12
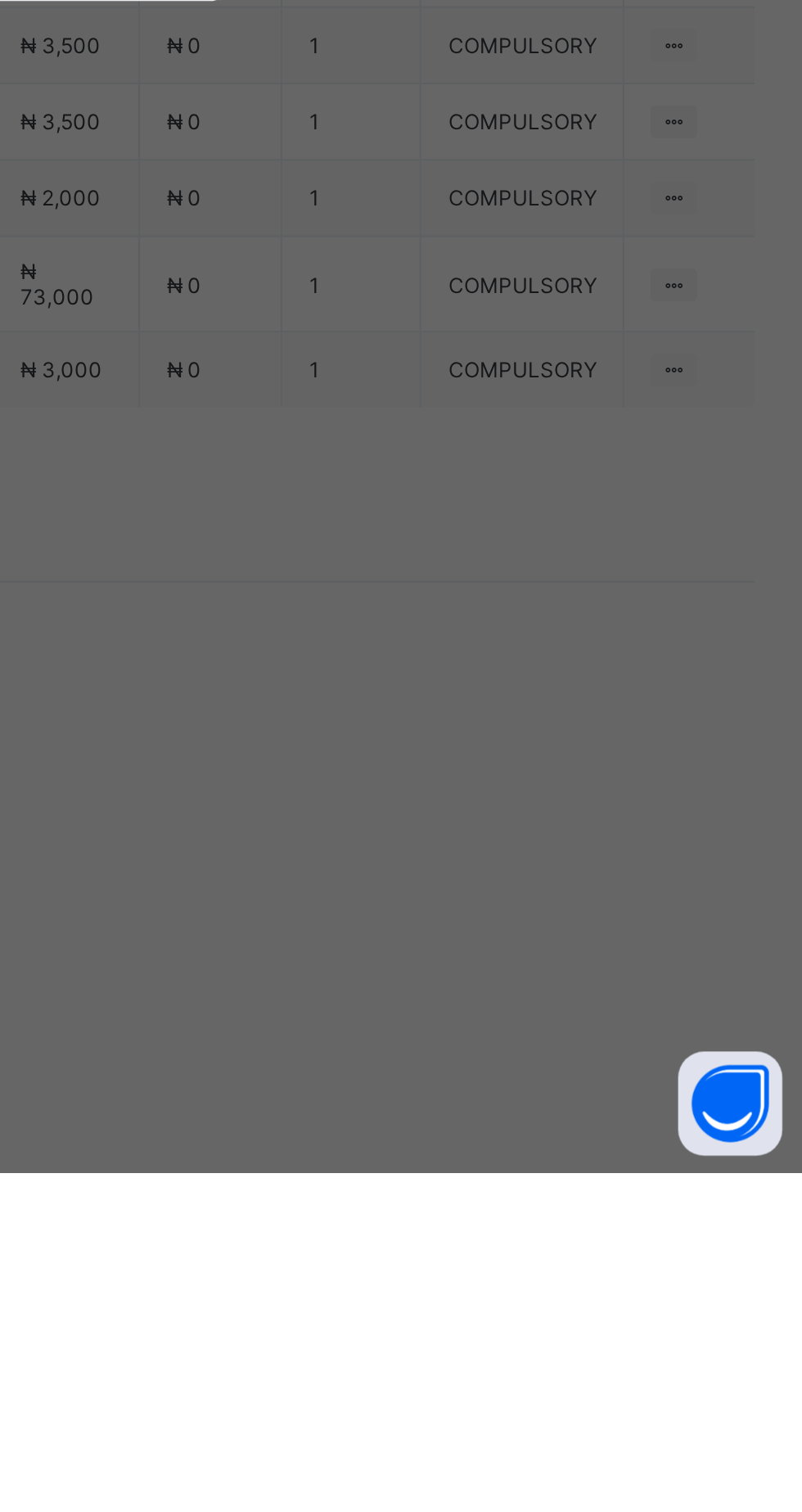
click at [453, 884] on input "currency" at bounding box center [435, 866] width 36 height 35
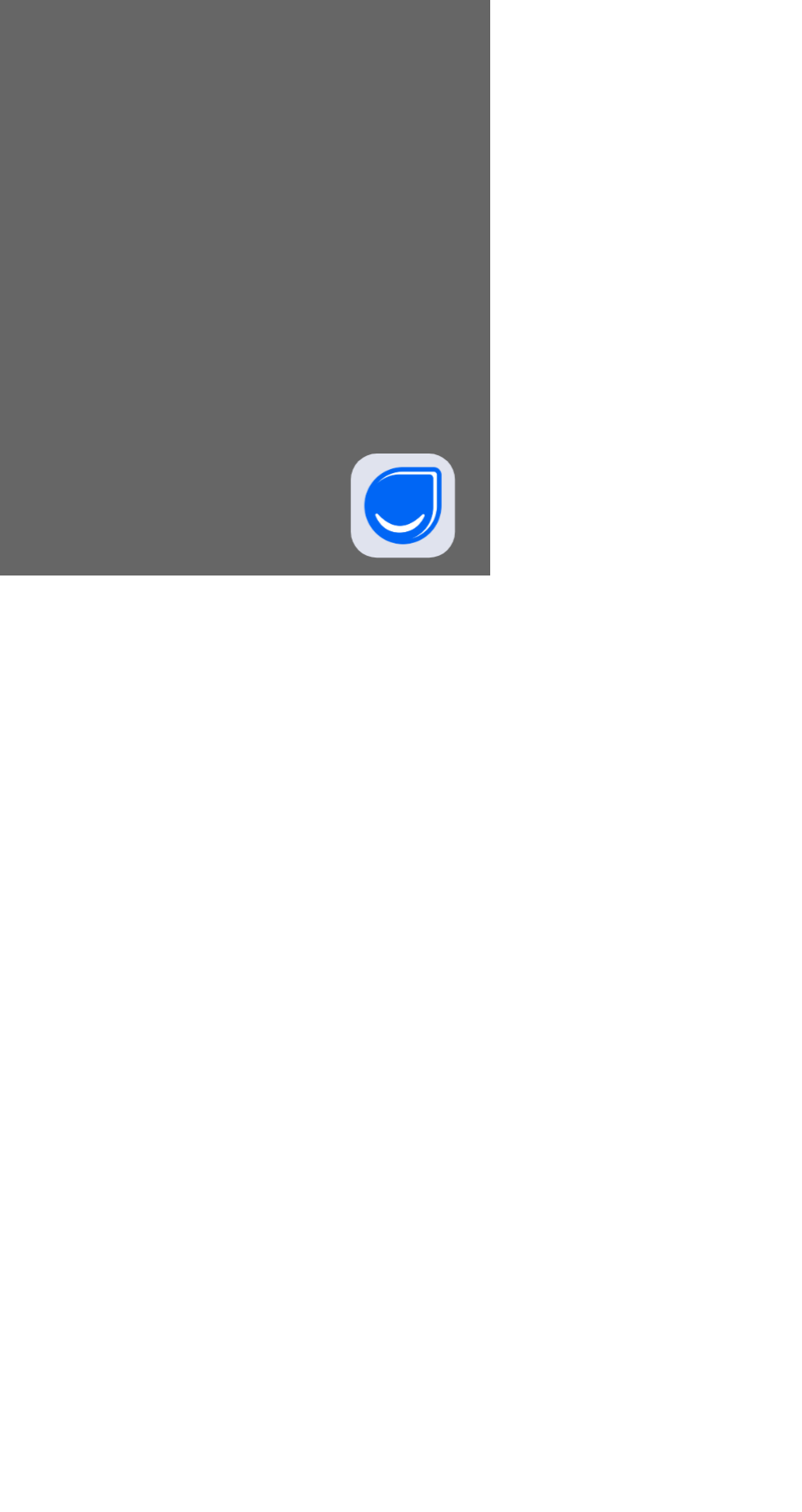
scroll to position [0, 23]
type input "********"
click at [485, 940] on span "Save" at bounding box center [447, 934] width 74 height 12
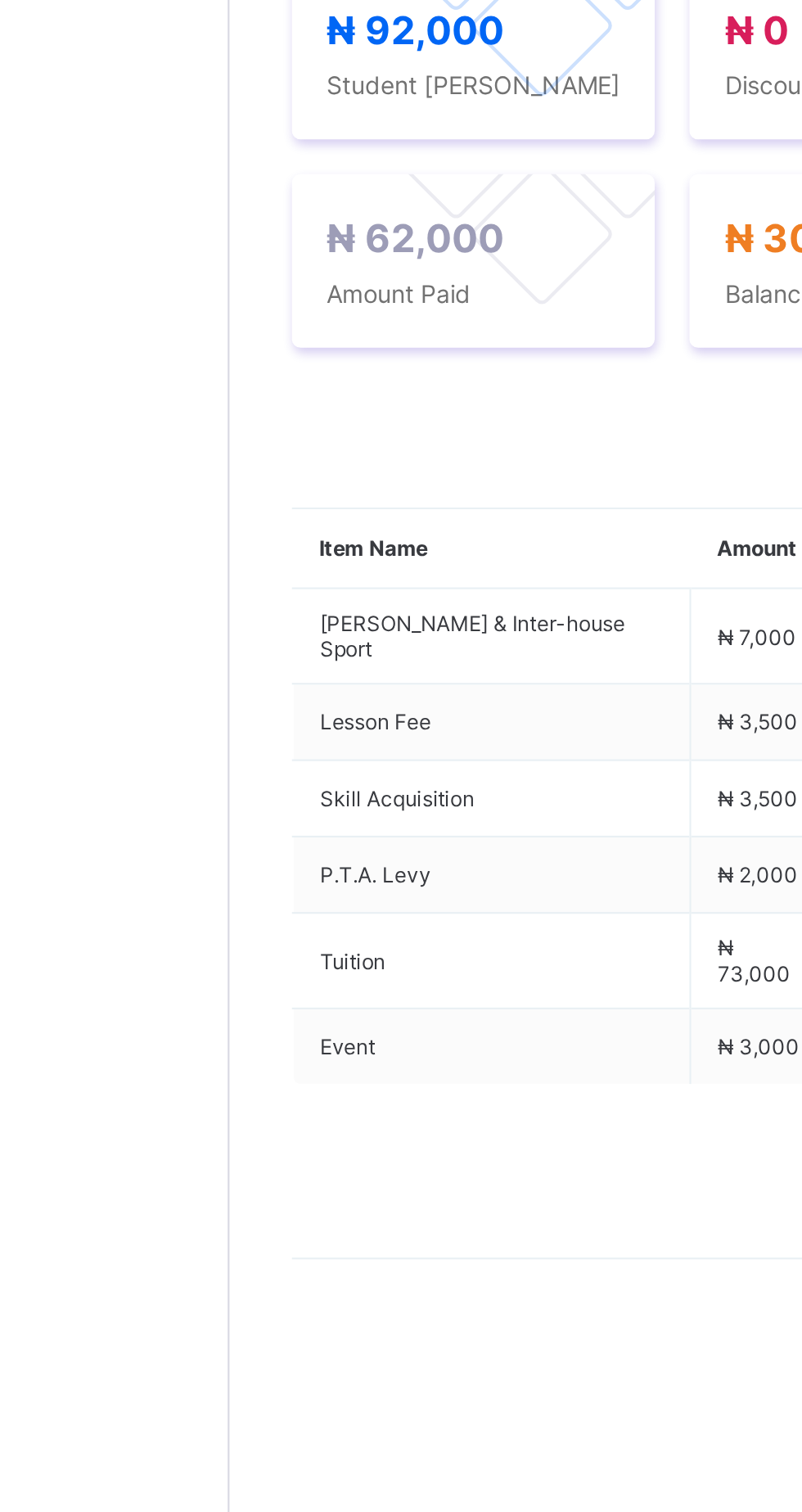
click at [319, 495] on span "Payment History" at bounding box center [310, 488] width 76 height 12
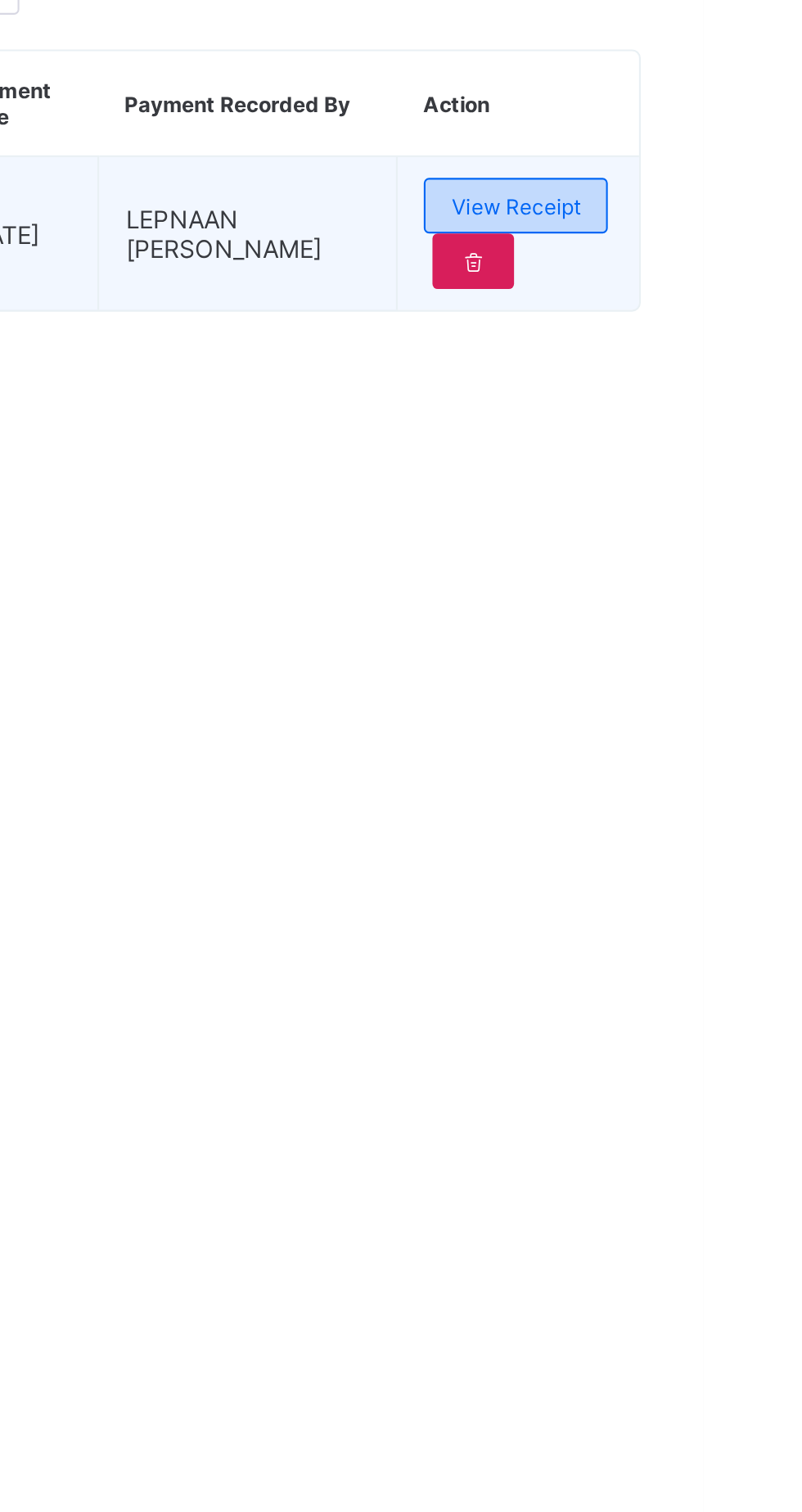
click at [734, 662] on span "View Receipt" at bounding box center [713, 655] width 60 height 12
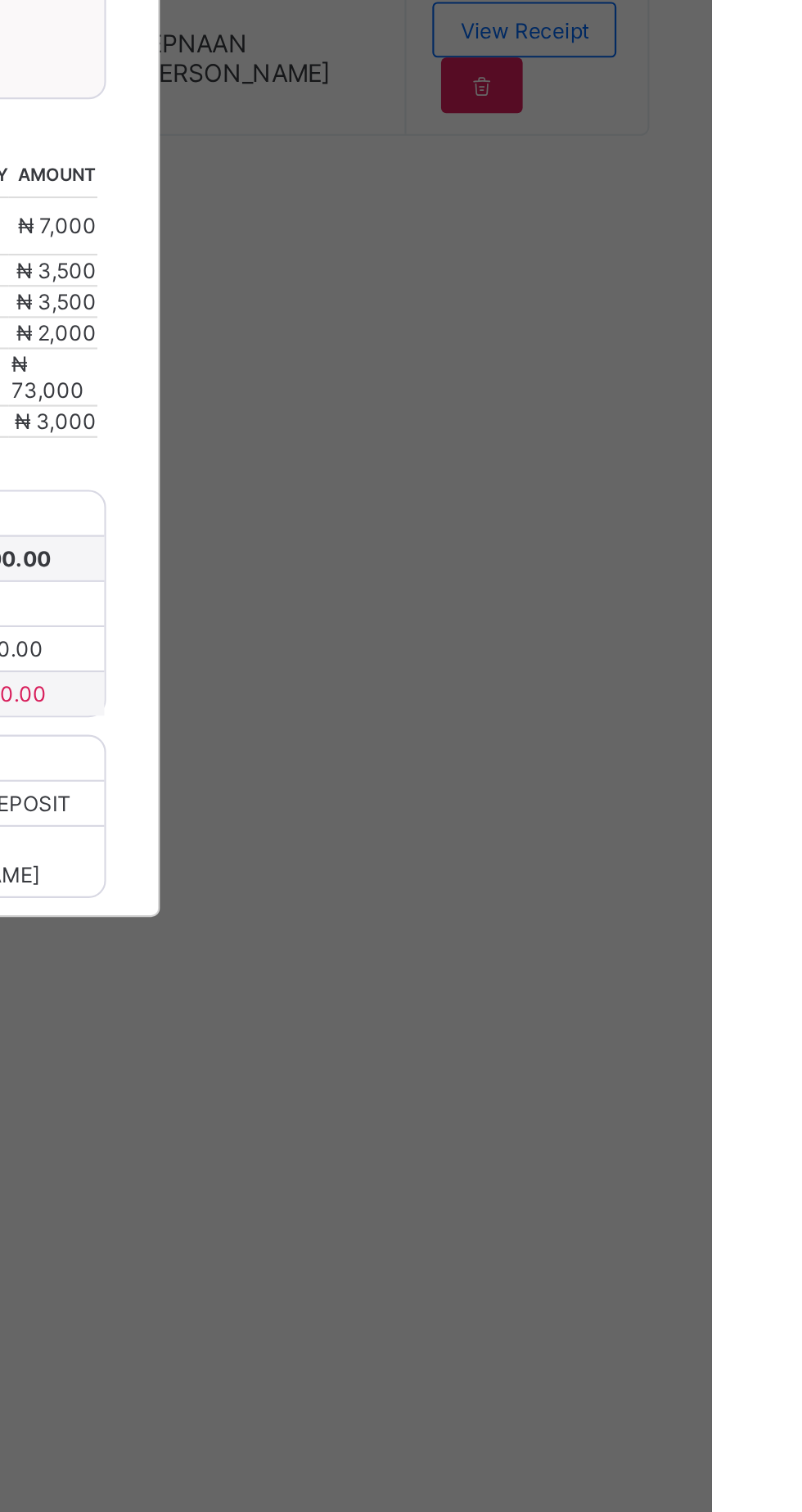
click at [494, 605] on span "Download receipt" at bounding box center [453, 599] width 81 height 12
